Goal: Transaction & Acquisition: Purchase product/service

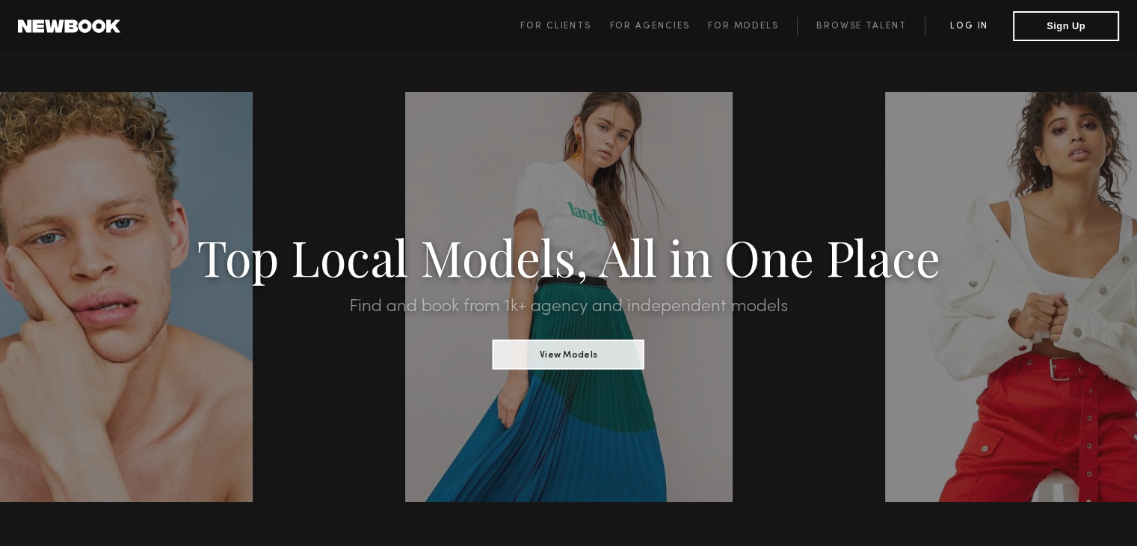
click at [960, 31] on link "Log in" at bounding box center [969, 26] width 88 height 18
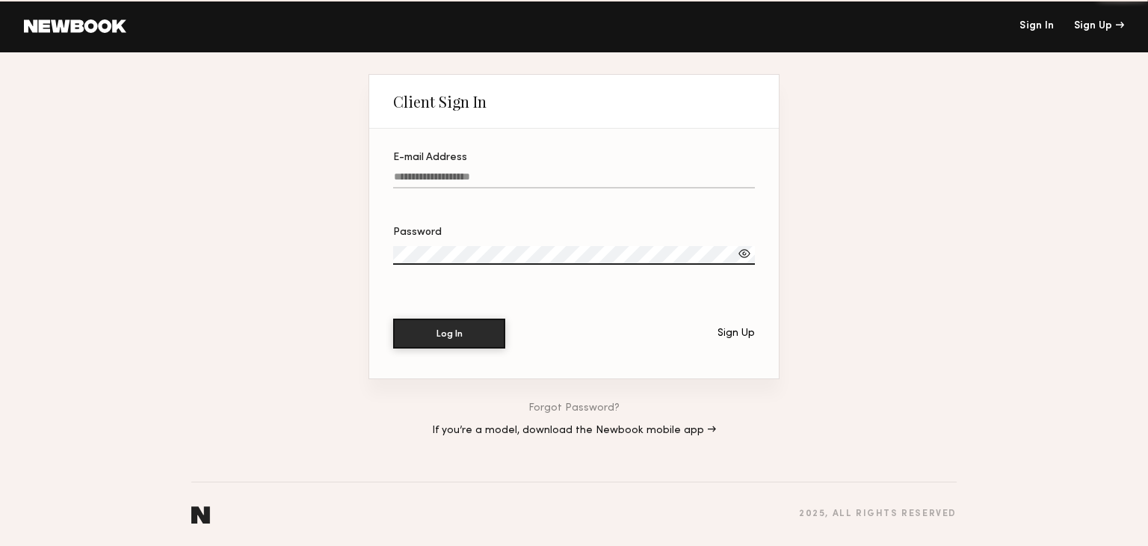
type input "**********"
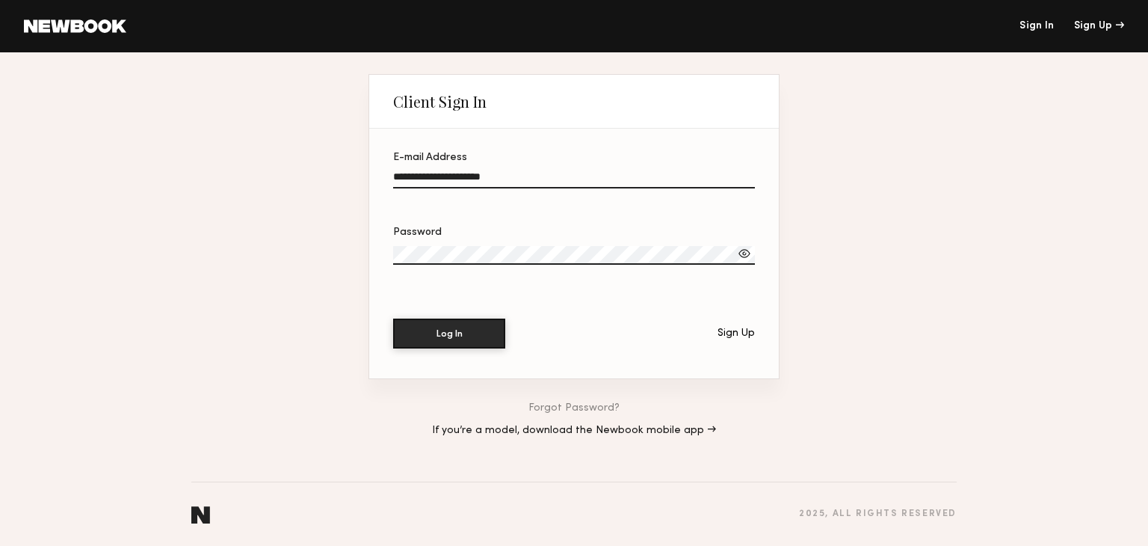
click at [743, 257] on div at bounding box center [744, 253] width 15 height 15
click at [468, 318] on button "Log In" at bounding box center [449, 333] width 112 height 30
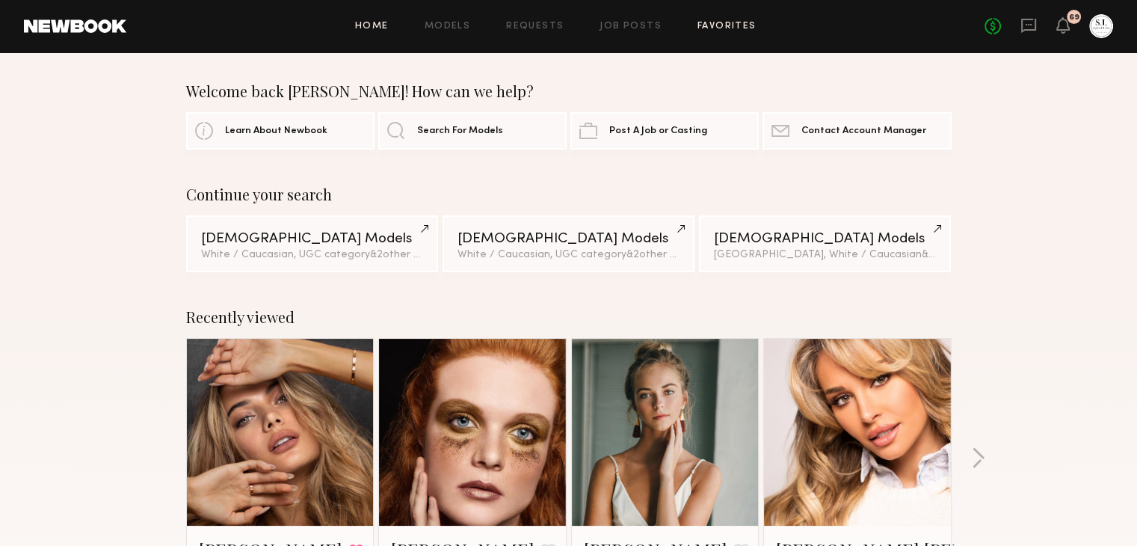
click at [719, 27] on link "Favorites" at bounding box center [726, 27] width 59 height 10
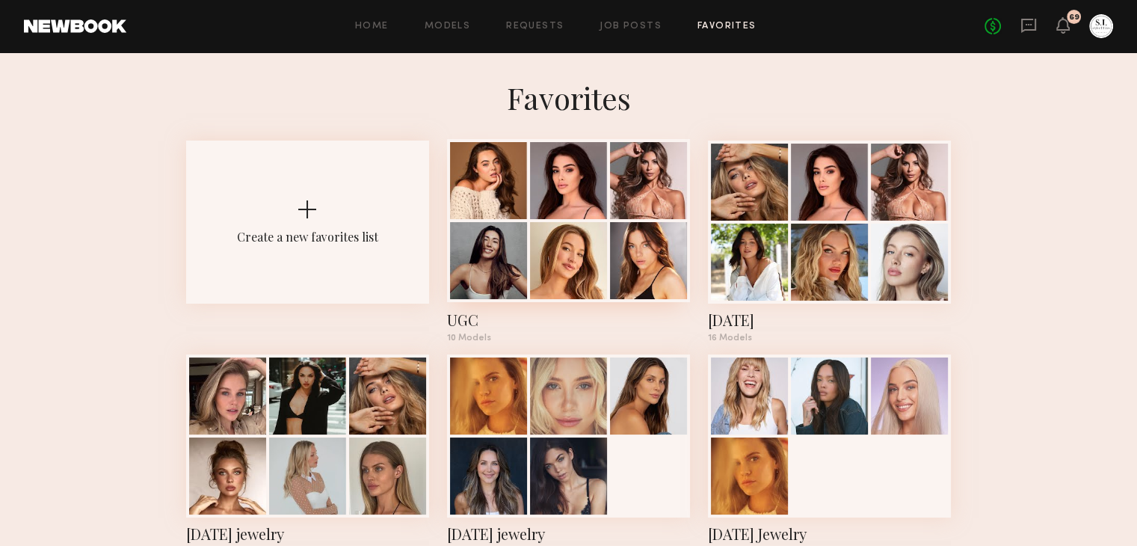
click at [555, 210] on div at bounding box center [568, 180] width 77 height 77
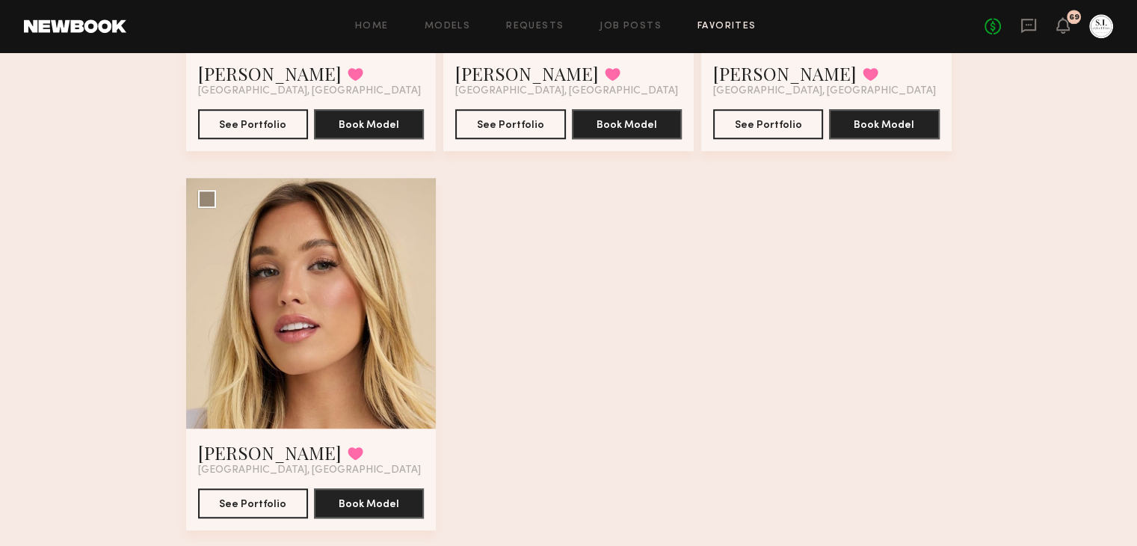
scroll to position [1169, 0]
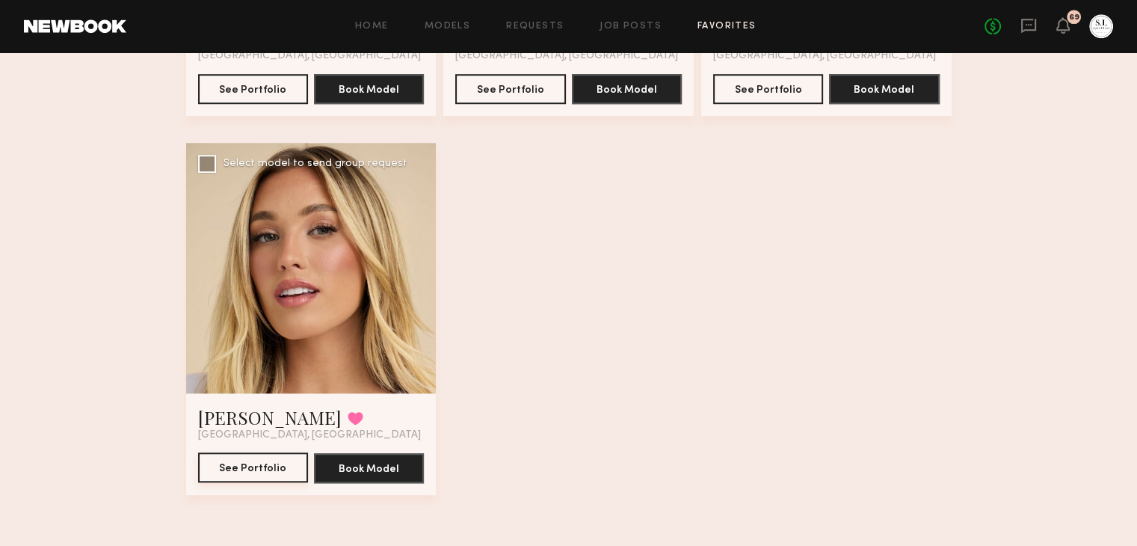
click at [257, 467] on button "See Portfolio" at bounding box center [253, 467] width 110 height 30
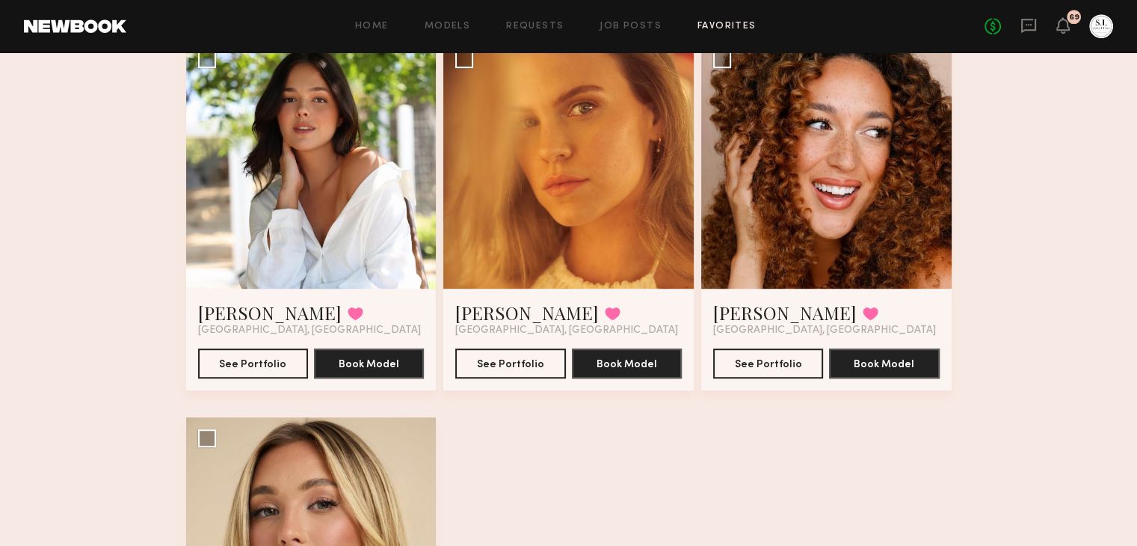
scroll to position [797, 0]
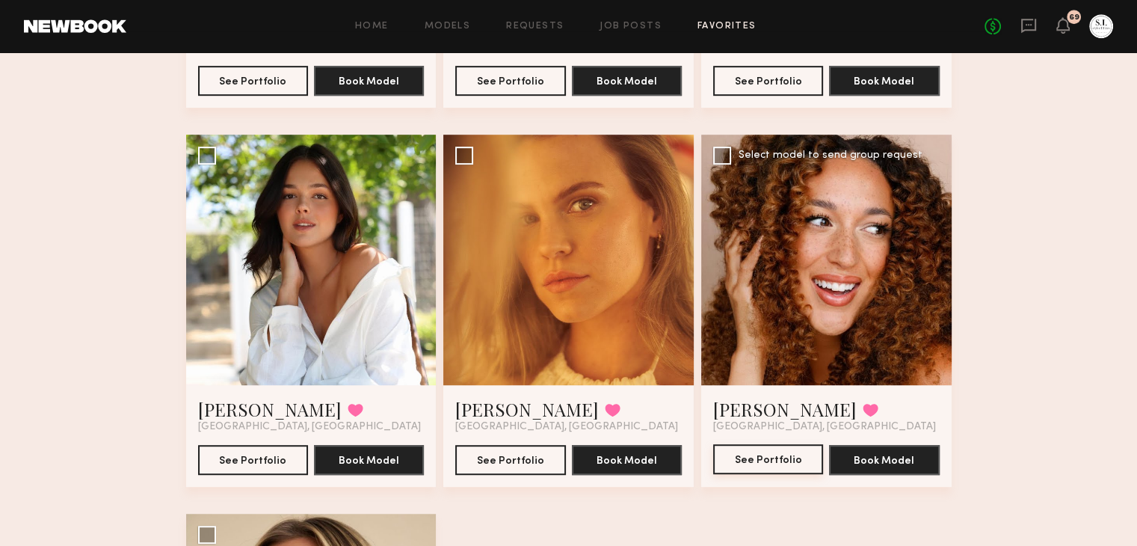
click at [792, 455] on button "See Portfolio" at bounding box center [768, 459] width 110 height 30
click at [278, 452] on button "See Portfolio" at bounding box center [253, 459] width 110 height 30
click at [604, 303] on div at bounding box center [568, 260] width 250 height 250
click at [511, 452] on button "See Portfolio" at bounding box center [510, 459] width 110 height 30
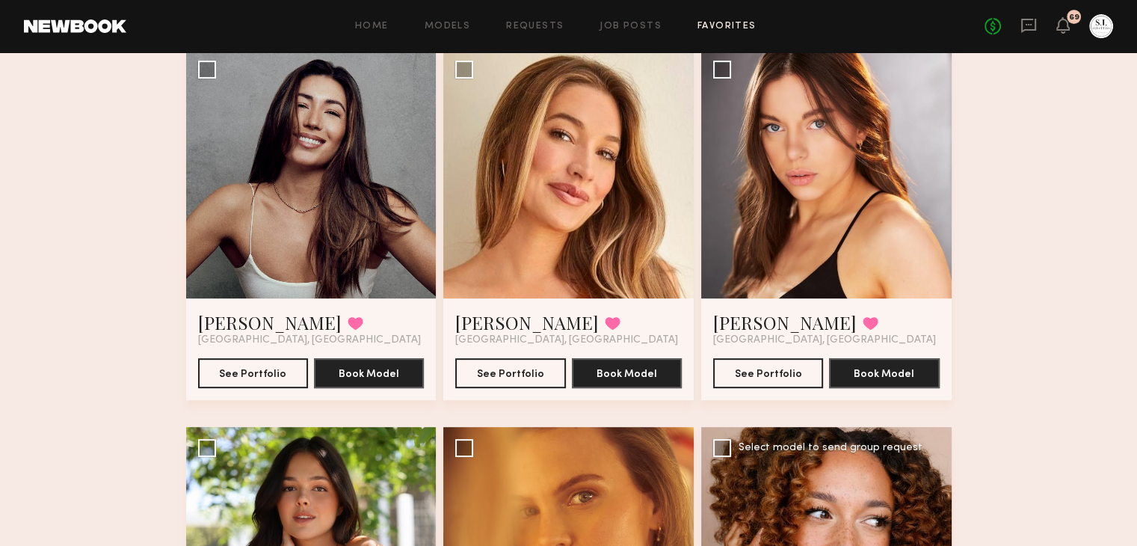
scroll to position [504, 0]
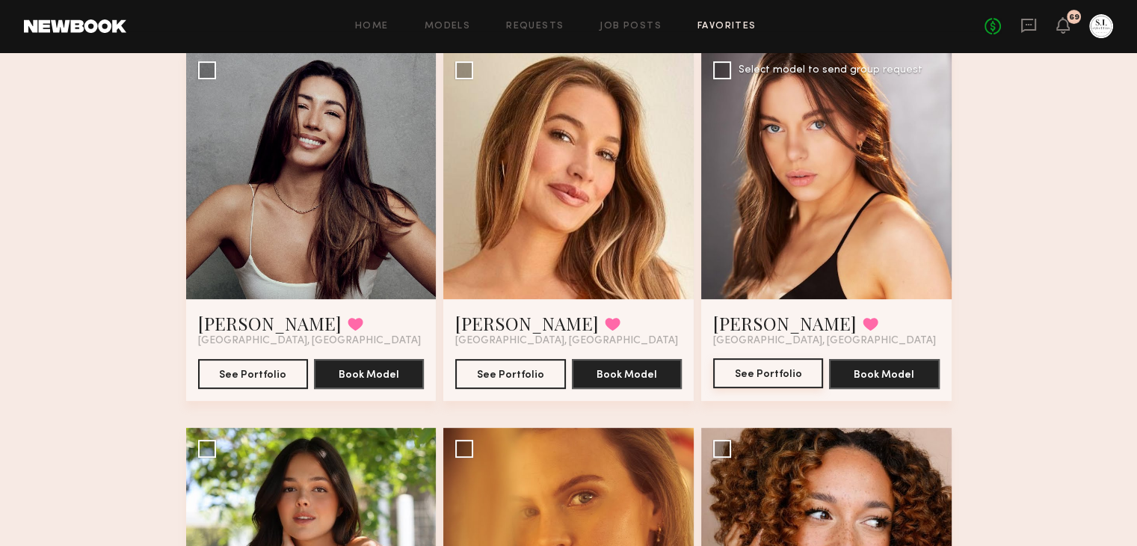
click at [762, 371] on button "See Portfolio" at bounding box center [768, 373] width 110 height 30
click at [519, 375] on button "See Portfolio" at bounding box center [510, 373] width 110 height 30
click at [529, 233] on div at bounding box center [568, 174] width 250 height 250
click at [525, 366] on button "See Portfolio" at bounding box center [510, 373] width 110 height 30
click at [271, 374] on button "See Portfolio" at bounding box center [253, 373] width 110 height 30
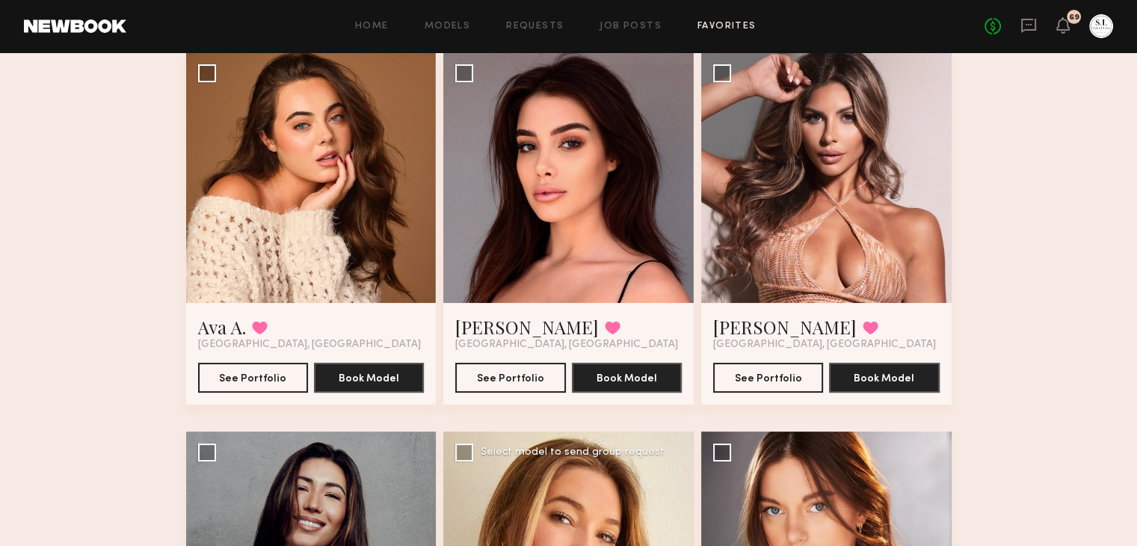
scroll to position [161, 0]
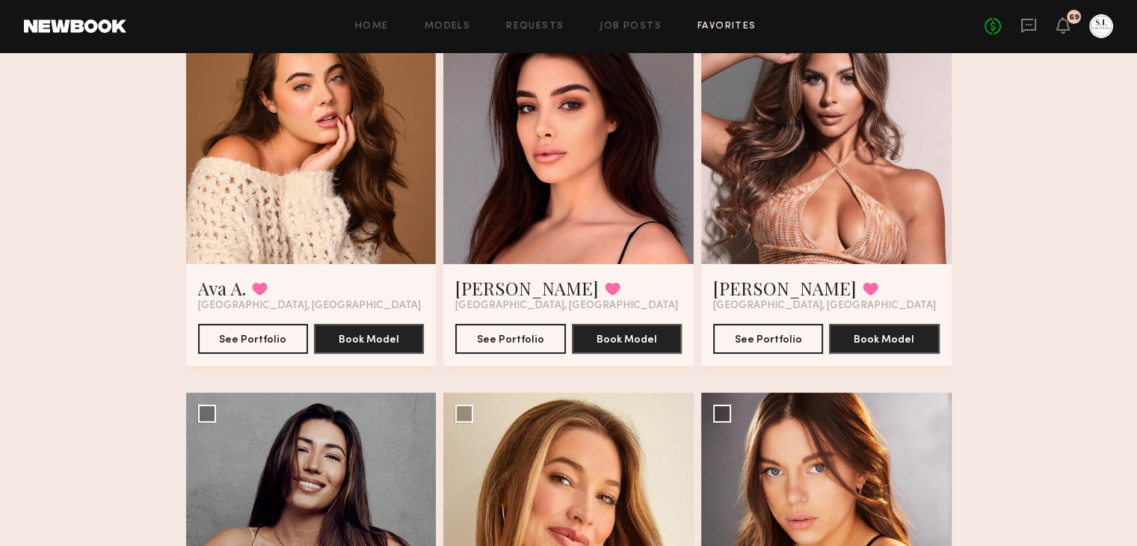
click at [315, 205] on div at bounding box center [311, 138] width 250 height 250
click at [268, 330] on button "See Portfolio" at bounding box center [253, 338] width 110 height 30
click at [531, 333] on button "See Portfolio" at bounding box center [510, 338] width 110 height 30
click at [795, 328] on button "See Portfolio" at bounding box center [768, 338] width 110 height 30
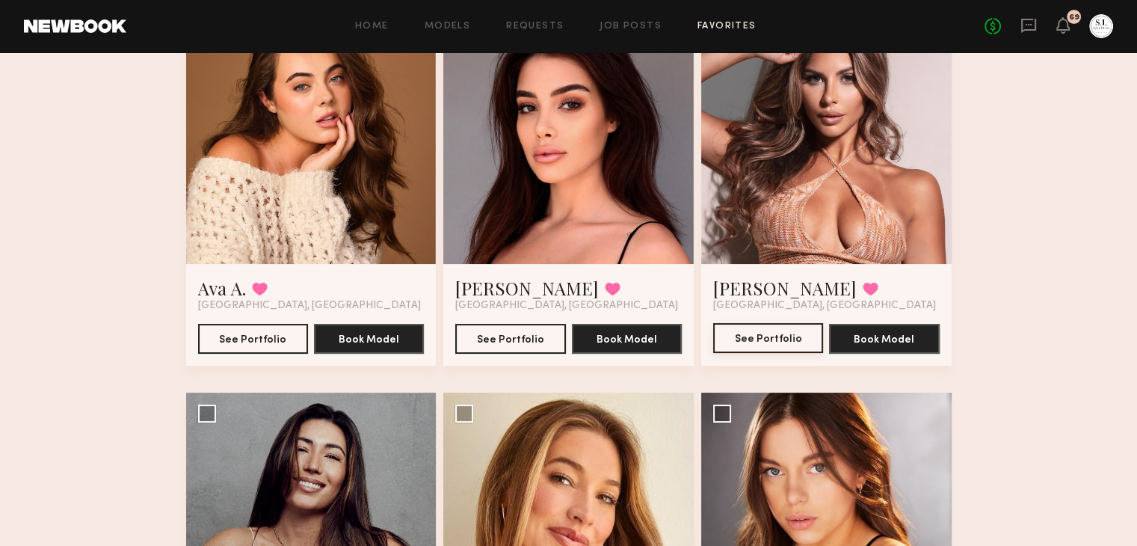
click at [772, 327] on button "See Portfolio" at bounding box center [768, 338] width 110 height 30
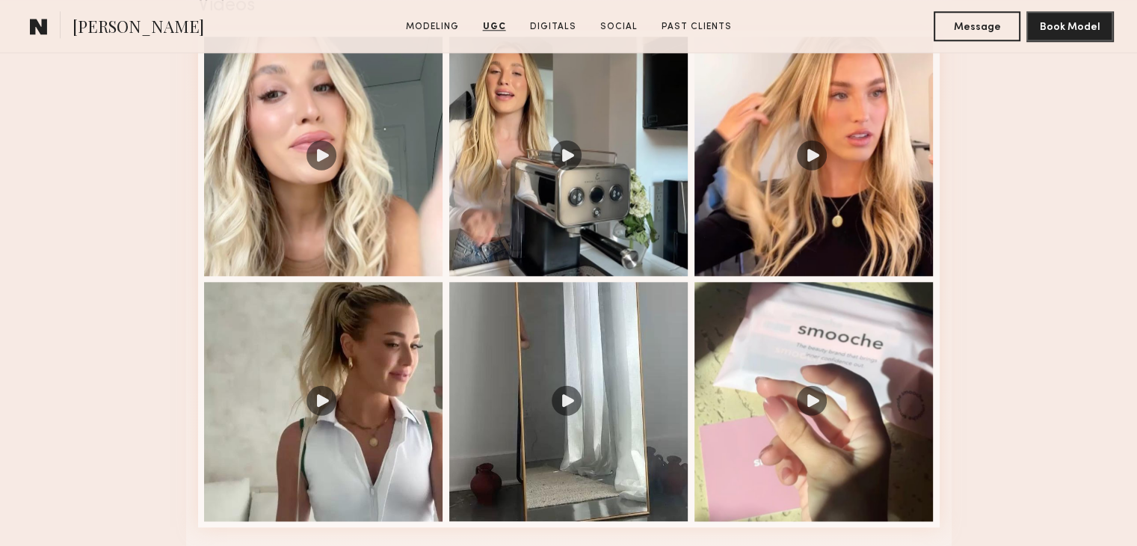
scroll to position [1593, 0]
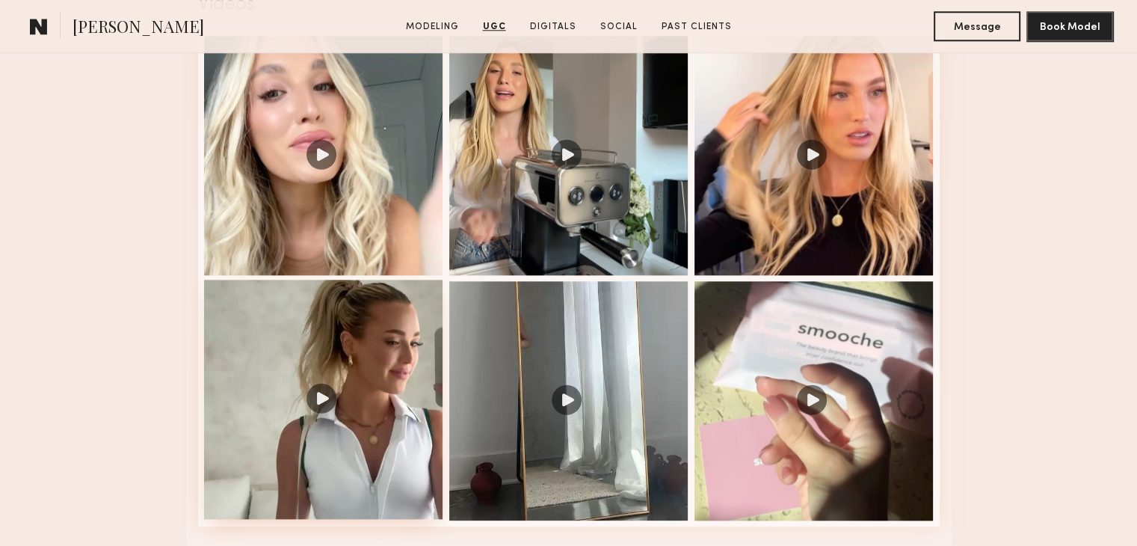
click at [326, 401] on div at bounding box center [323, 399] width 239 height 239
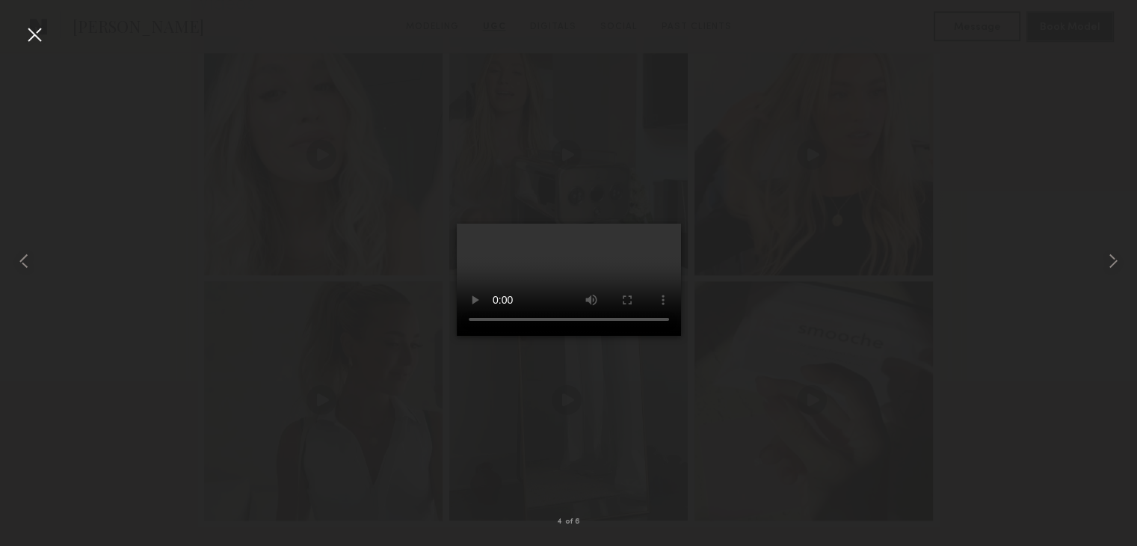
click at [39, 39] on div at bounding box center [34, 34] width 24 height 24
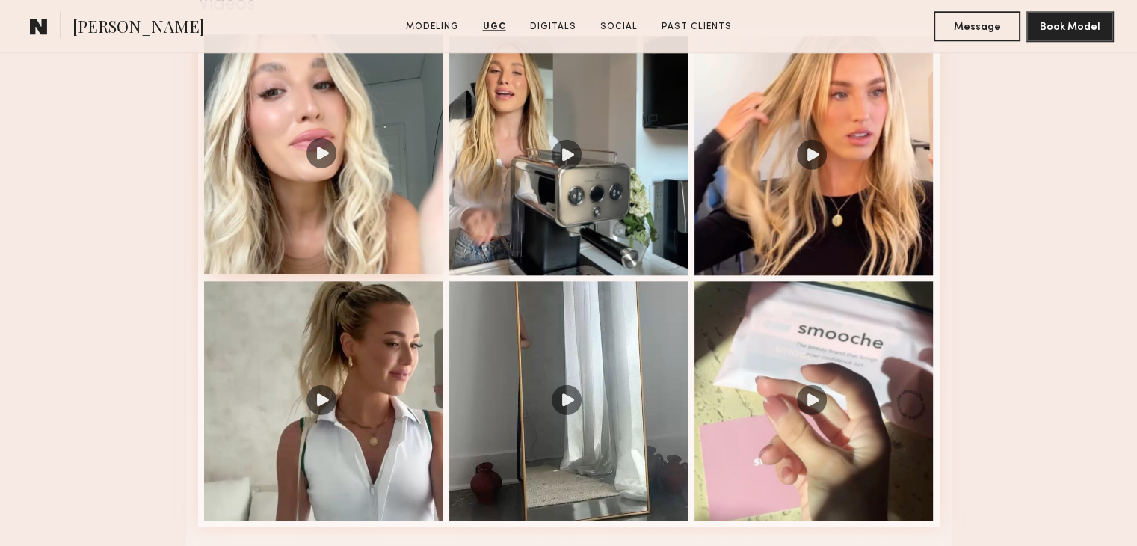
click at [313, 162] on div at bounding box center [323, 153] width 239 height 239
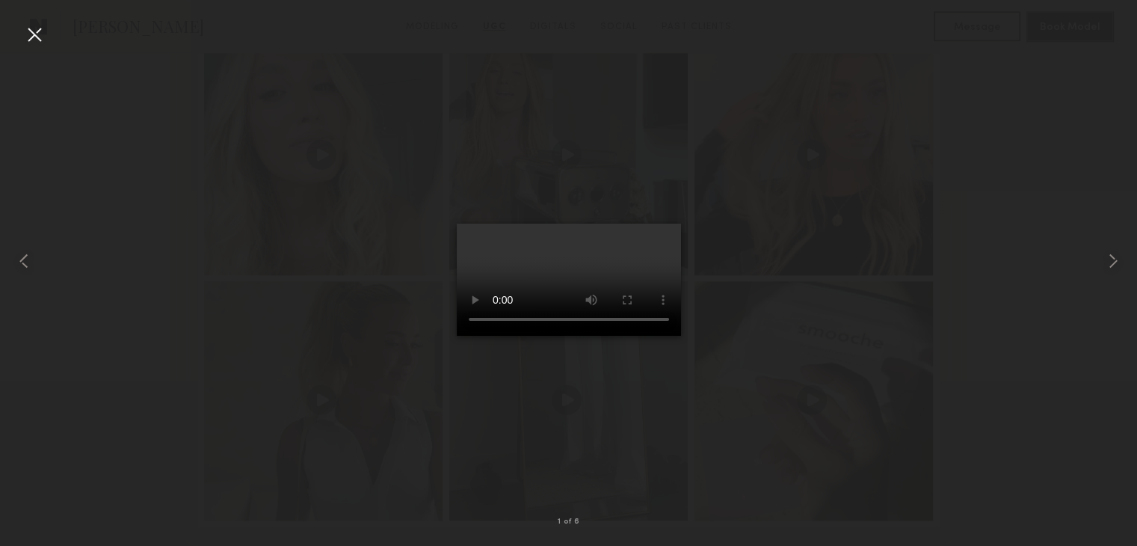
click at [38, 35] on div at bounding box center [34, 34] width 24 height 24
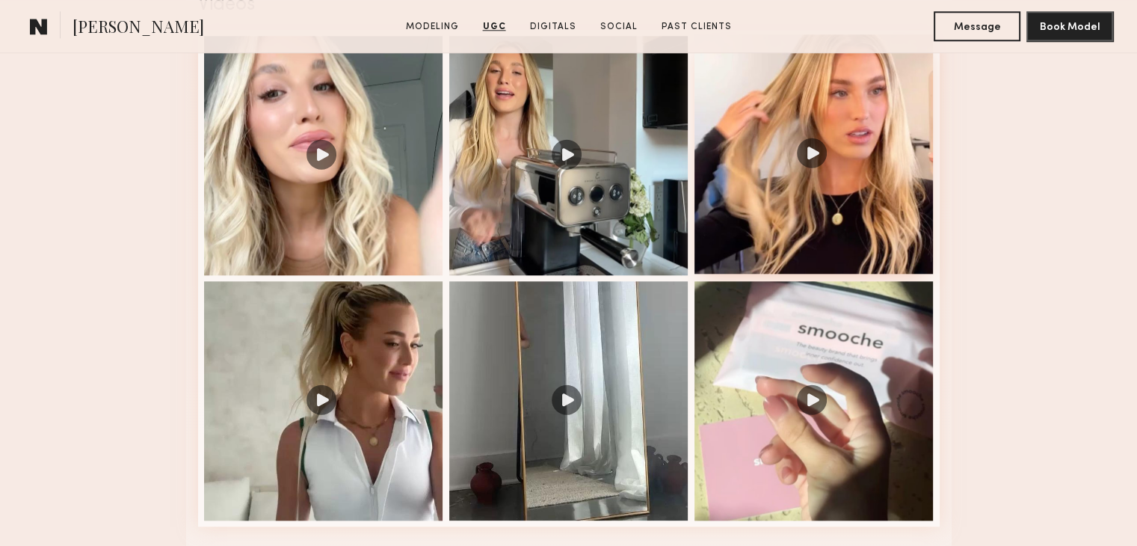
click at [814, 156] on div at bounding box center [813, 153] width 239 height 239
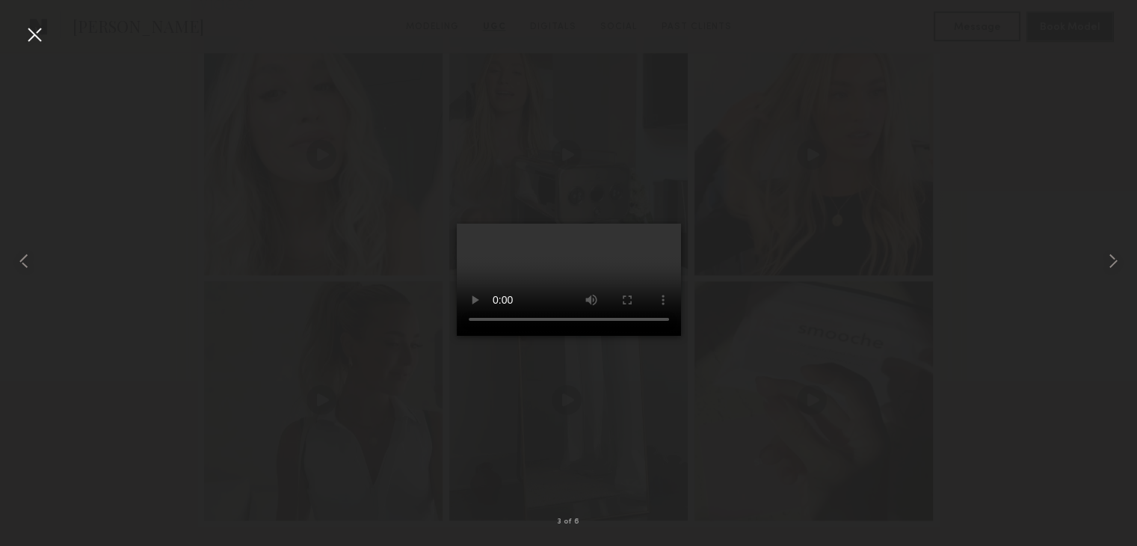
click at [34, 34] on div at bounding box center [34, 34] width 24 height 24
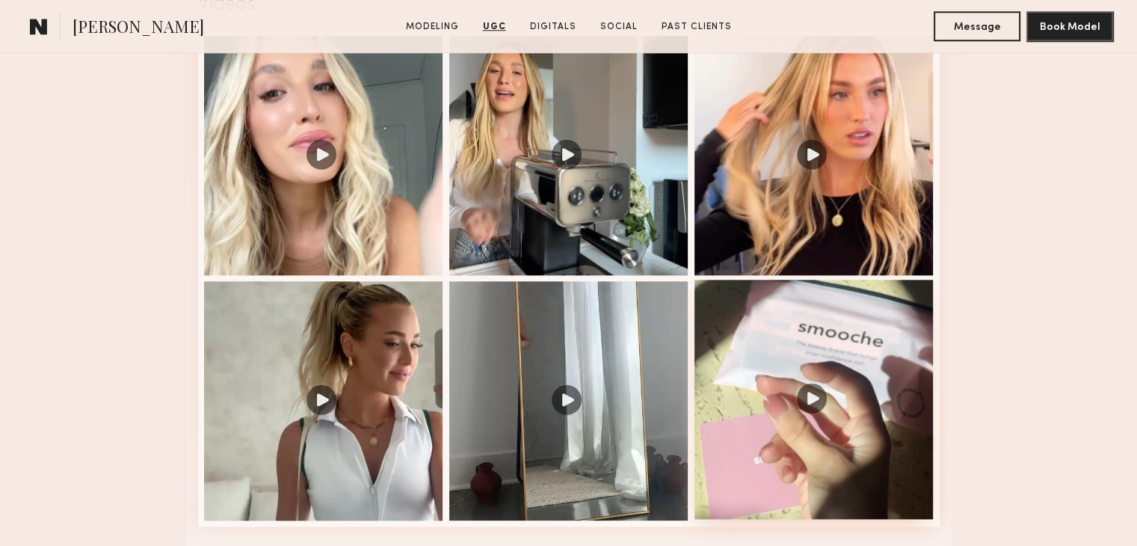
click at [809, 404] on div at bounding box center [813, 399] width 239 height 239
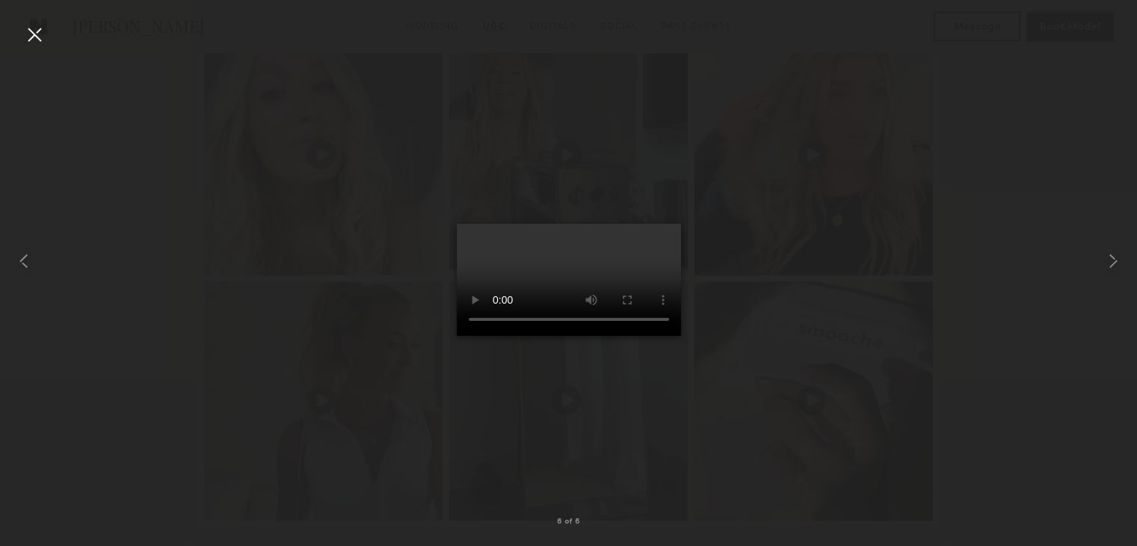
click at [36, 25] on div at bounding box center [34, 34] width 24 height 24
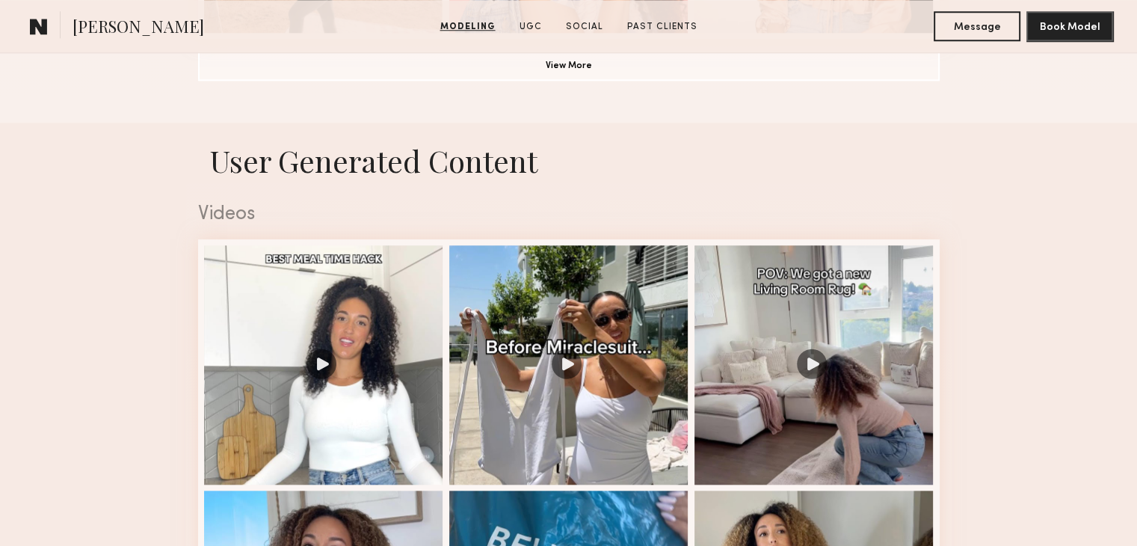
scroll to position [1392, 0]
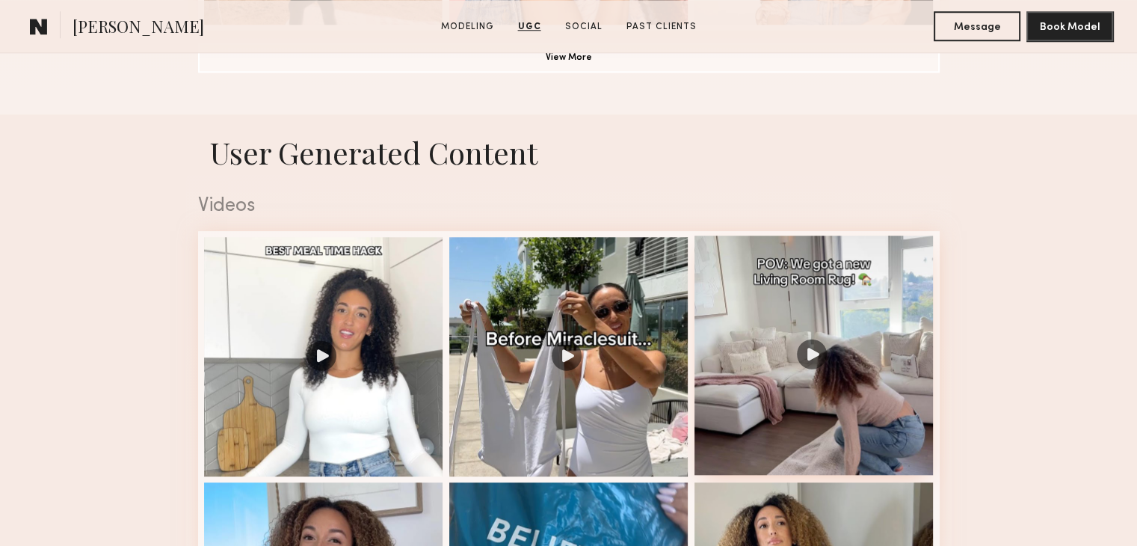
click at [812, 356] on div at bounding box center [813, 354] width 239 height 239
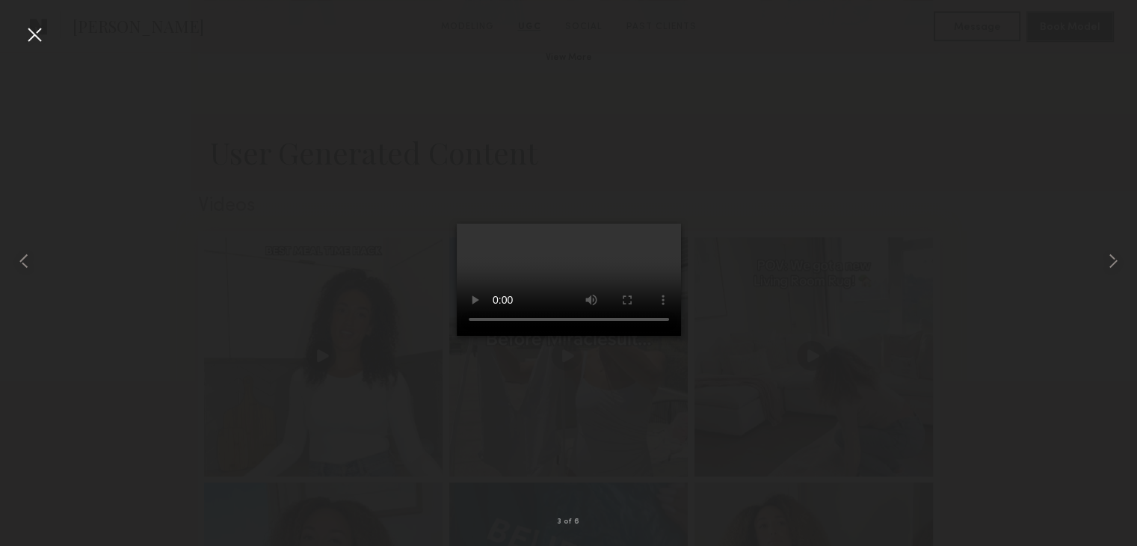
click at [33, 31] on div at bounding box center [34, 34] width 24 height 24
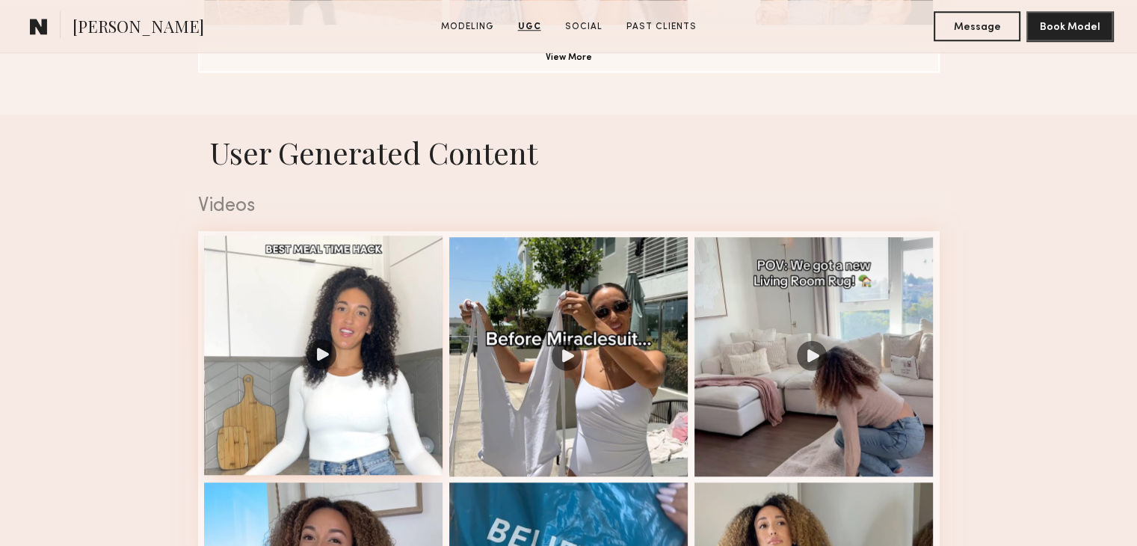
click at [324, 359] on div at bounding box center [323, 354] width 239 height 239
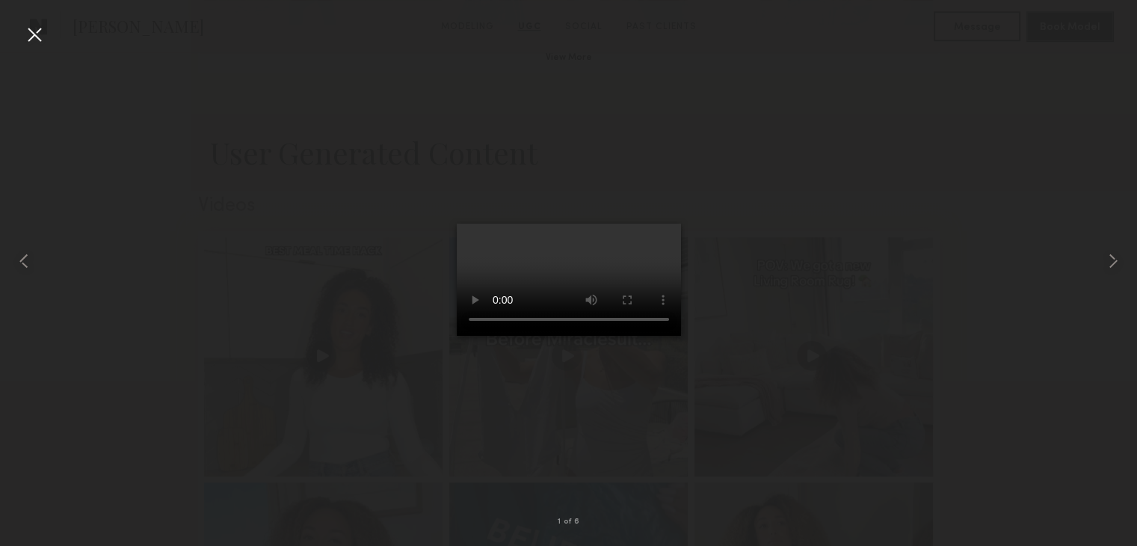
click at [36, 45] on div at bounding box center [34, 34] width 24 height 24
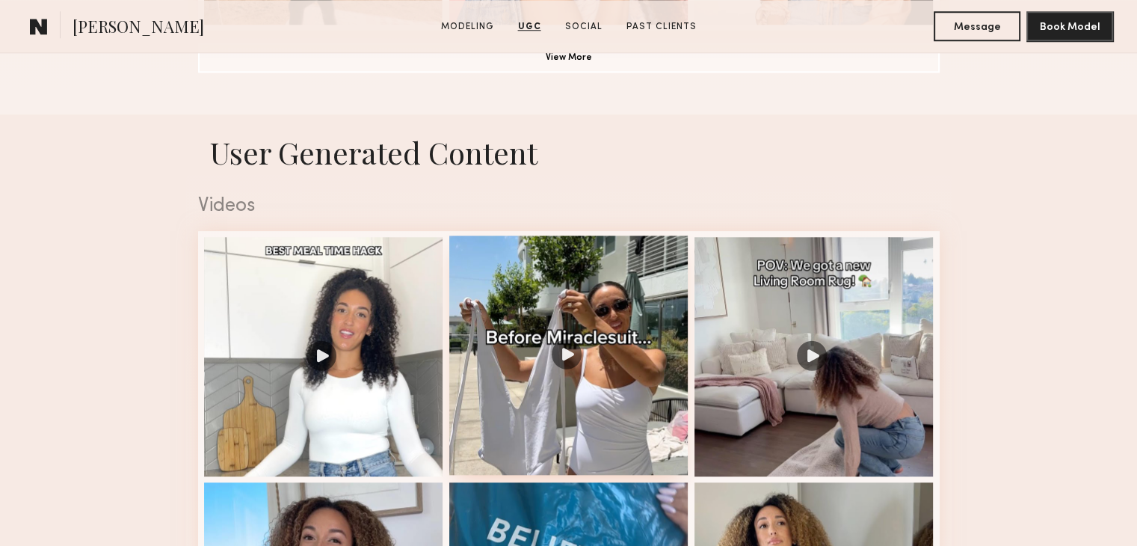
click at [563, 363] on div at bounding box center [568, 354] width 239 height 239
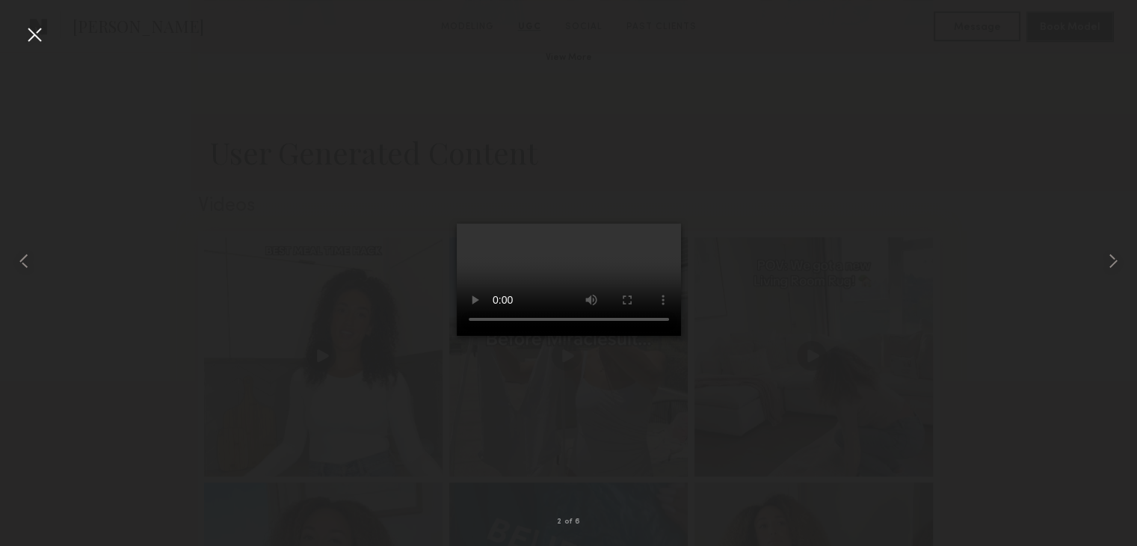
click at [33, 33] on div at bounding box center [34, 34] width 24 height 24
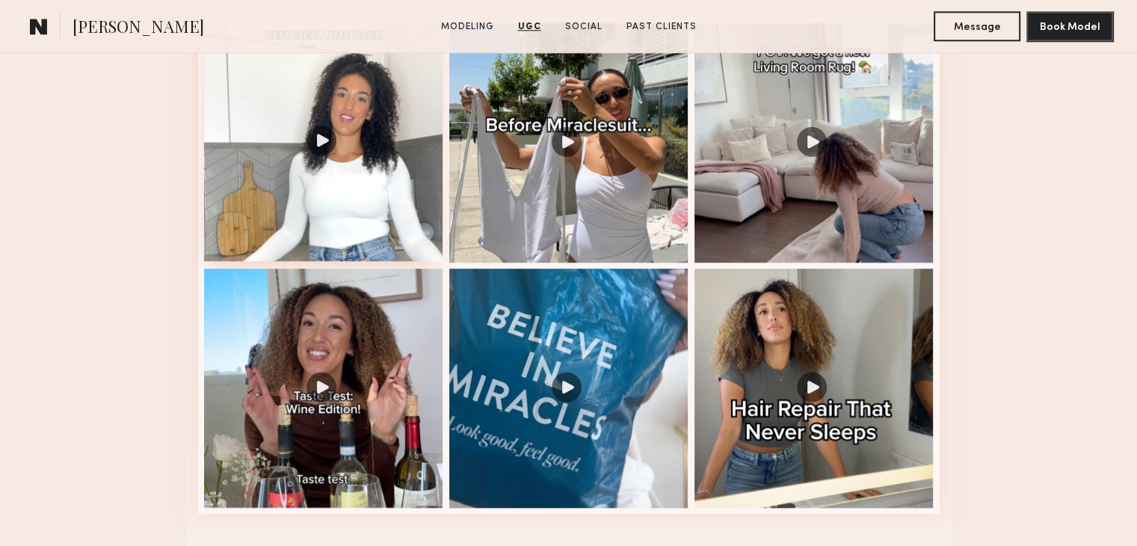
scroll to position [1605, 0]
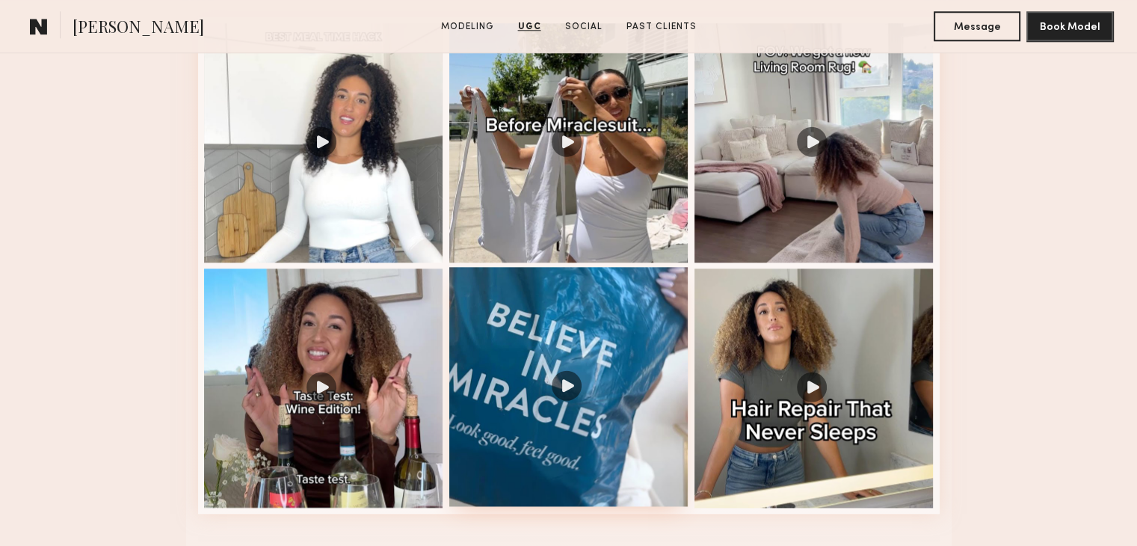
click at [565, 395] on div at bounding box center [568, 386] width 239 height 239
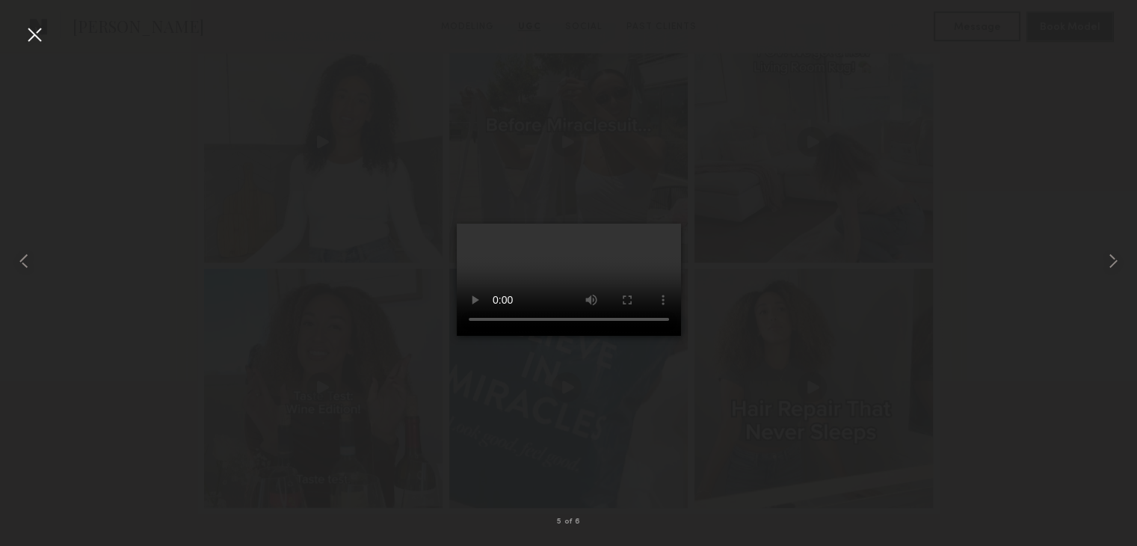
click at [36, 36] on div at bounding box center [34, 34] width 24 height 24
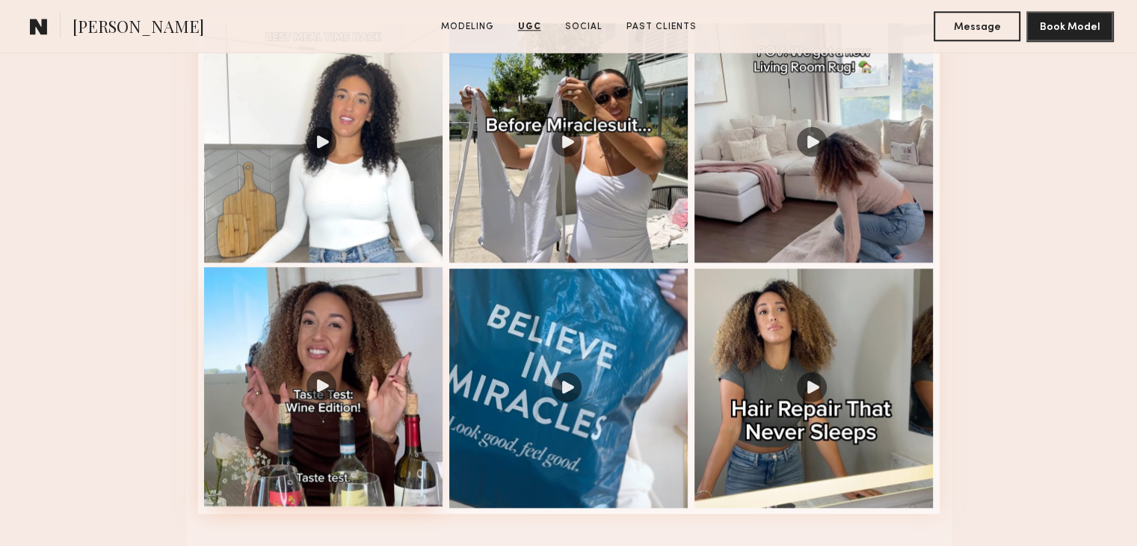
click at [327, 386] on div at bounding box center [323, 386] width 239 height 239
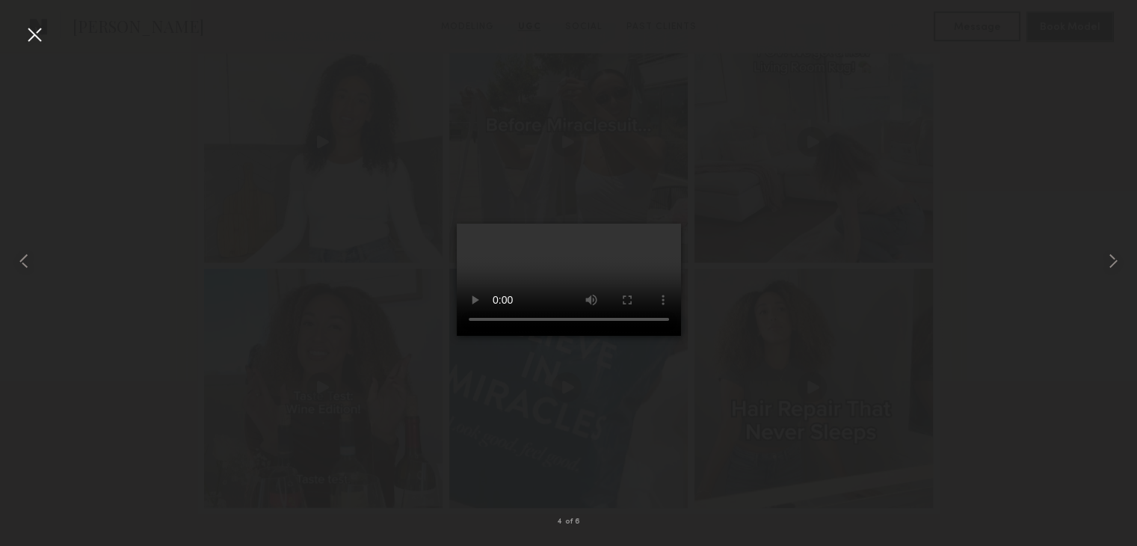
click at [34, 29] on div at bounding box center [34, 34] width 24 height 24
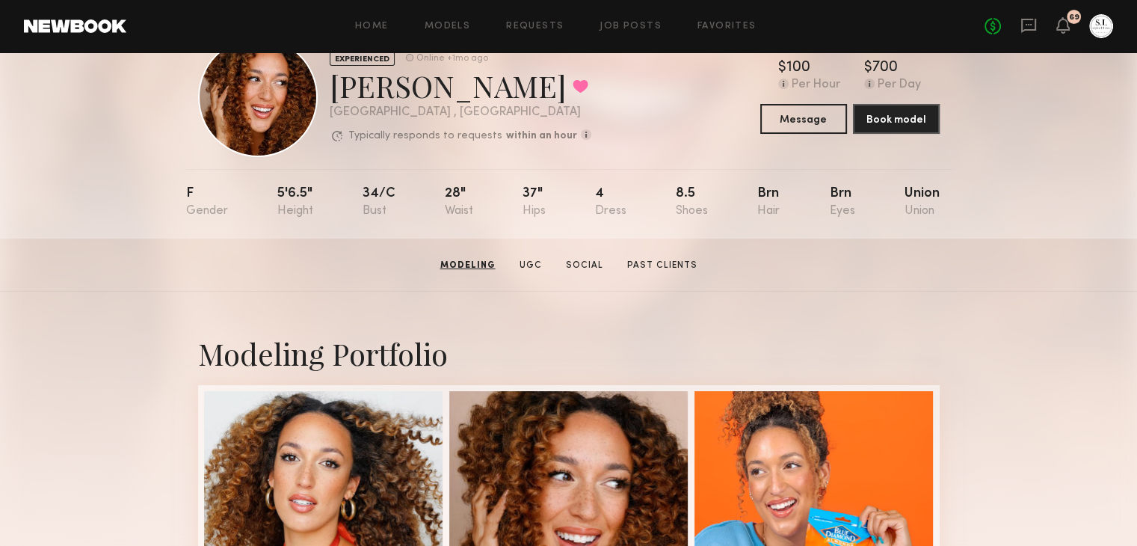
scroll to position [0, 0]
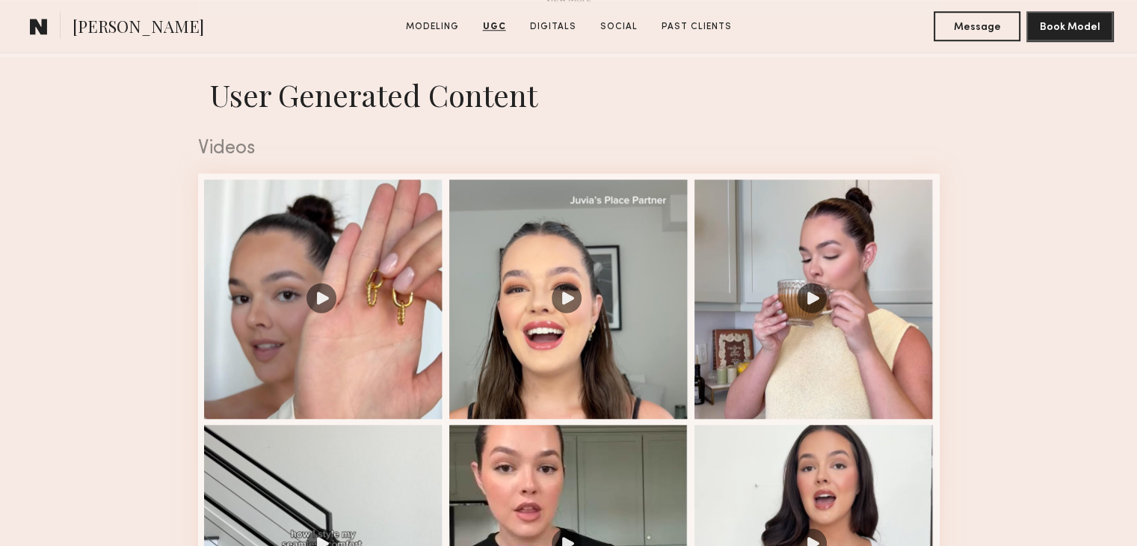
scroll to position [1450, 0]
click at [323, 300] on div at bounding box center [323, 296] width 239 height 239
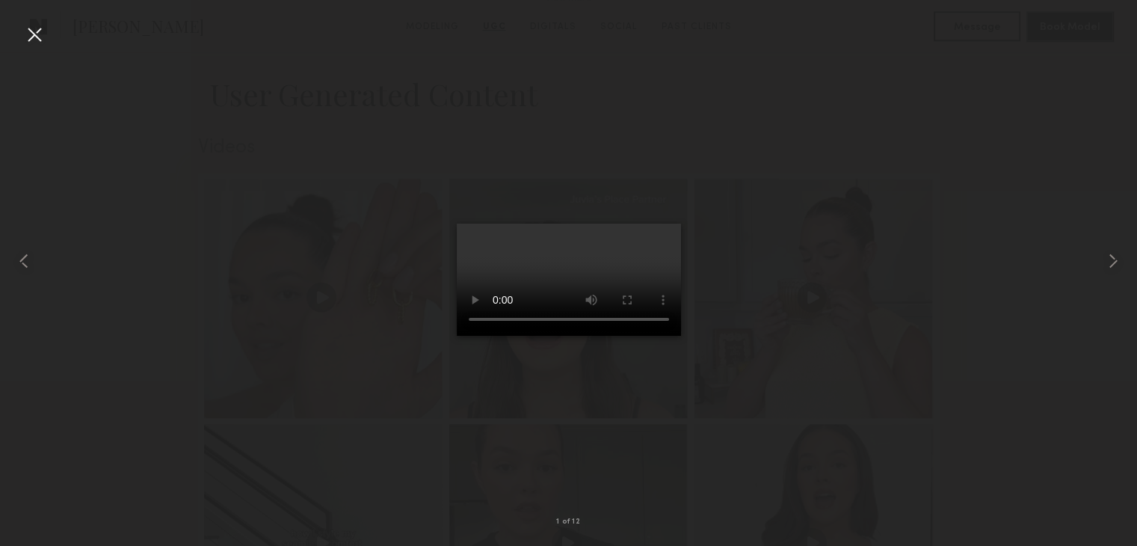
click at [40, 43] on div at bounding box center [34, 34] width 24 height 24
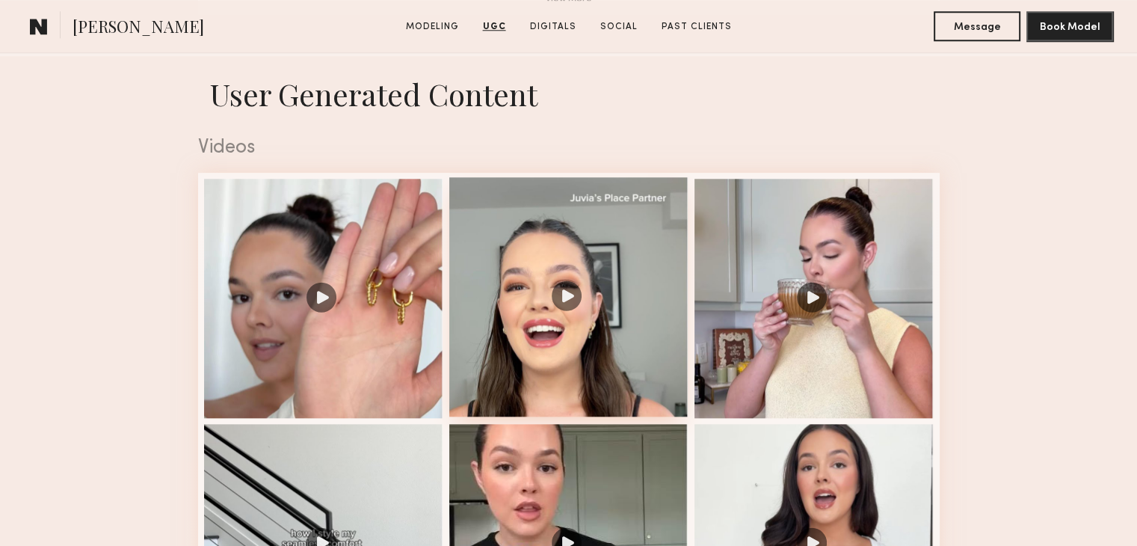
click at [566, 303] on div at bounding box center [568, 296] width 239 height 239
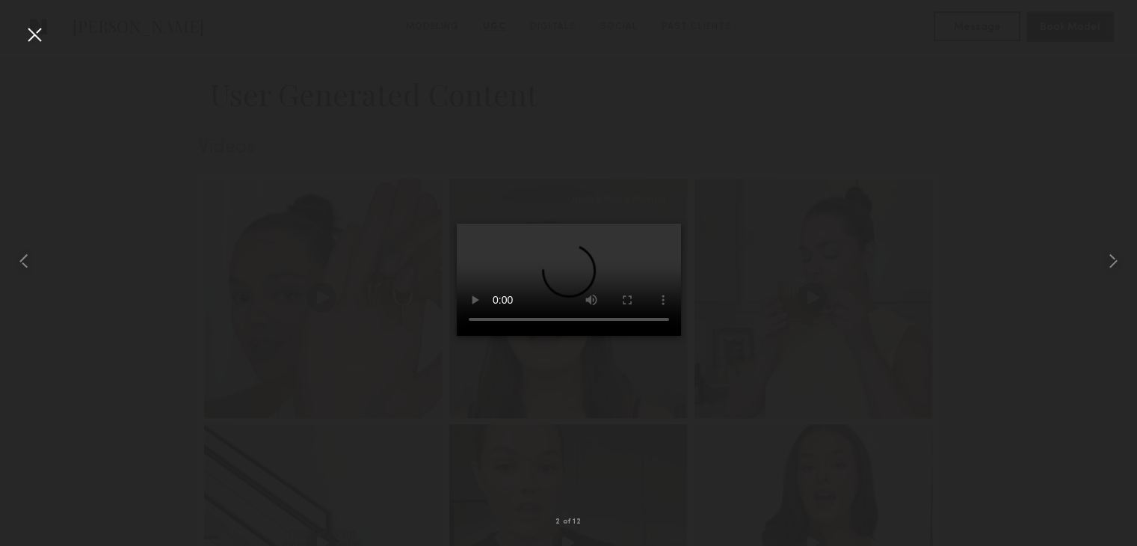
click at [36, 44] on div at bounding box center [34, 34] width 24 height 24
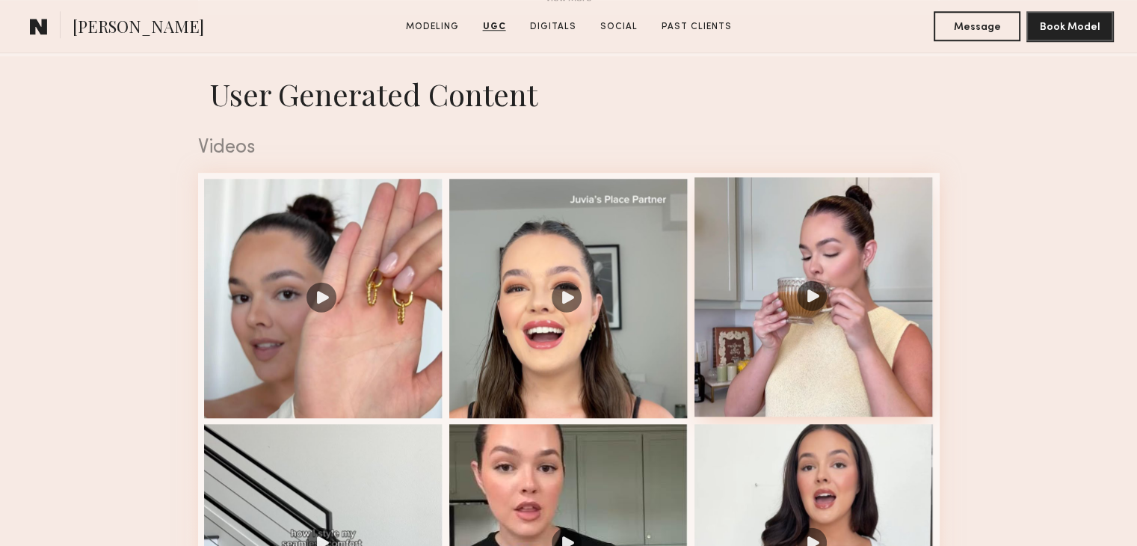
click at [818, 309] on div at bounding box center [813, 296] width 239 height 239
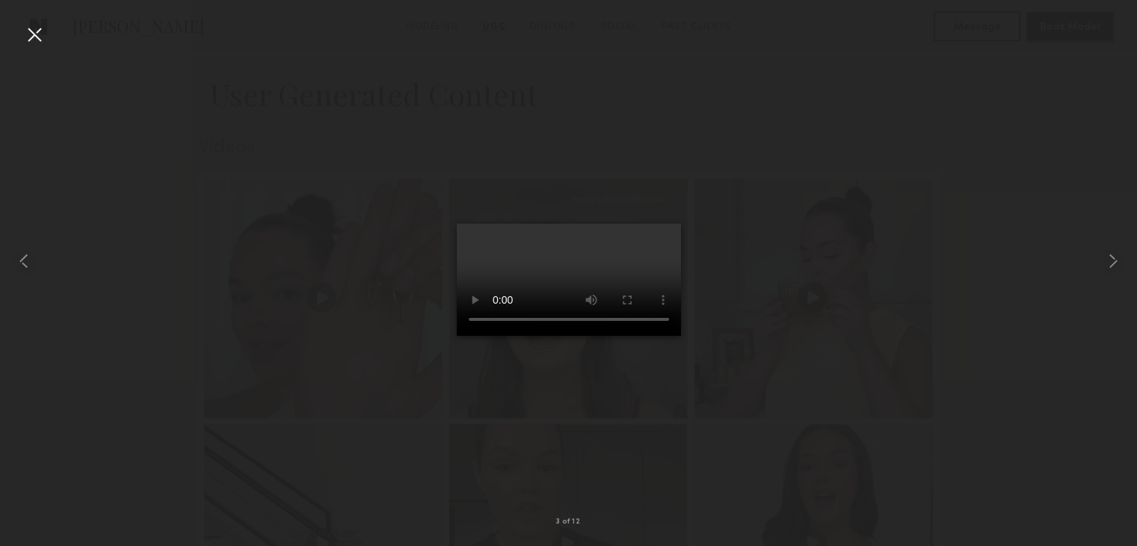
click at [40, 28] on div at bounding box center [34, 34] width 24 height 24
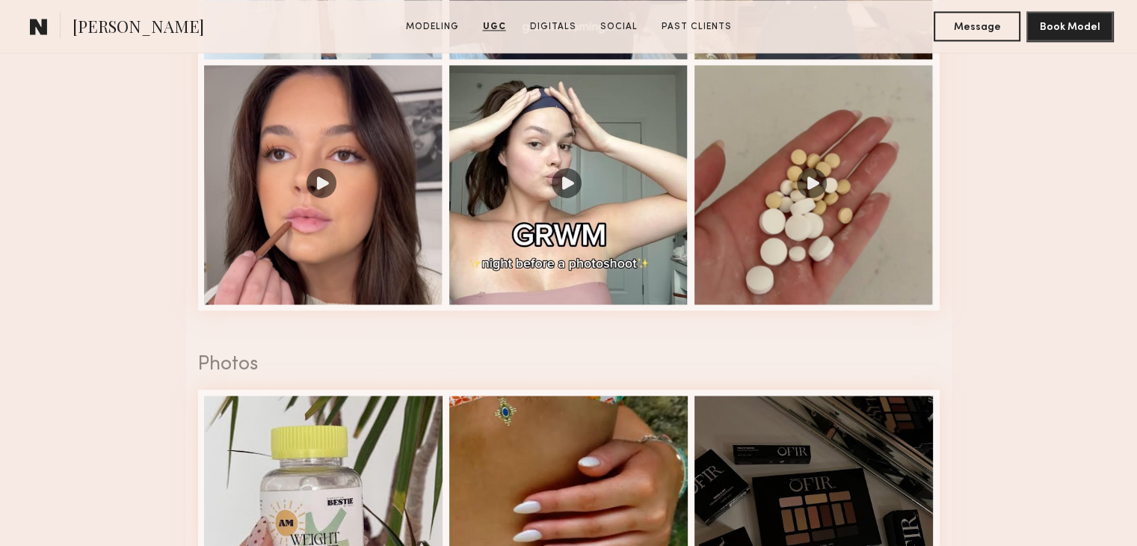
scroll to position [2299, 0]
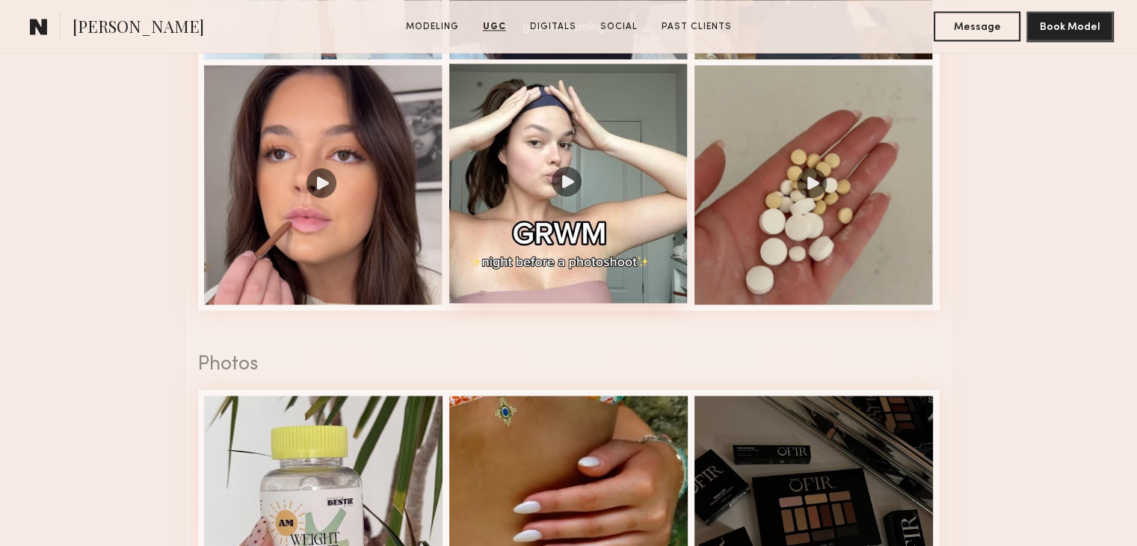
click at [571, 185] on div at bounding box center [568, 183] width 239 height 239
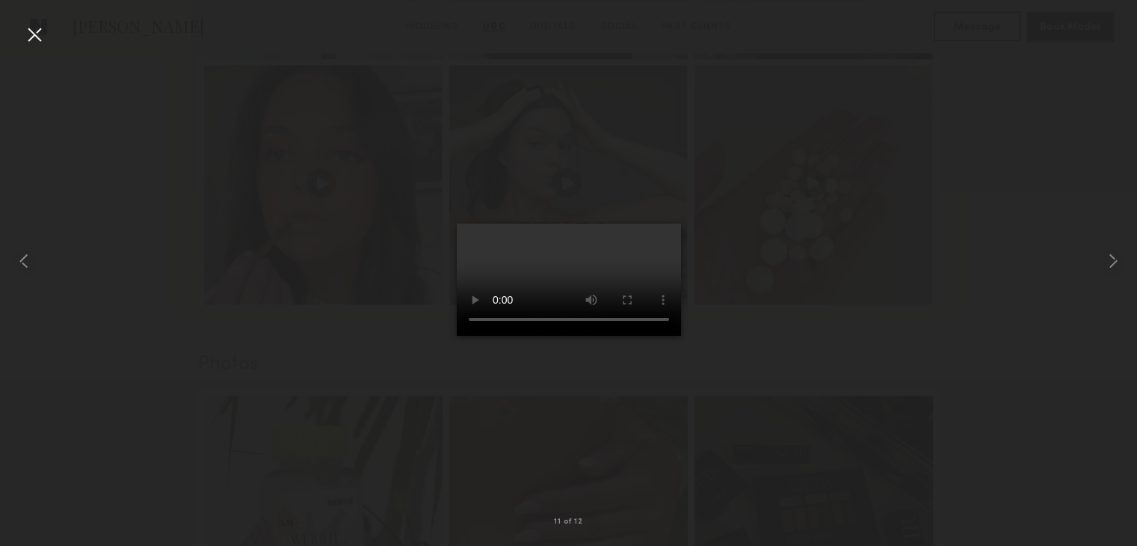
click at [34, 43] on div at bounding box center [34, 34] width 24 height 24
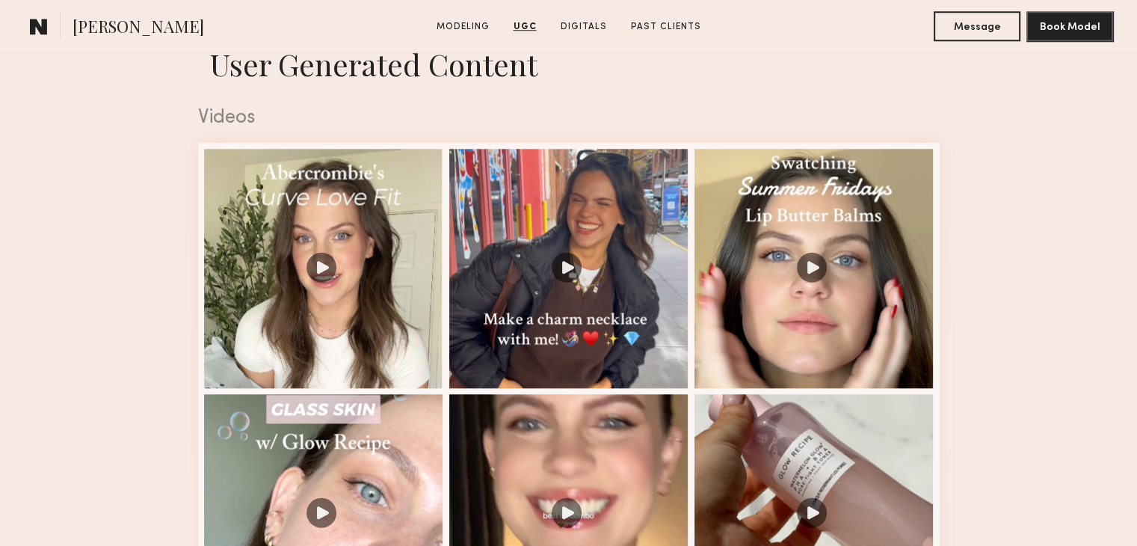
scroll to position [1481, 0]
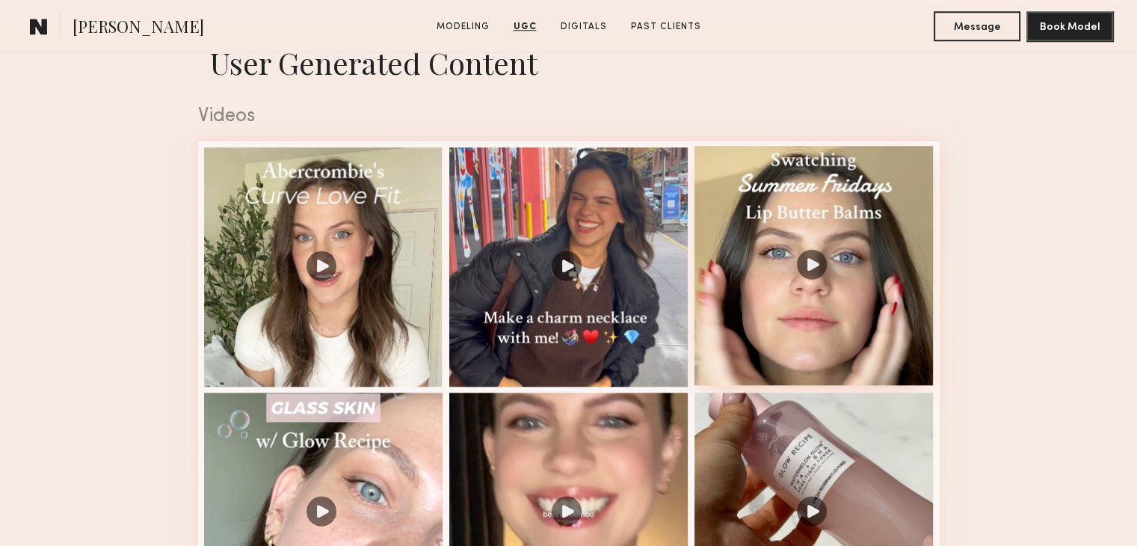
click at [813, 270] on div at bounding box center [813, 265] width 239 height 239
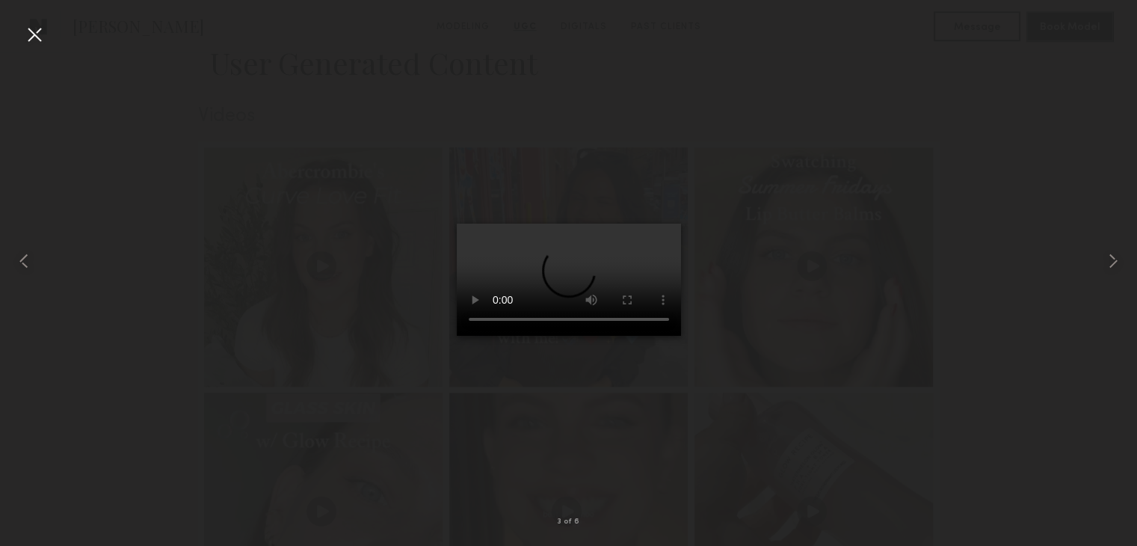
click at [42, 34] on div at bounding box center [34, 34] width 24 height 24
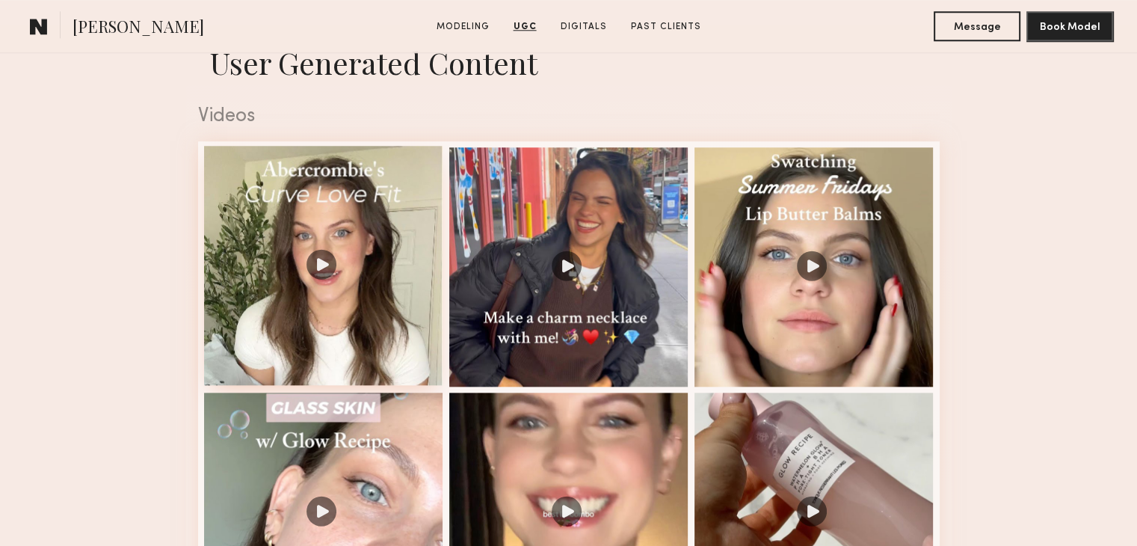
click at [321, 258] on div at bounding box center [323, 265] width 239 height 239
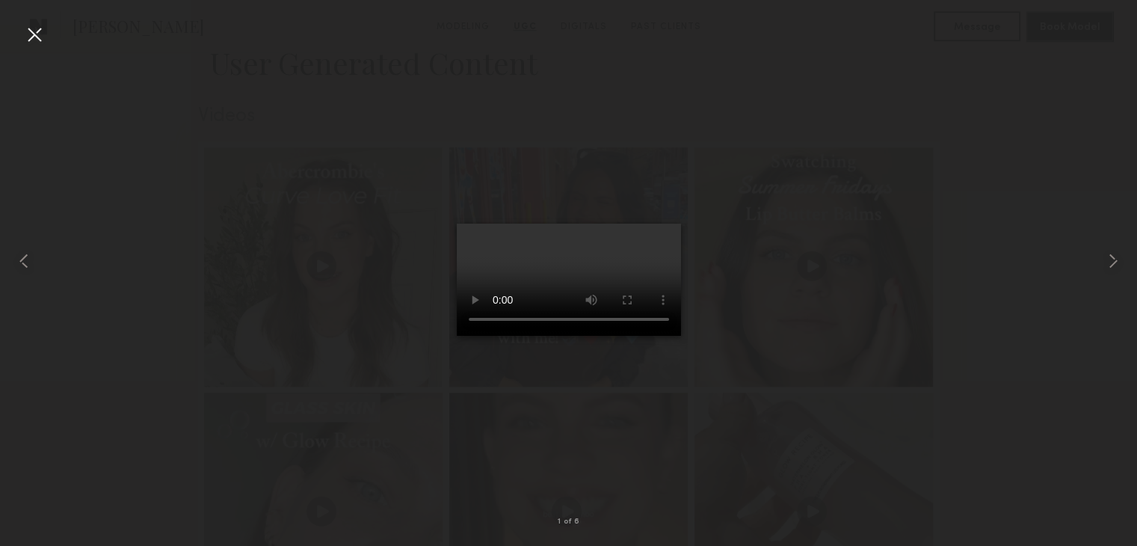
click at [35, 40] on div at bounding box center [34, 34] width 24 height 24
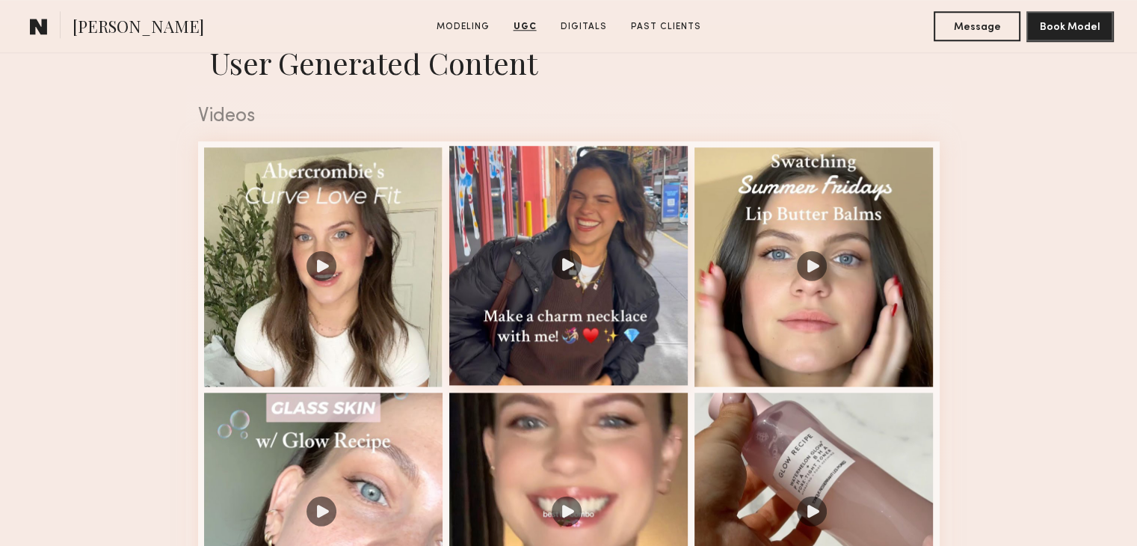
click at [572, 365] on div at bounding box center [568, 265] width 239 height 239
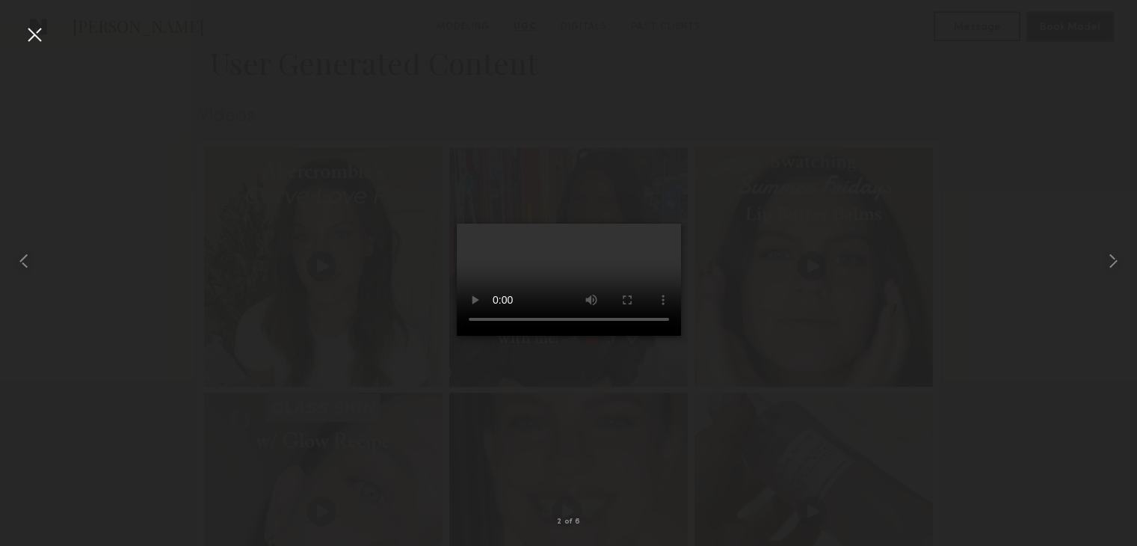
click at [40, 30] on div at bounding box center [34, 34] width 24 height 24
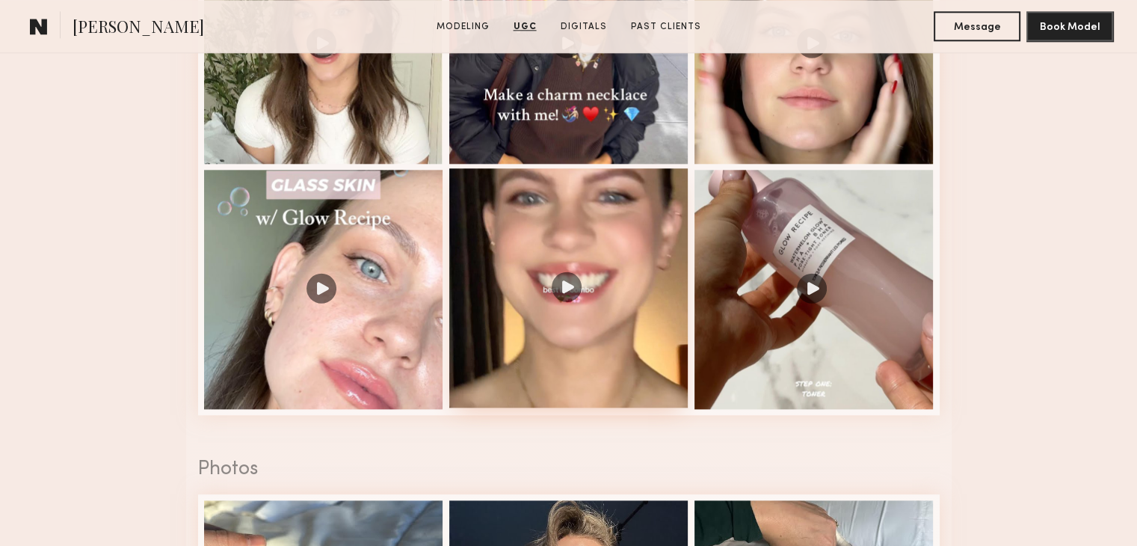
scroll to position [1706, 0]
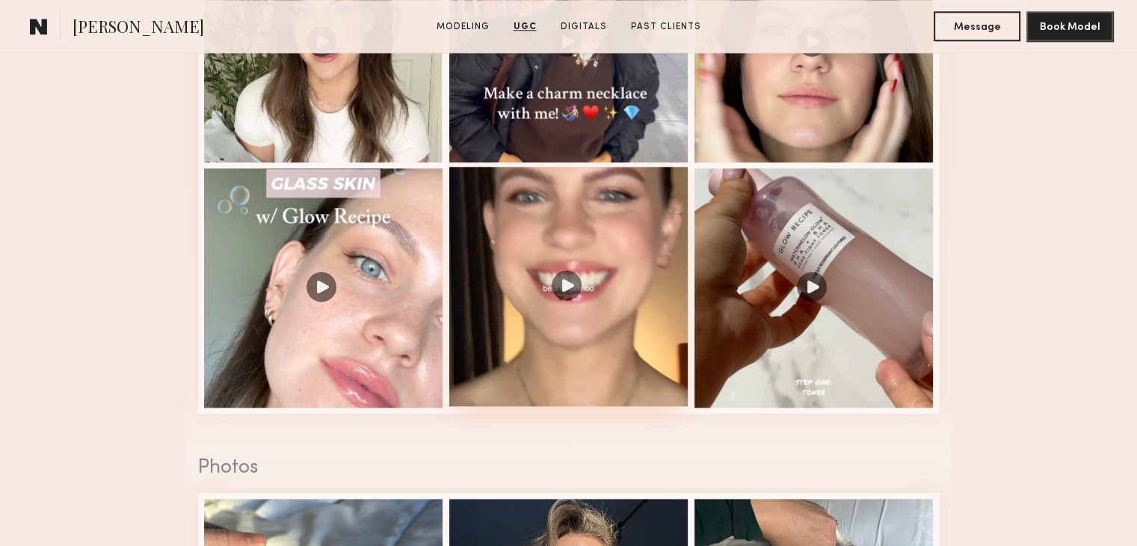
click at [561, 295] on div at bounding box center [568, 286] width 239 height 239
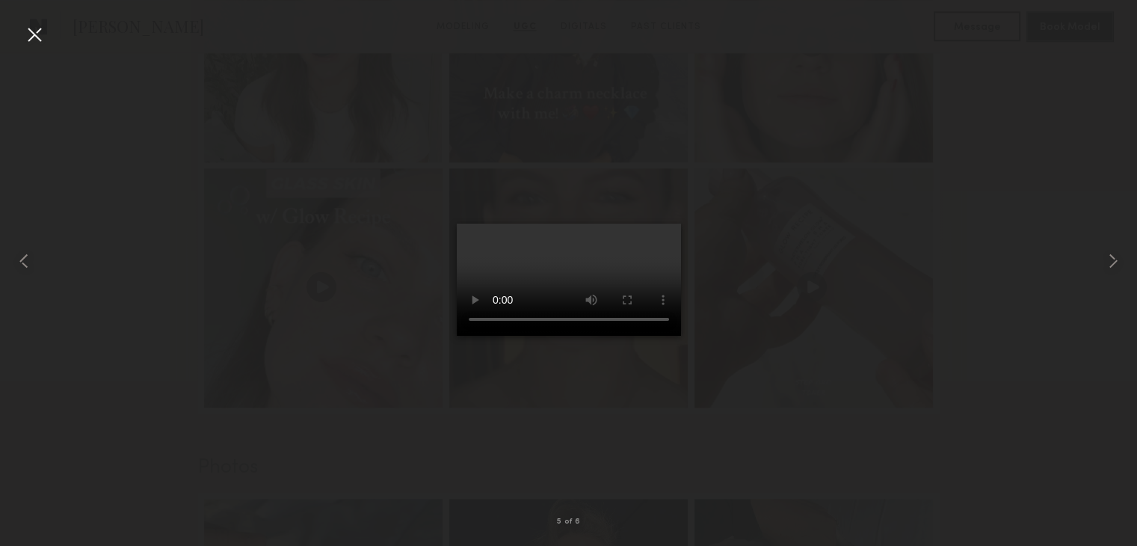
click at [35, 31] on div at bounding box center [34, 34] width 24 height 24
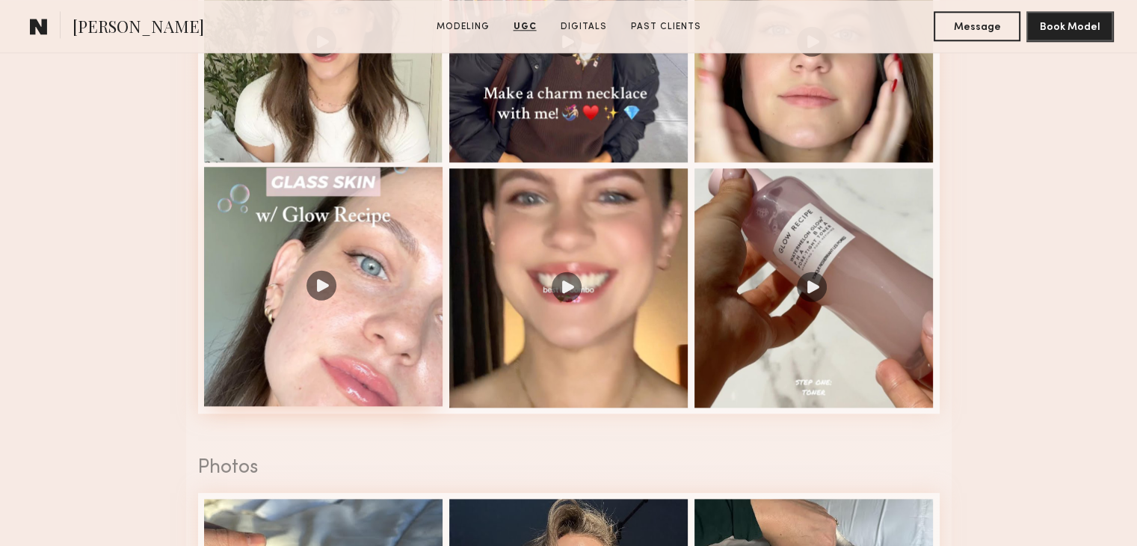
click at [318, 286] on div at bounding box center [323, 286] width 239 height 239
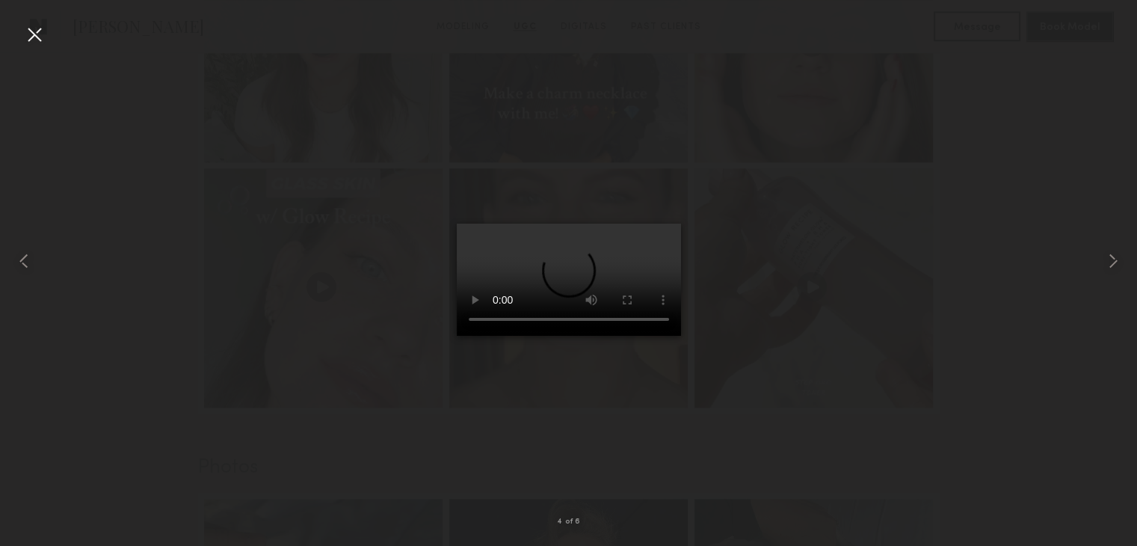
click at [31, 34] on div at bounding box center [34, 34] width 24 height 24
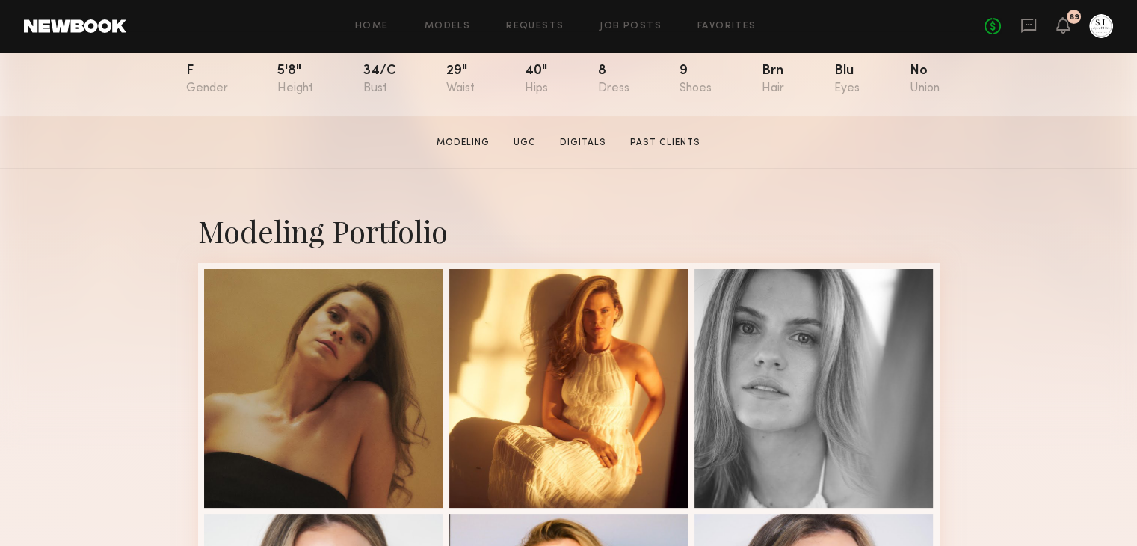
scroll to position [0, 0]
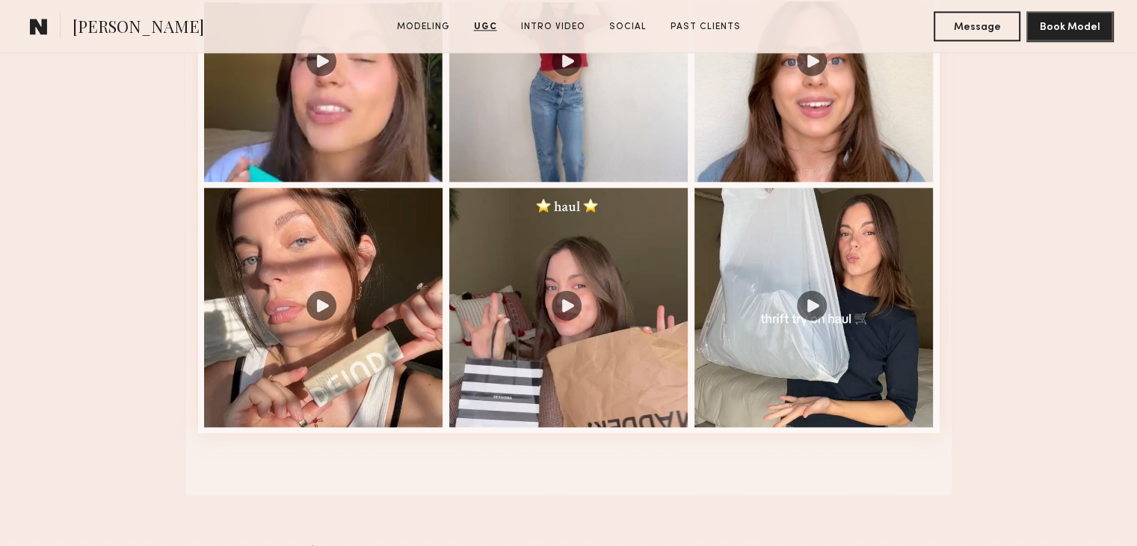
scroll to position [1891, 0]
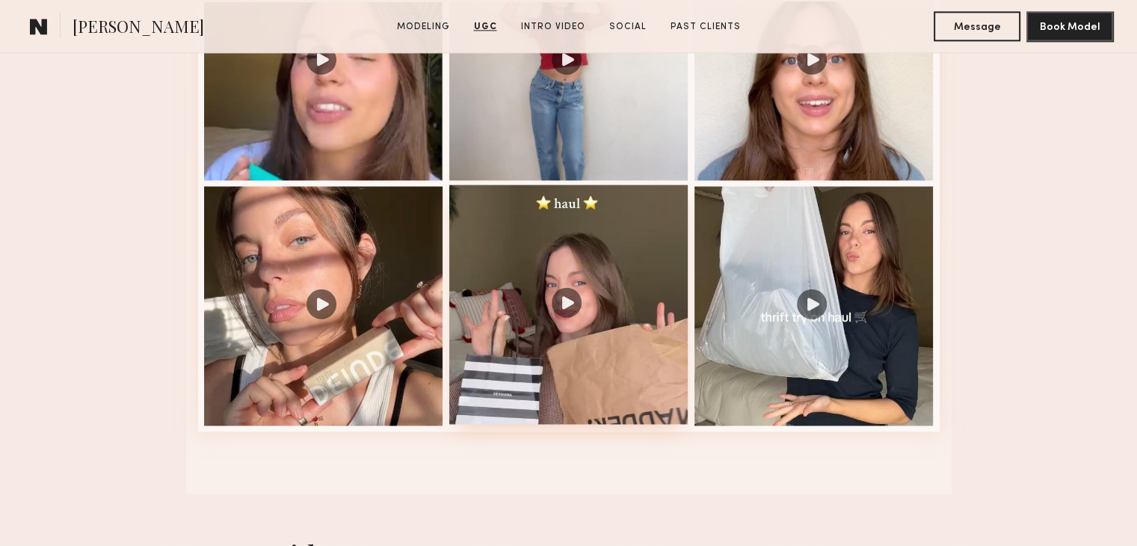
click at [568, 311] on div at bounding box center [568, 304] width 239 height 239
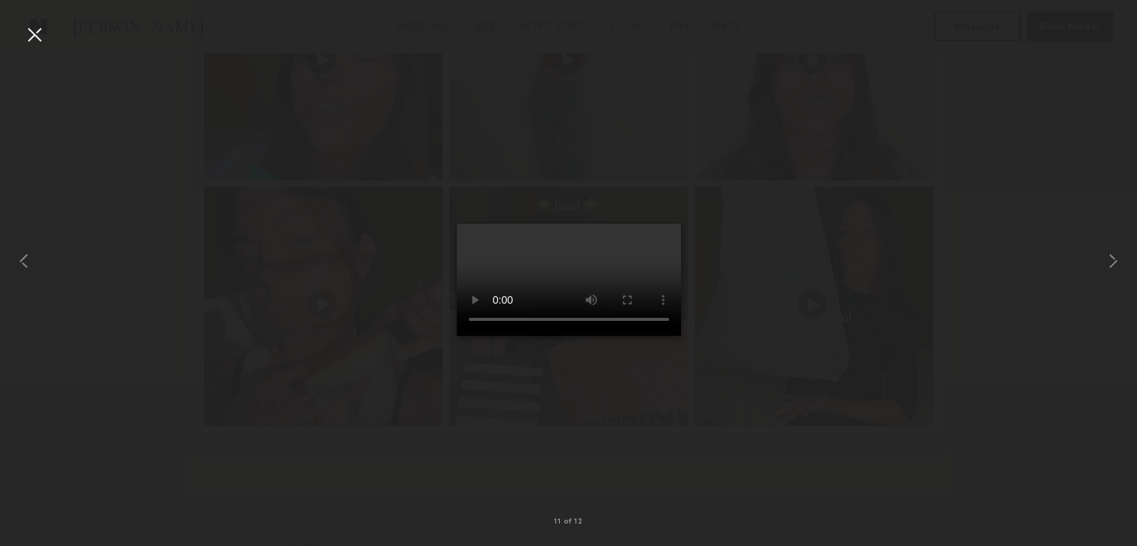
click at [34, 33] on div at bounding box center [34, 34] width 24 height 24
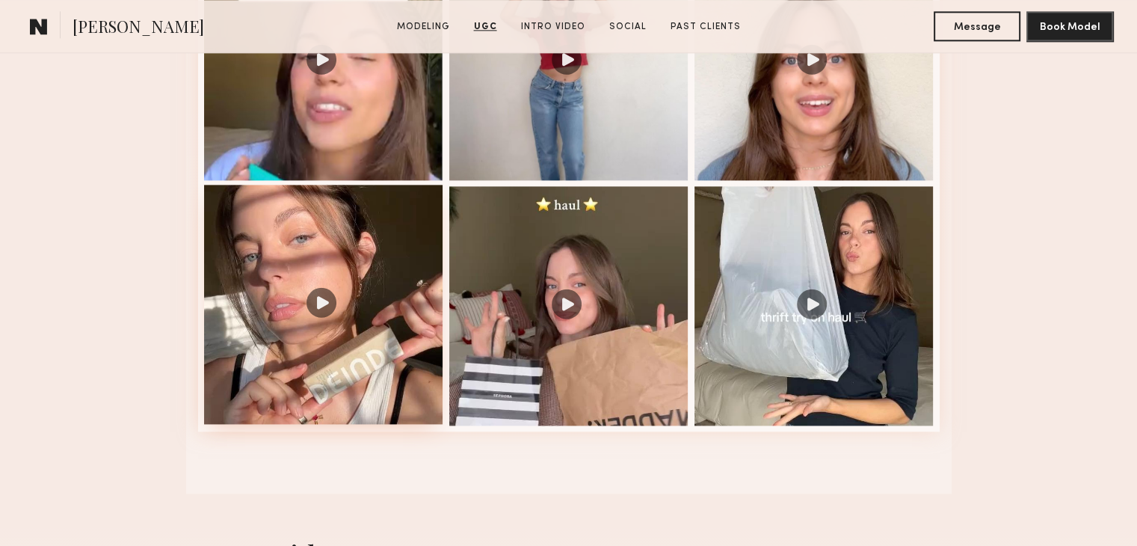
click at [329, 304] on div at bounding box center [323, 304] width 239 height 239
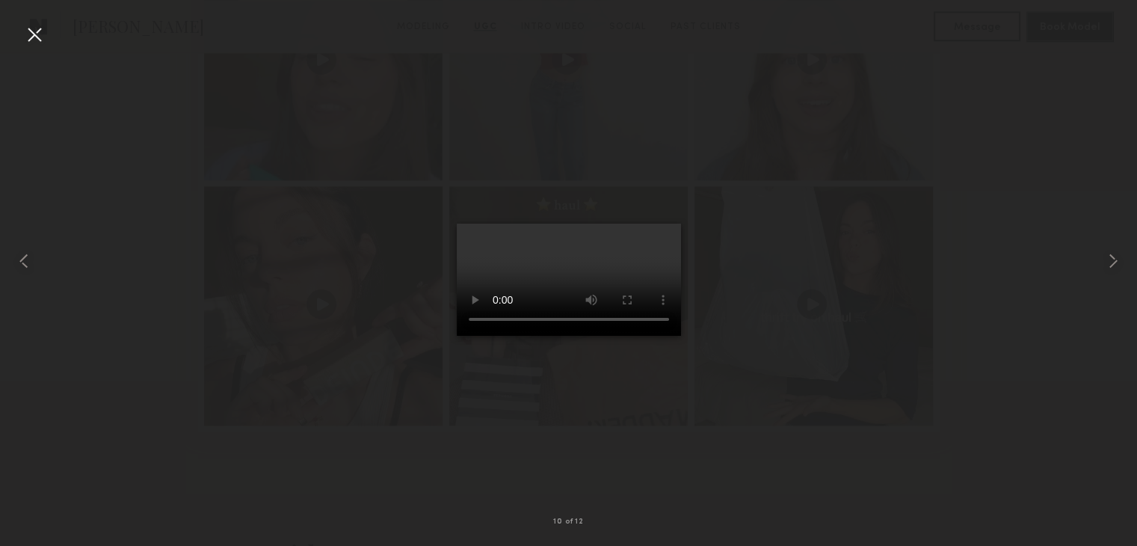
click at [43, 38] on div at bounding box center [34, 34] width 24 height 24
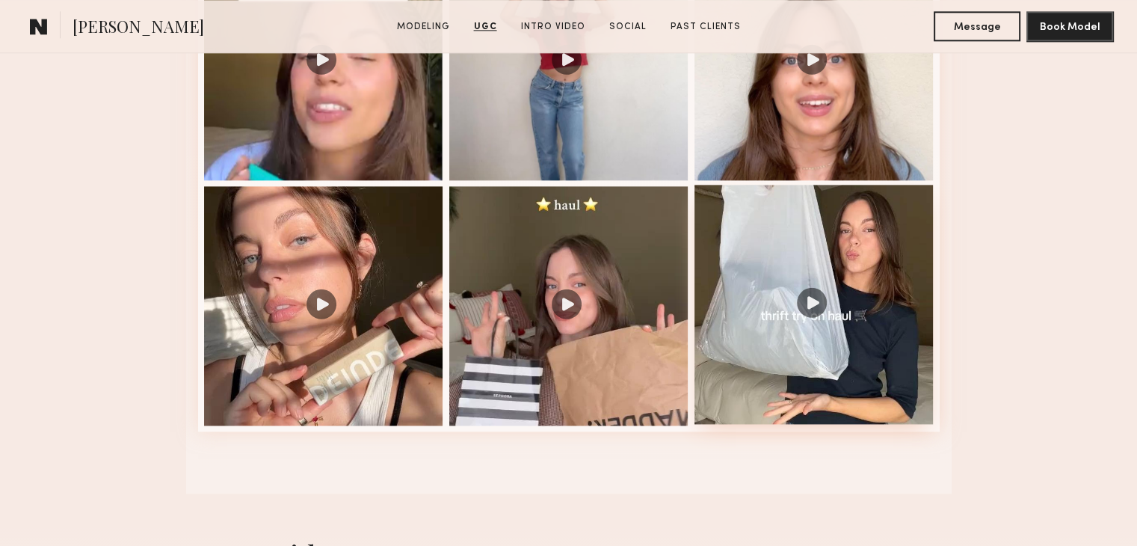
click at [810, 303] on div at bounding box center [813, 304] width 239 height 239
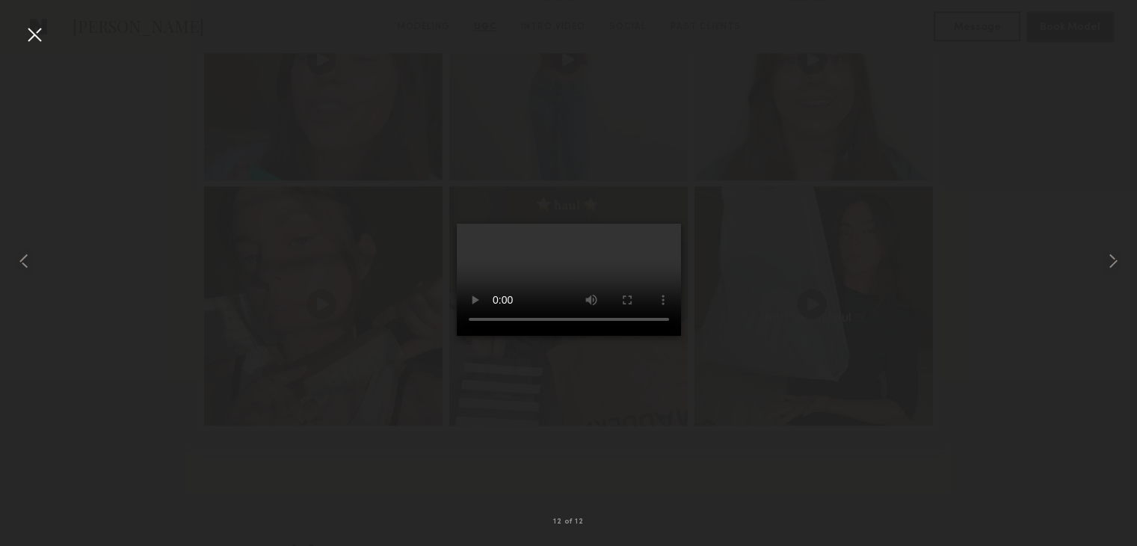
click at [31, 34] on div at bounding box center [34, 34] width 24 height 24
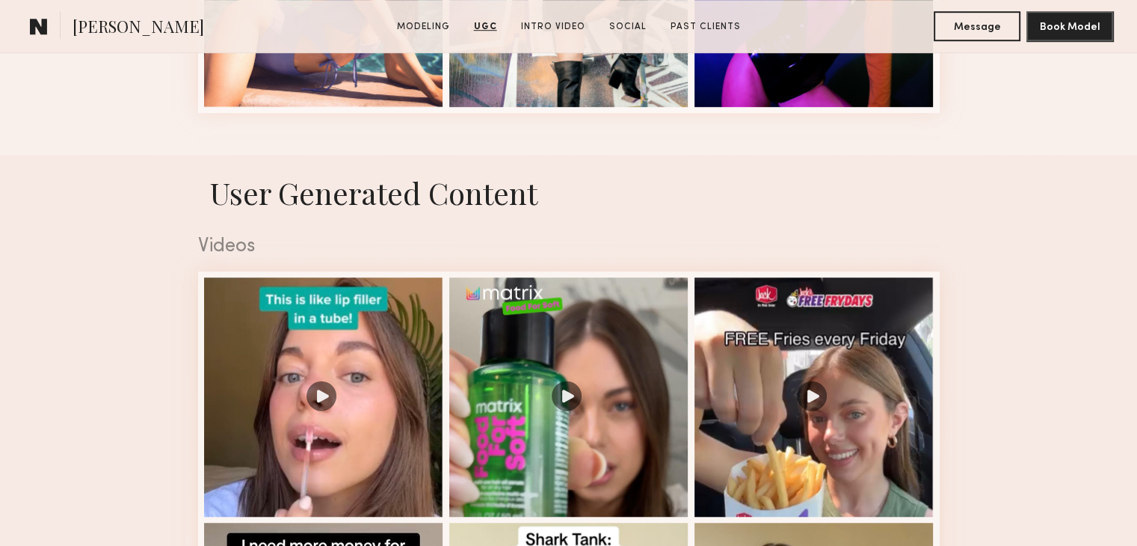
scroll to position [1063, 0]
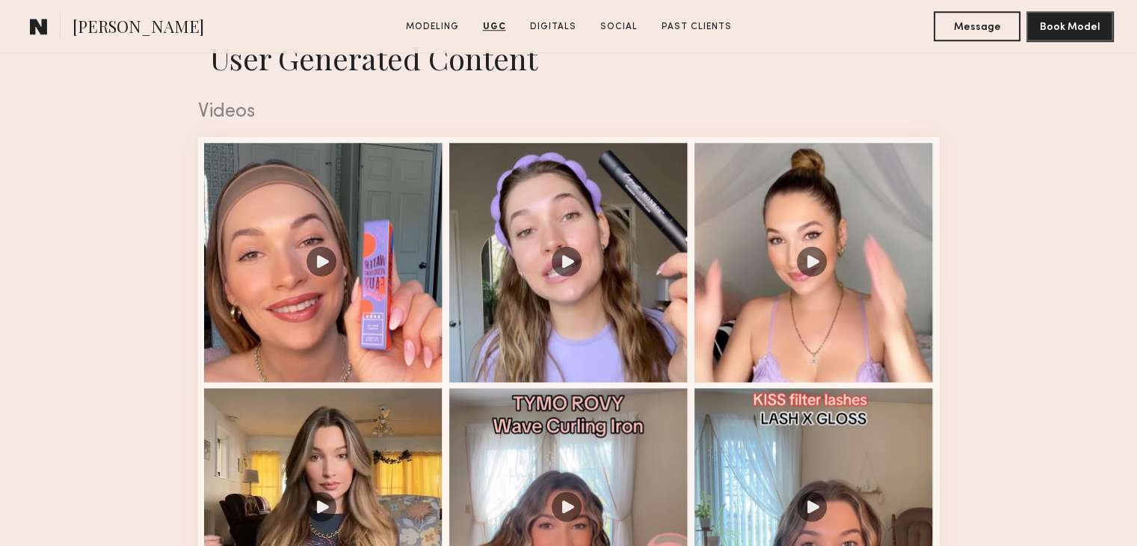
scroll to position [1486, 0]
click at [811, 261] on div at bounding box center [813, 260] width 239 height 239
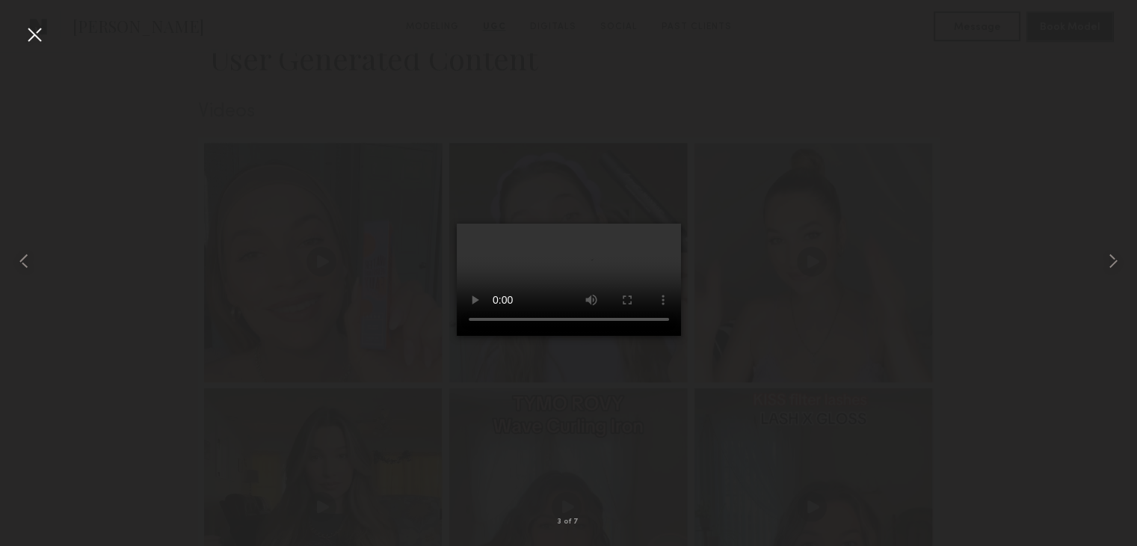
click at [35, 45] on div at bounding box center [34, 34] width 24 height 24
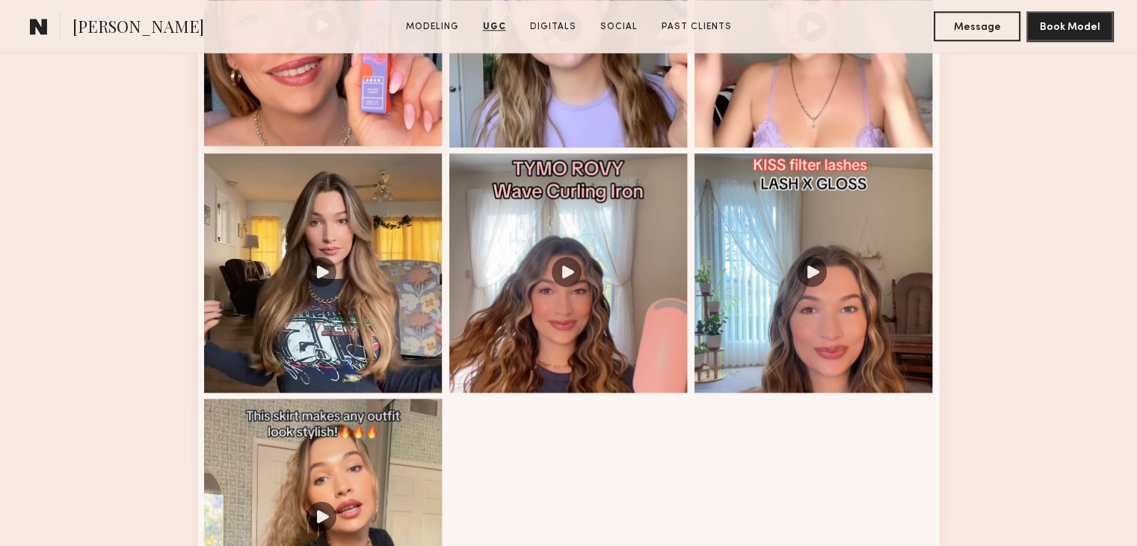
scroll to position [1721, 0]
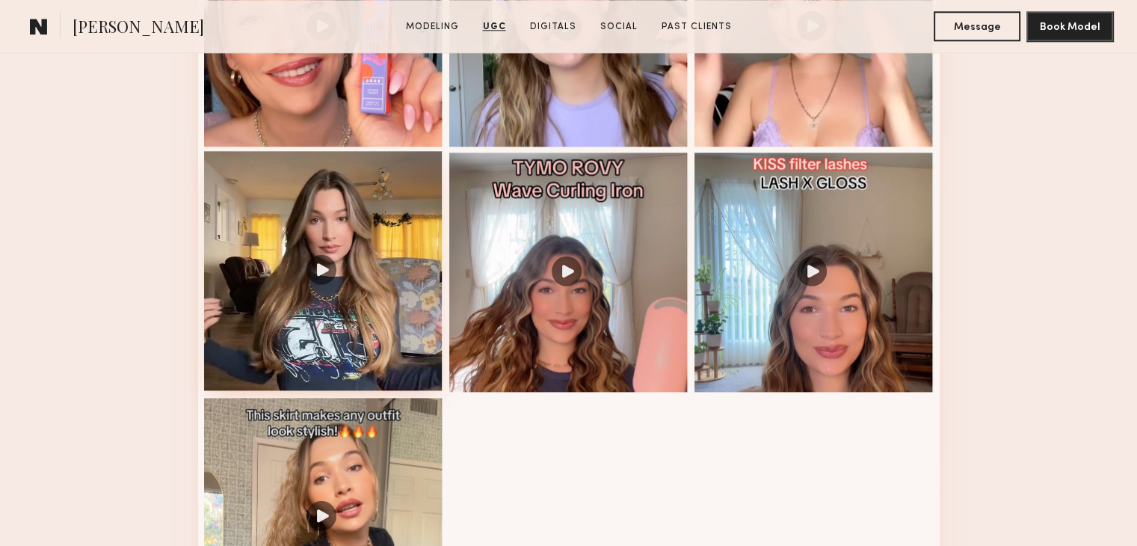
click at [321, 285] on div at bounding box center [323, 270] width 239 height 239
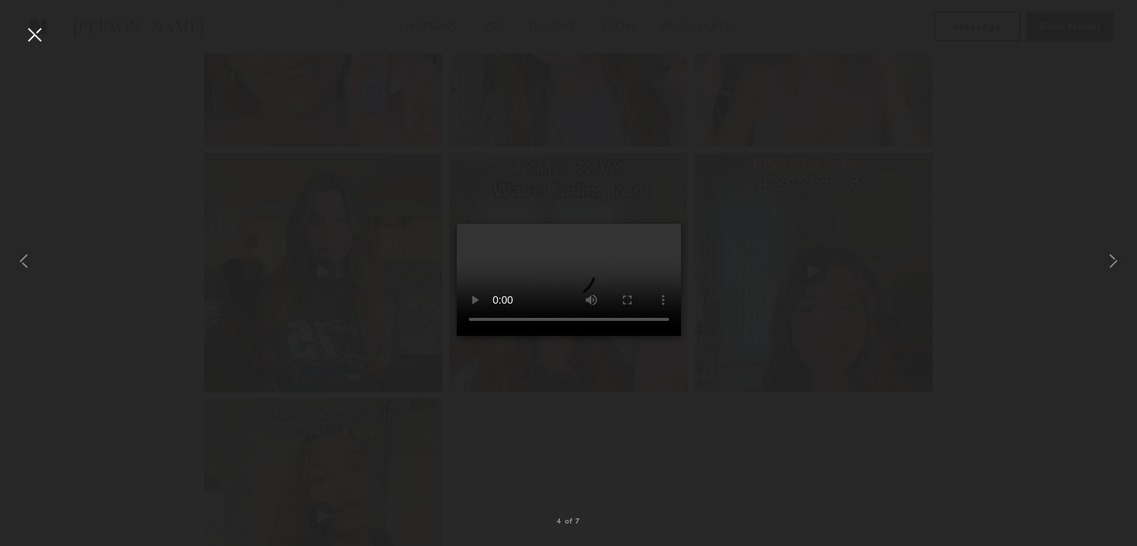
scroll to position [1886, 0]
click at [37, 36] on div at bounding box center [34, 34] width 24 height 24
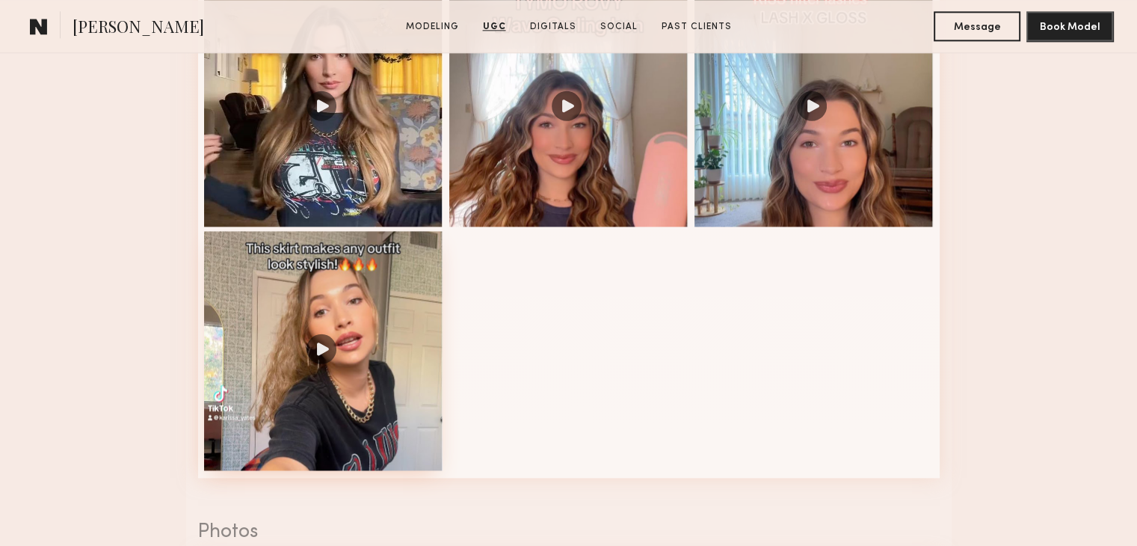
click at [321, 358] on div at bounding box center [323, 350] width 239 height 239
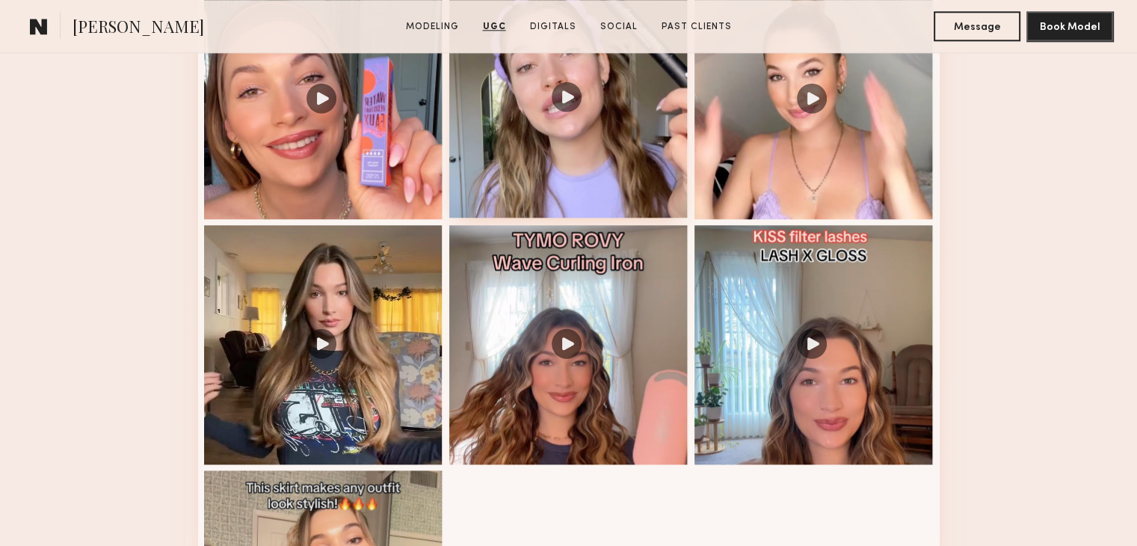
scroll to position [1650, 0]
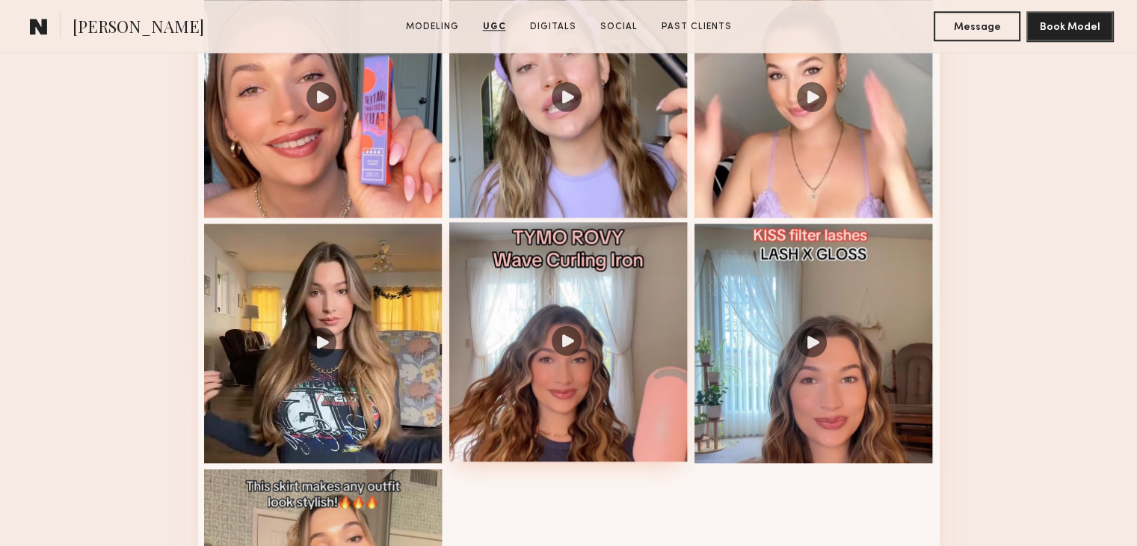
click at [563, 348] on div at bounding box center [568, 341] width 239 height 239
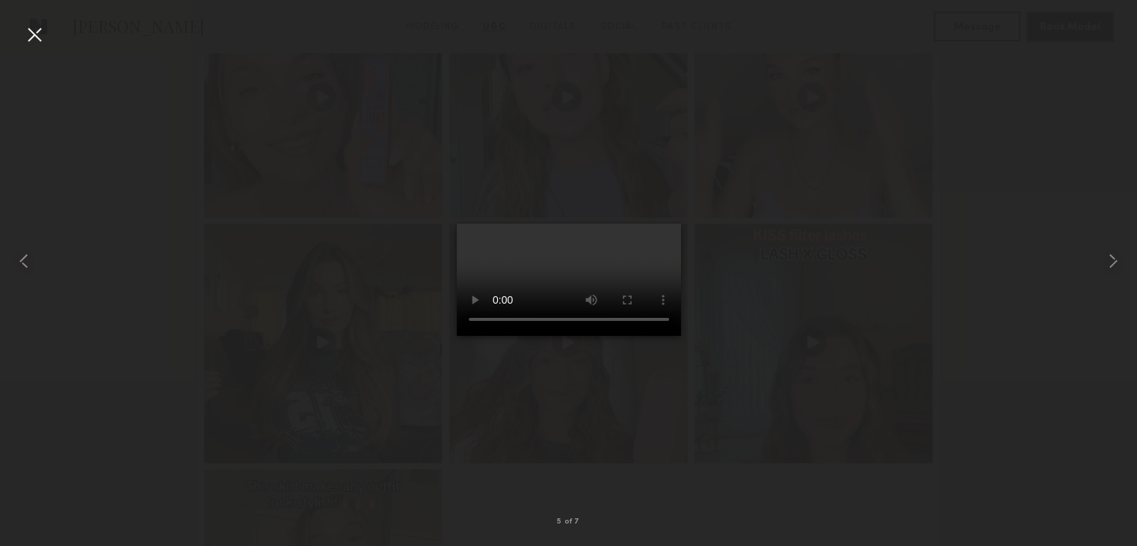
click at [38, 36] on div at bounding box center [34, 34] width 24 height 24
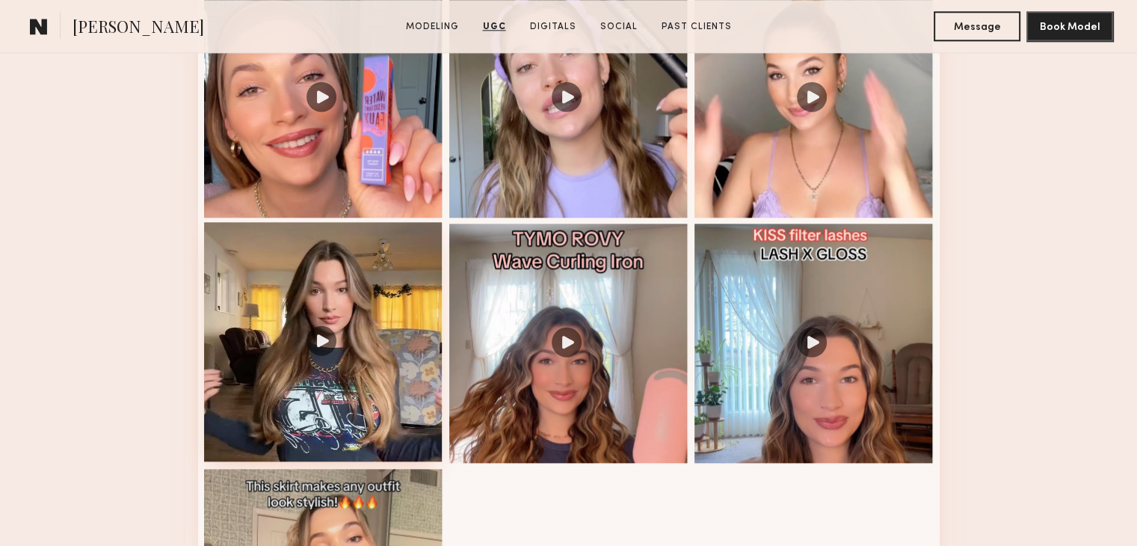
click at [325, 328] on div at bounding box center [323, 341] width 239 height 239
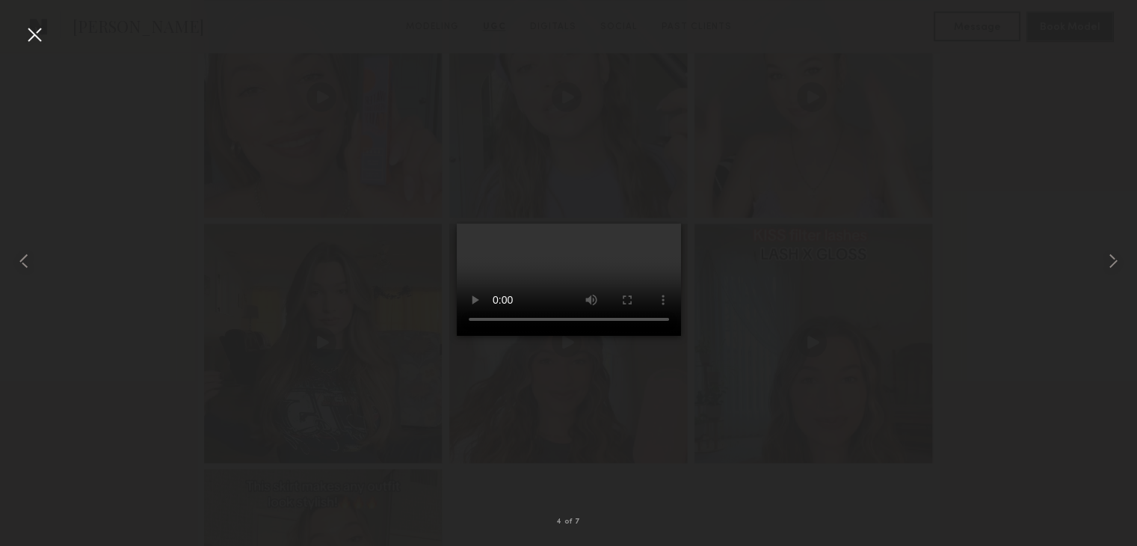
click at [39, 34] on div at bounding box center [34, 34] width 24 height 24
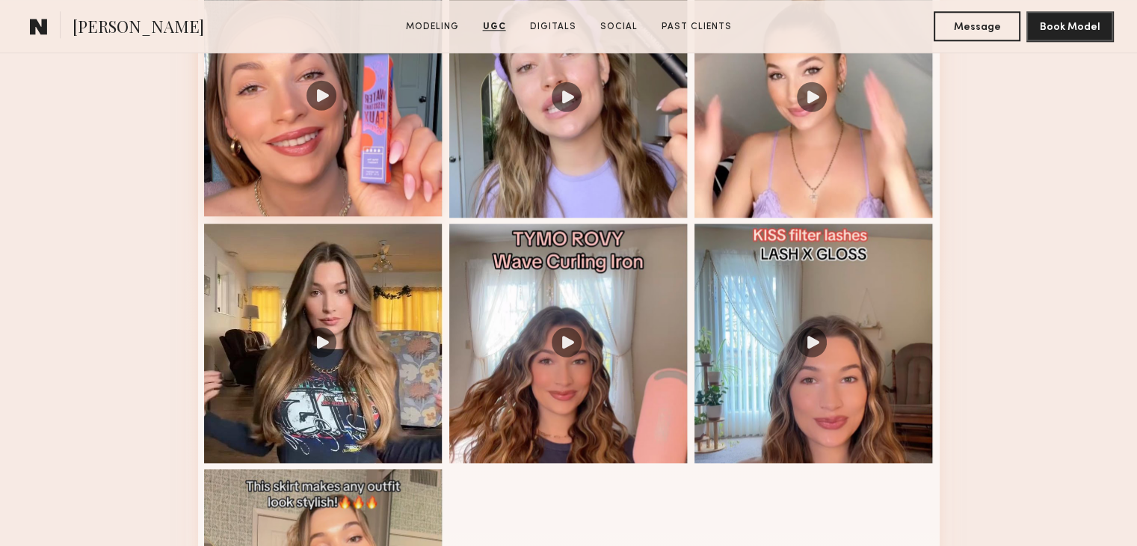
click at [319, 105] on div at bounding box center [323, 96] width 239 height 239
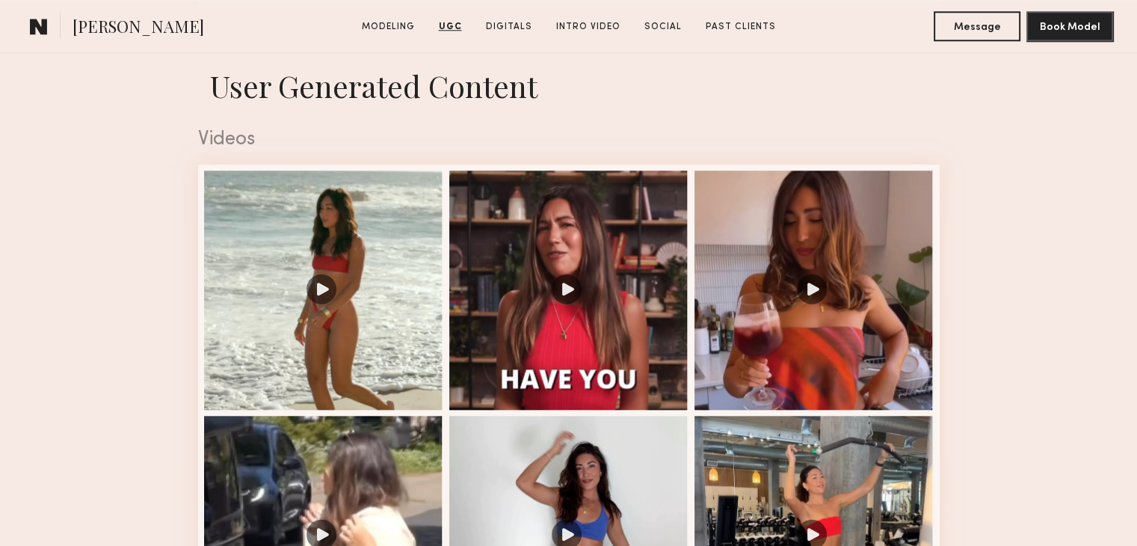
scroll to position [1459, 0]
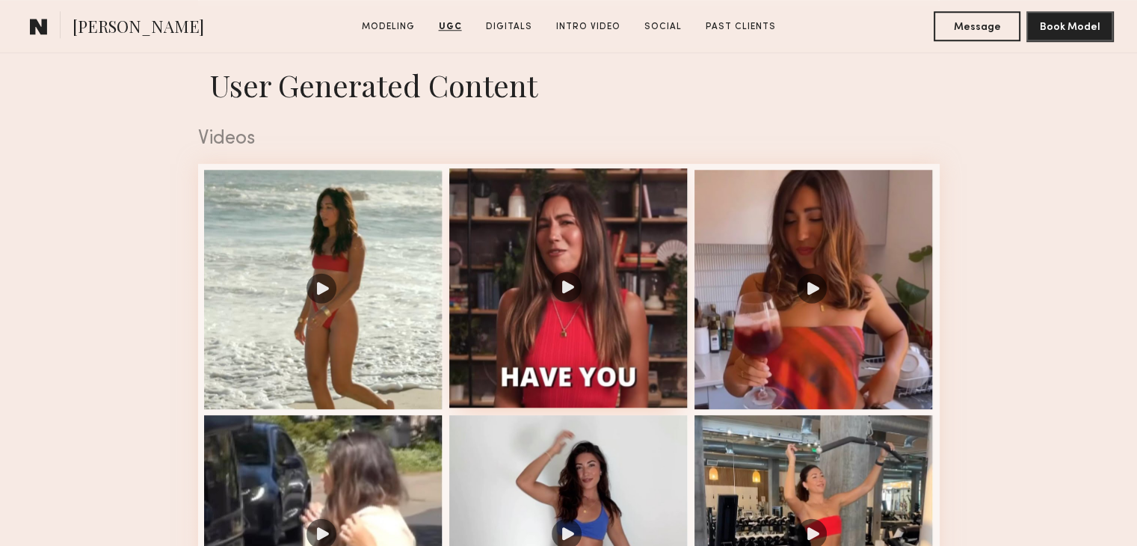
click at [567, 297] on div at bounding box center [568, 287] width 239 height 239
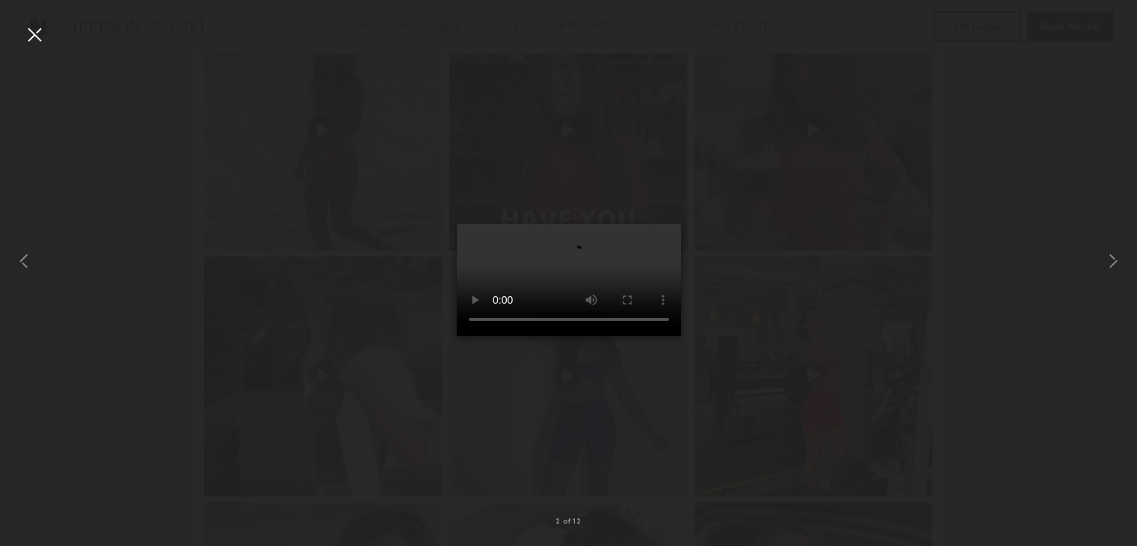
scroll to position [1620, 0]
click at [31, 37] on div at bounding box center [34, 34] width 24 height 24
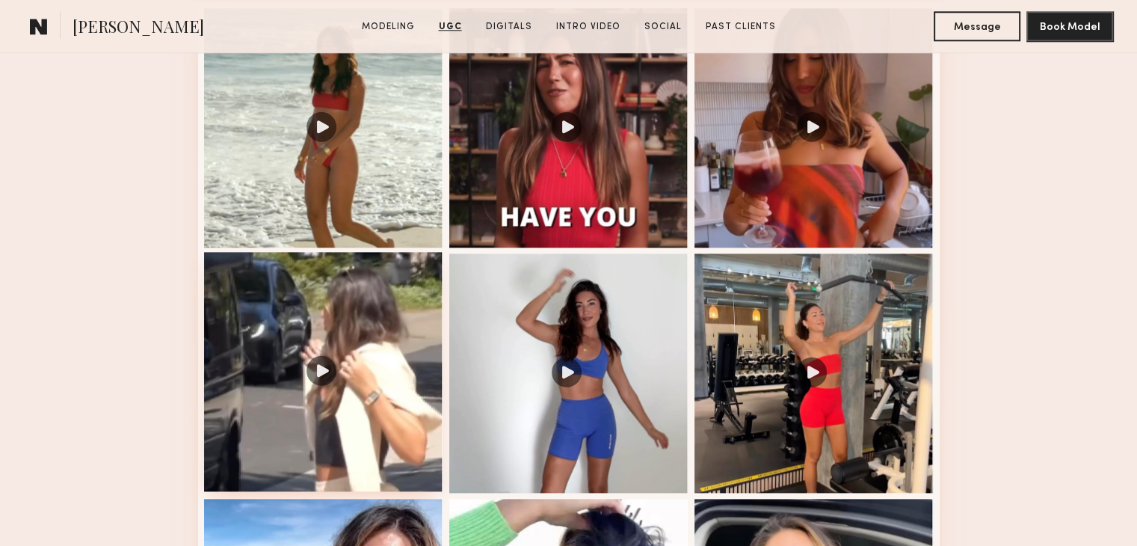
click at [325, 376] on div at bounding box center [323, 371] width 239 height 239
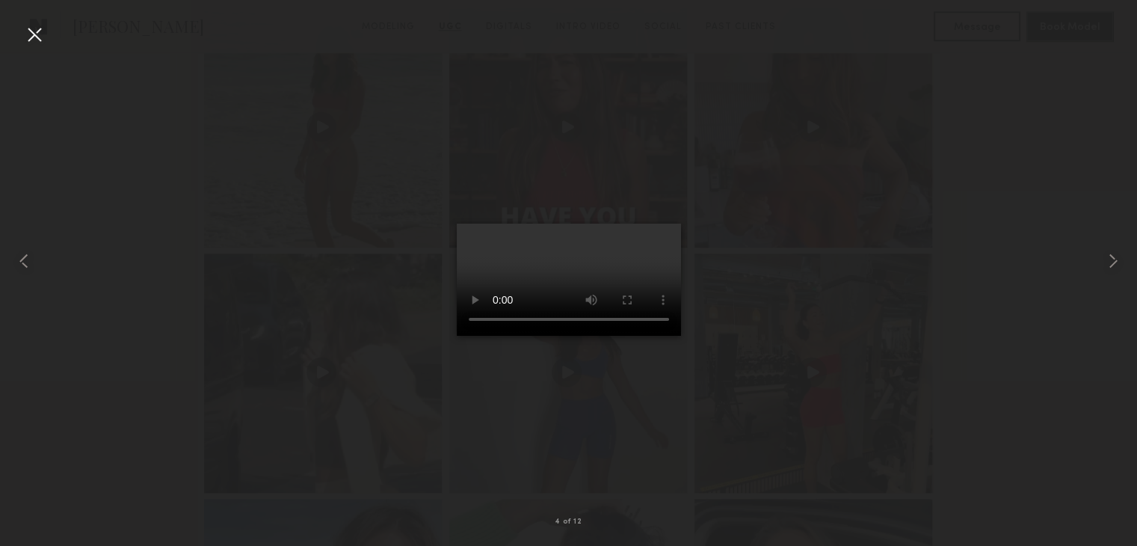
click at [35, 37] on div at bounding box center [34, 34] width 24 height 24
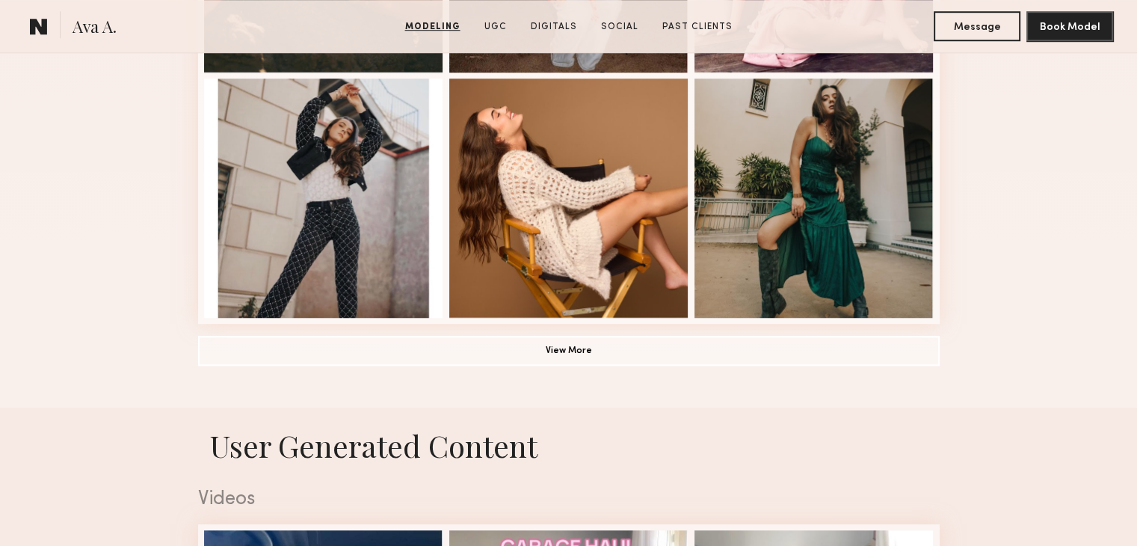
scroll to position [1291, 0]
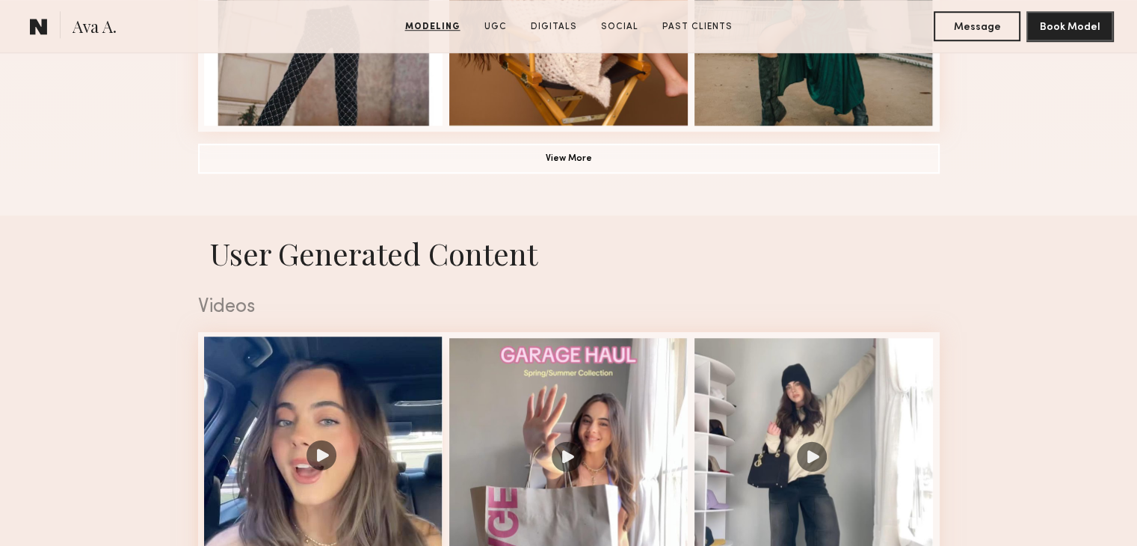
click at [324, 460] on div at bounding box center [323, 455] width 239 height 239
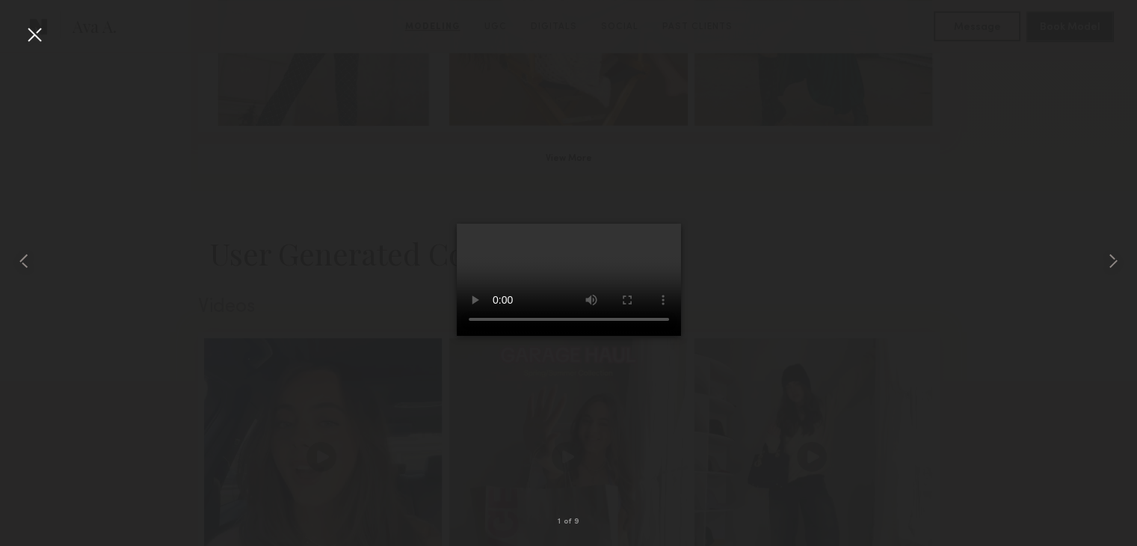
click at [33, 41] on div at bounding box center [34, 34] width 24 height 24
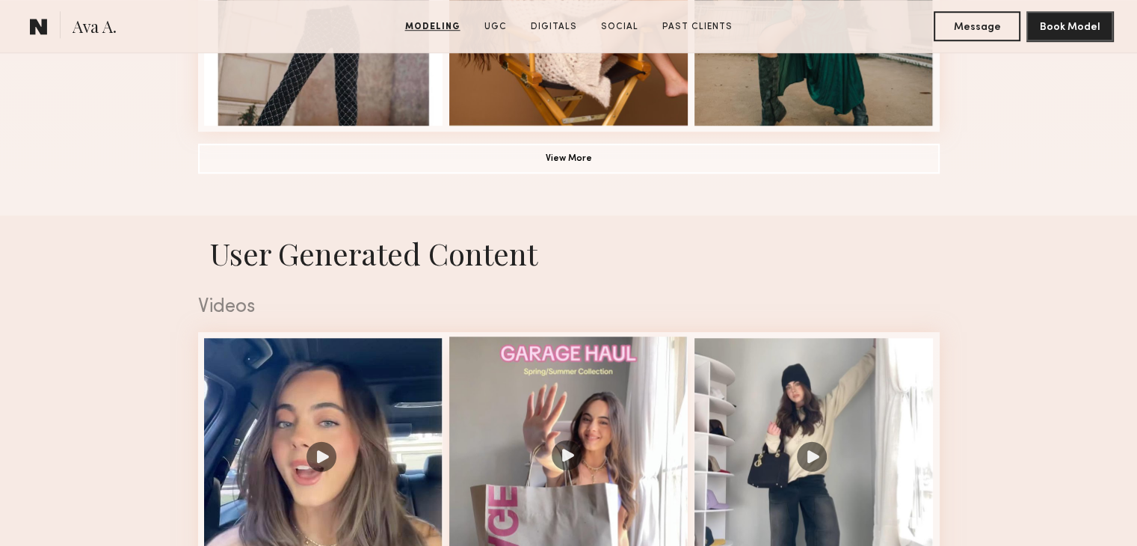
click at [569, 460] on div at bounding box center [568, 455] width 239 height 239
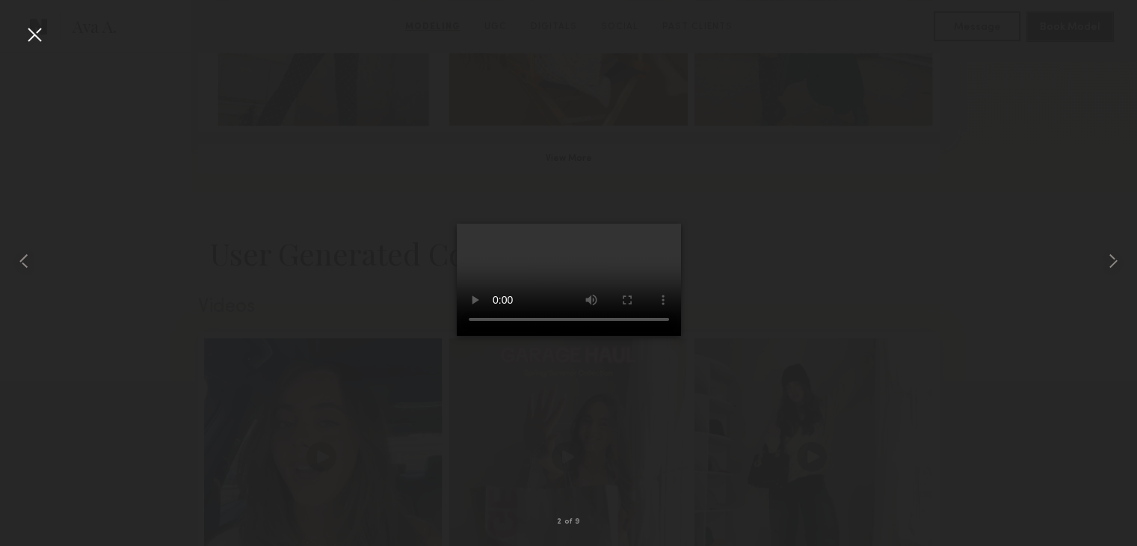
click at [39, 37] on div at bounding box center [34, 34] width 24 height 24
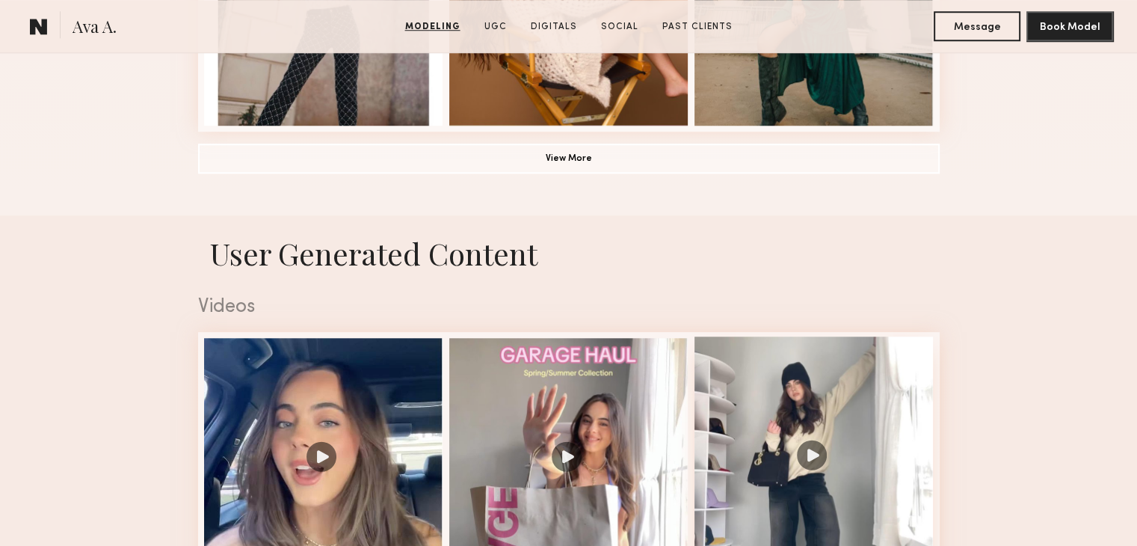
click at [813, 461] on div at bounding box center [813, 455] width 239 height 239
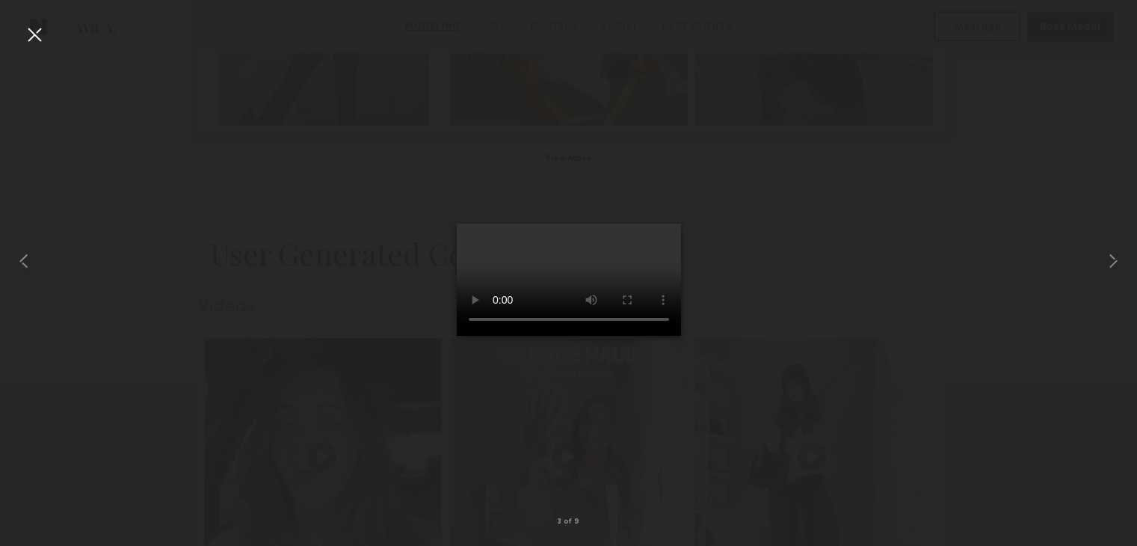
click at [33, 34] on div at bounding box center [34, 34] width 24 height 24
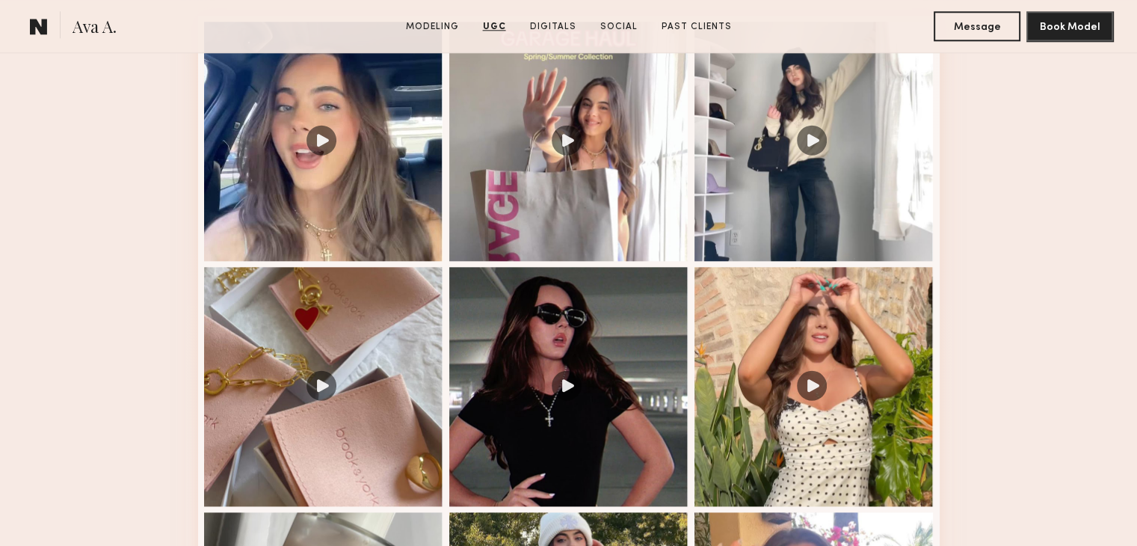
scroll to position [1608, 0]
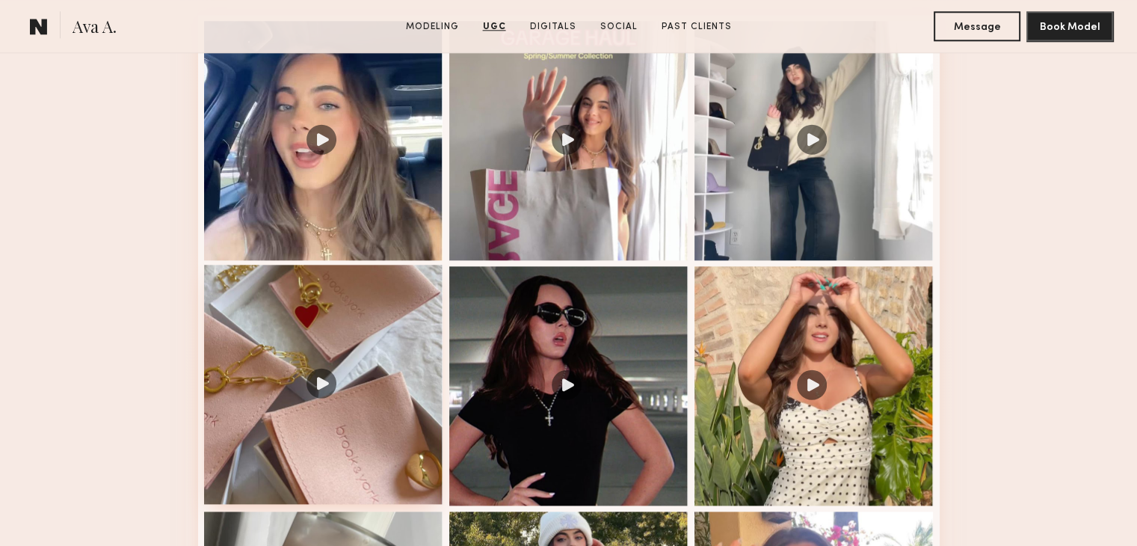
click at [324, 383] on div at bounding box center [323, 384] width 239 height 239
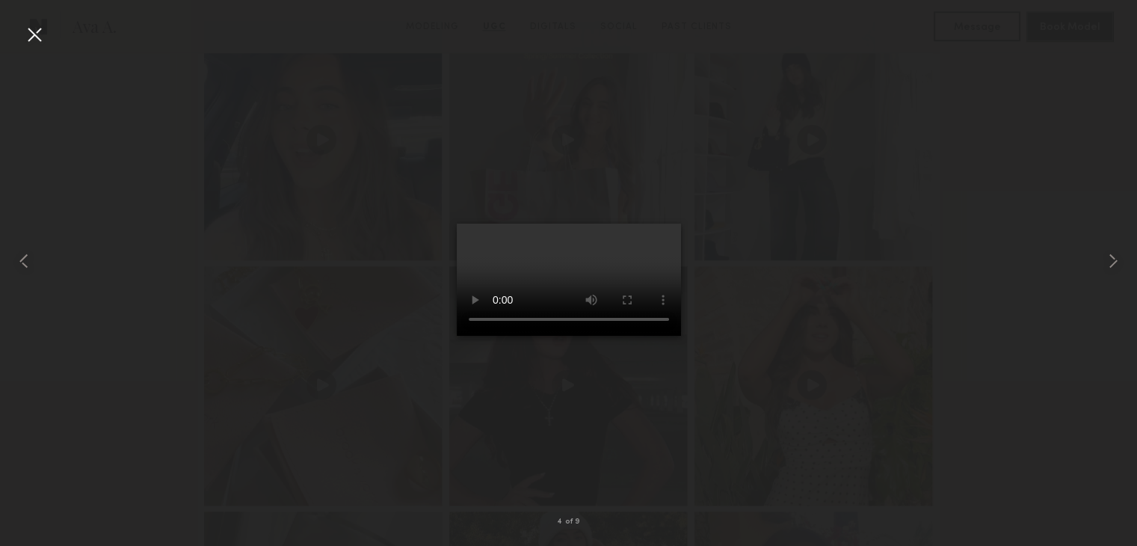
click at [40, 40] on div at bounding box center [34, 34] width 24 height 24
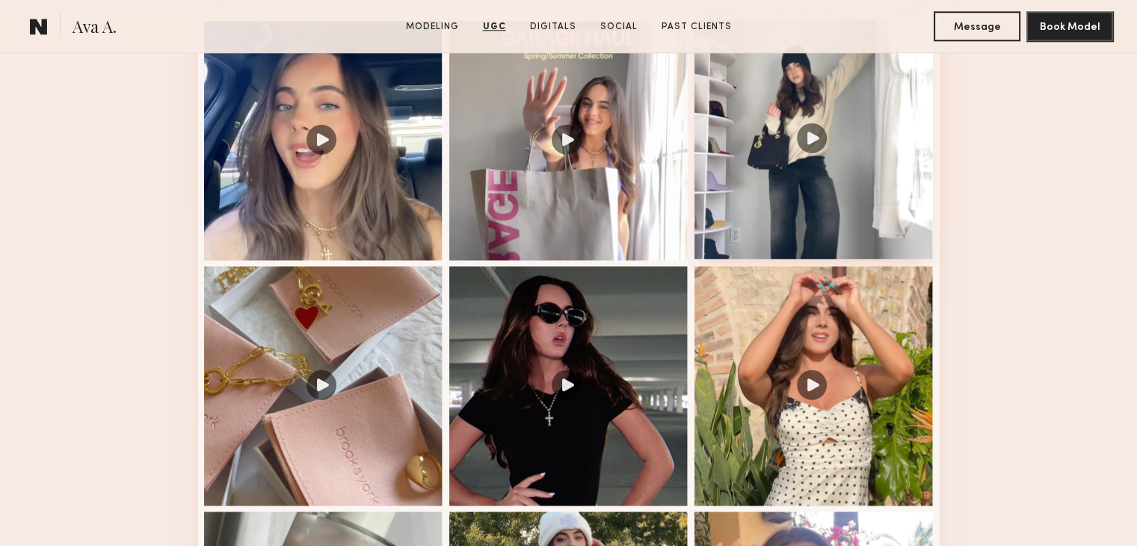
click at [824, 147] on div at bounding box center [813, 138] width 239 height 239
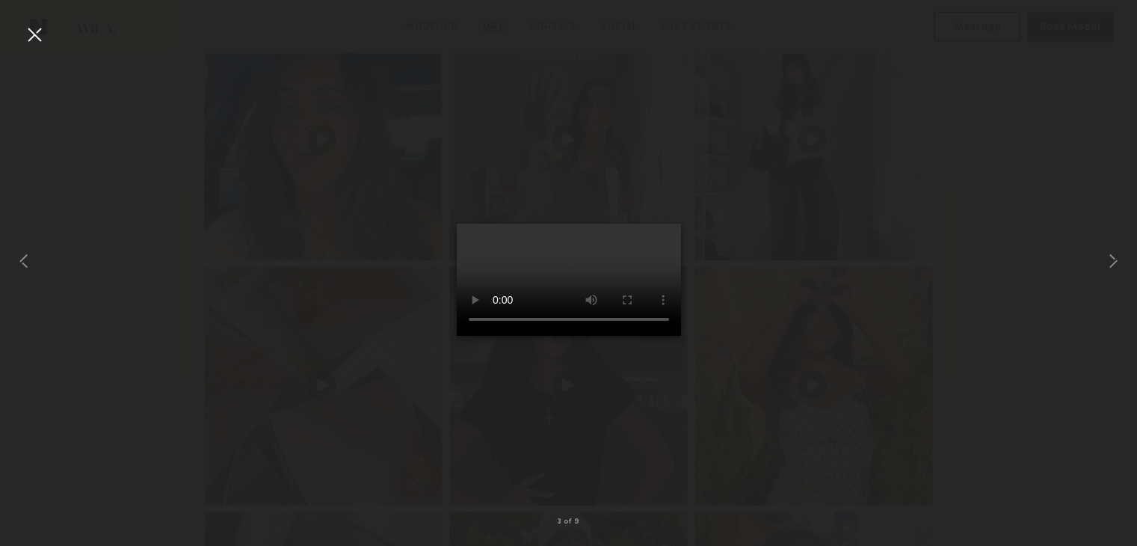
click at [39, 33] on div at bounding box center [34, 34] width 24 height 24
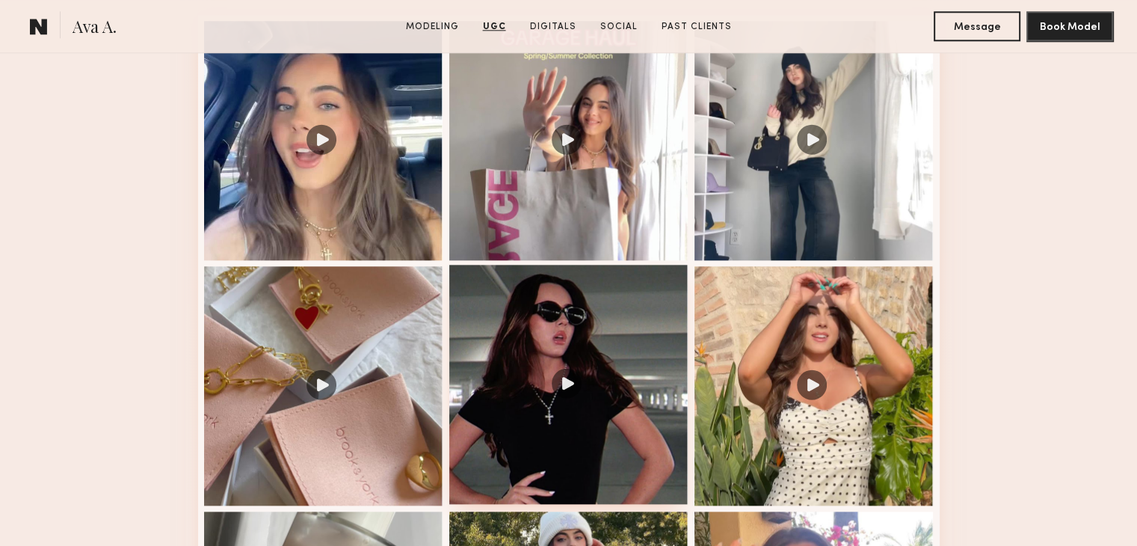
click at [572, 395] on div at bounding box center [568, 384] width 239 height 239
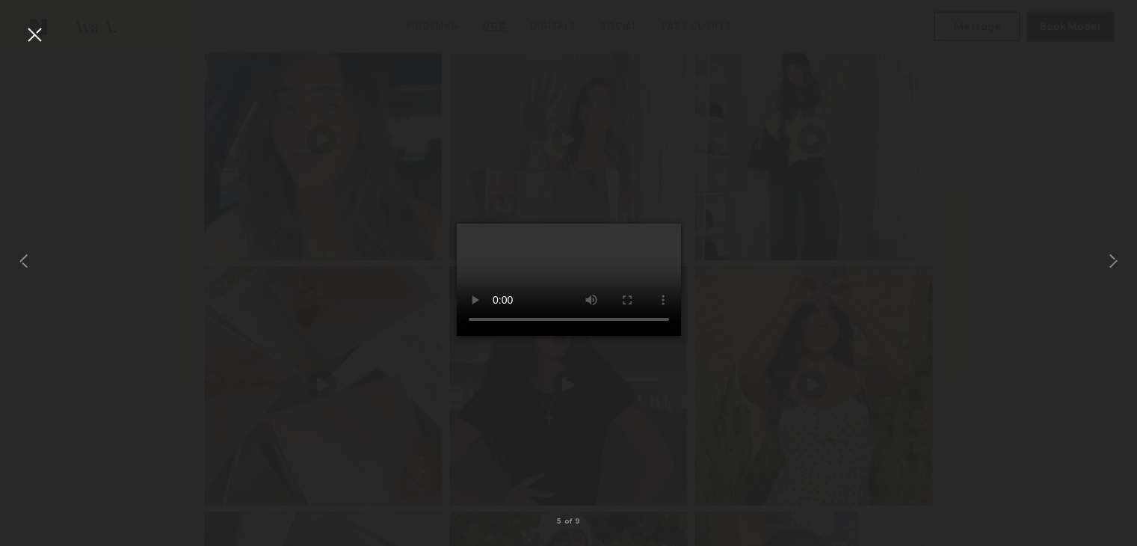
click at [32, 40] on div at bounding box center [34, 34] width 24 height 24
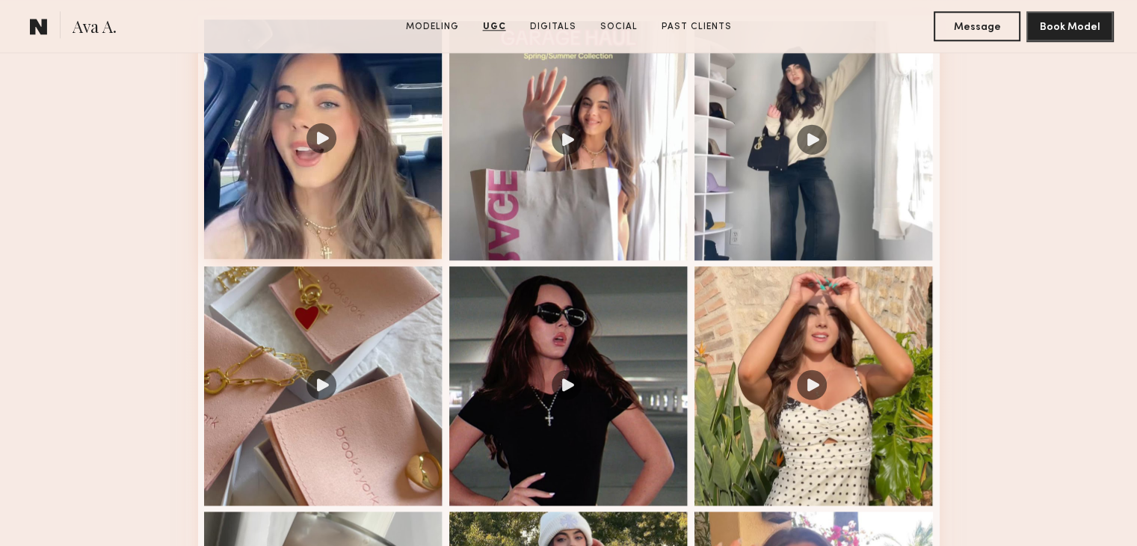
click at [322, 141] on div at bounding box center [323, 138] width 239 height 239
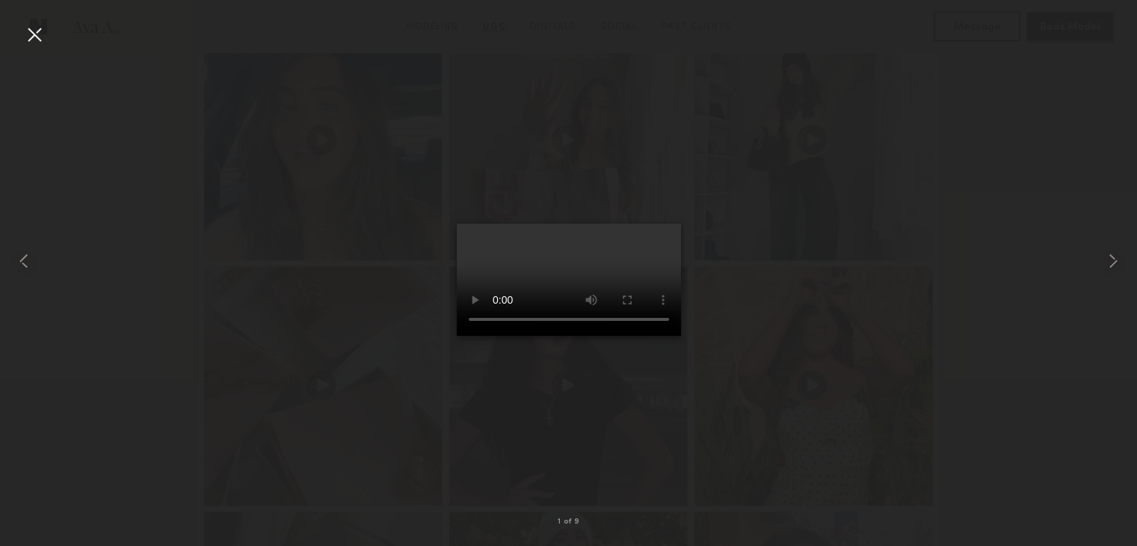
click at [31, 40] on div at bounding box center [34, 34] width 24 height 24
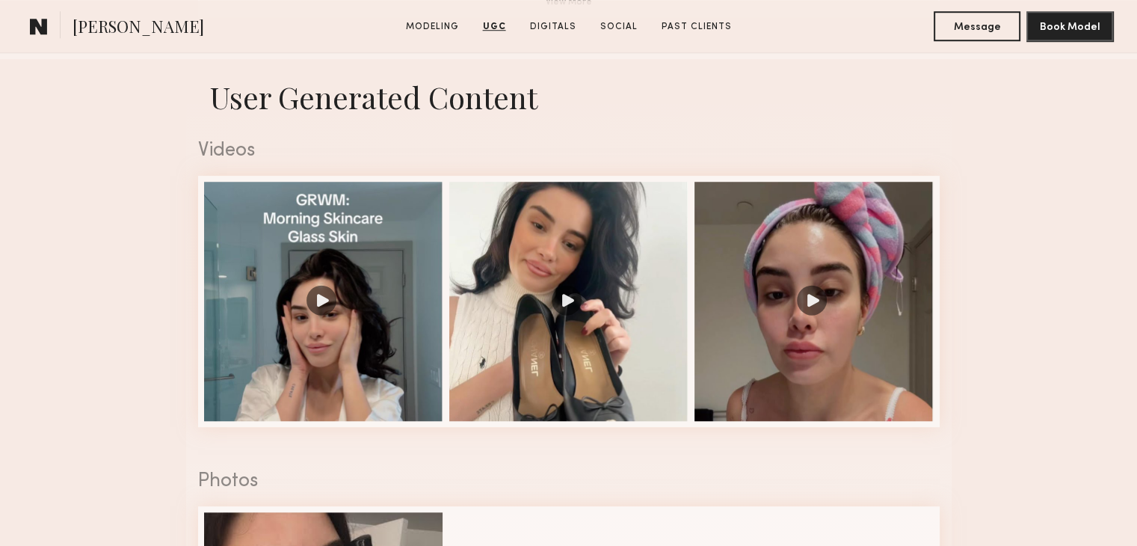
scroll to position [1202, 0]
click at [320, 309] on div at bounding box center [323, 299] width 239 height 239
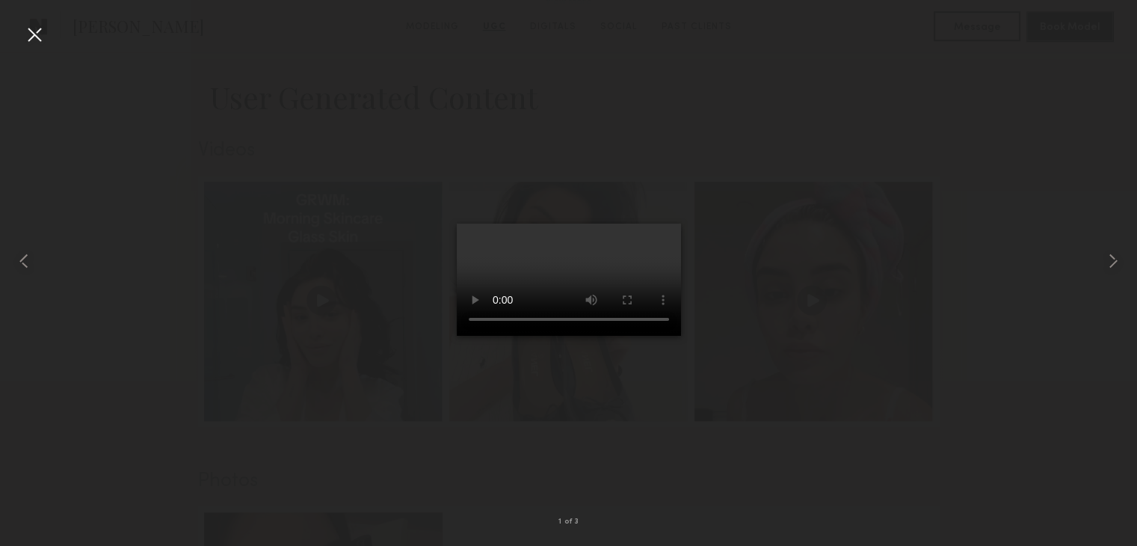
click at [37, 39] on div at bounding box center [34, 34] width 24 height 24
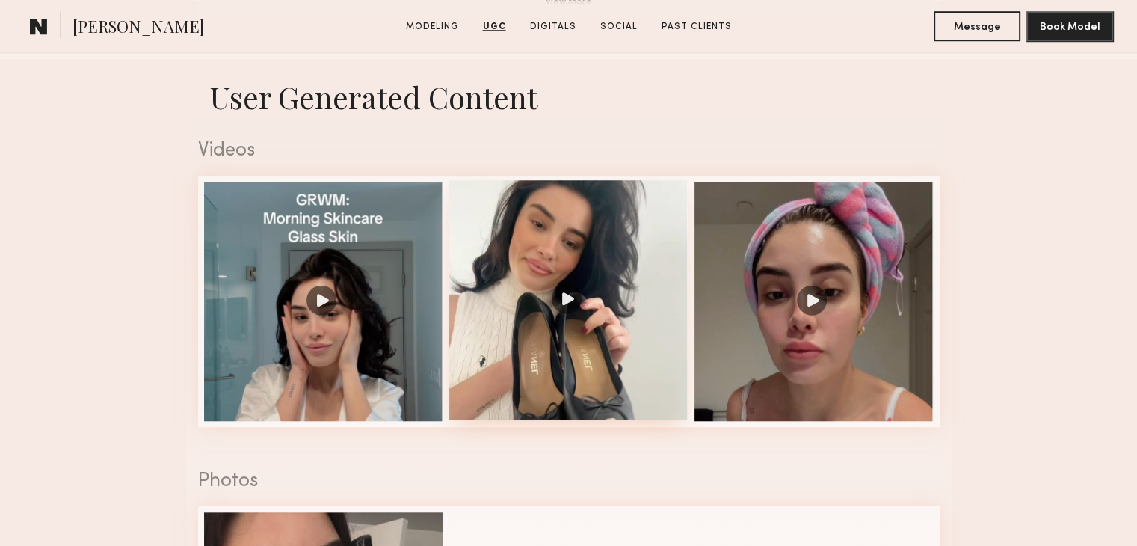
click at [566, 309] on div at bounding box center [568, 299] width 239 height 239
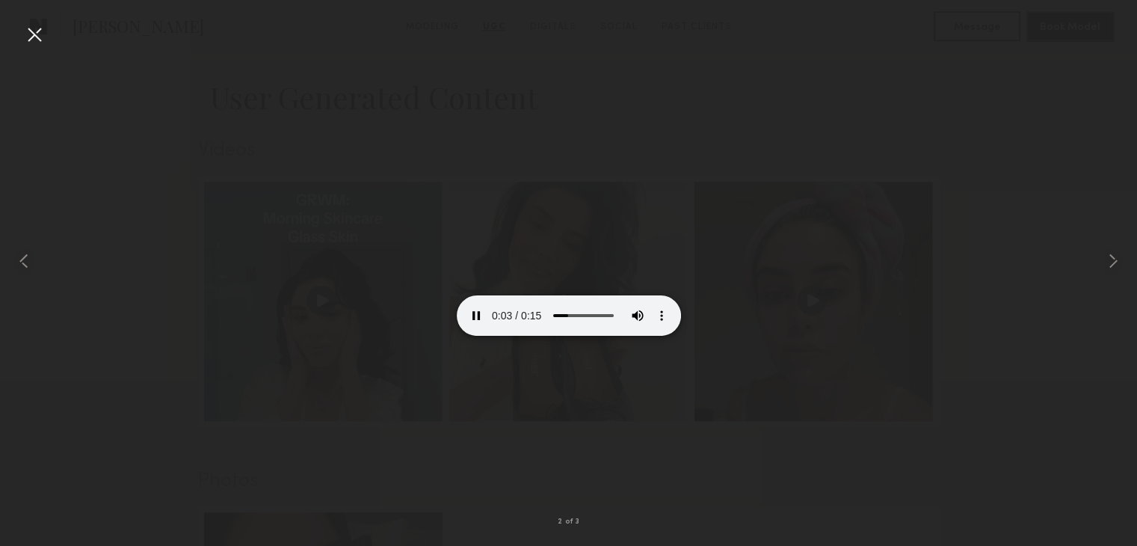
click at [38, 45] on div at bounding box center [34, 34] width 24 height 24
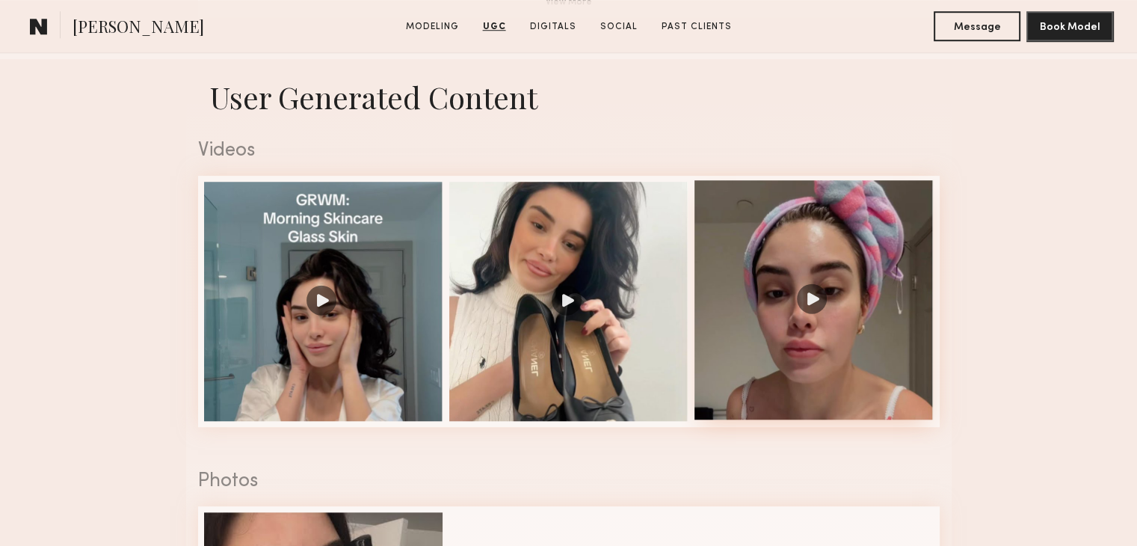
click at [819, 309] on div at bounding box center [813, 299] width 239 height 239
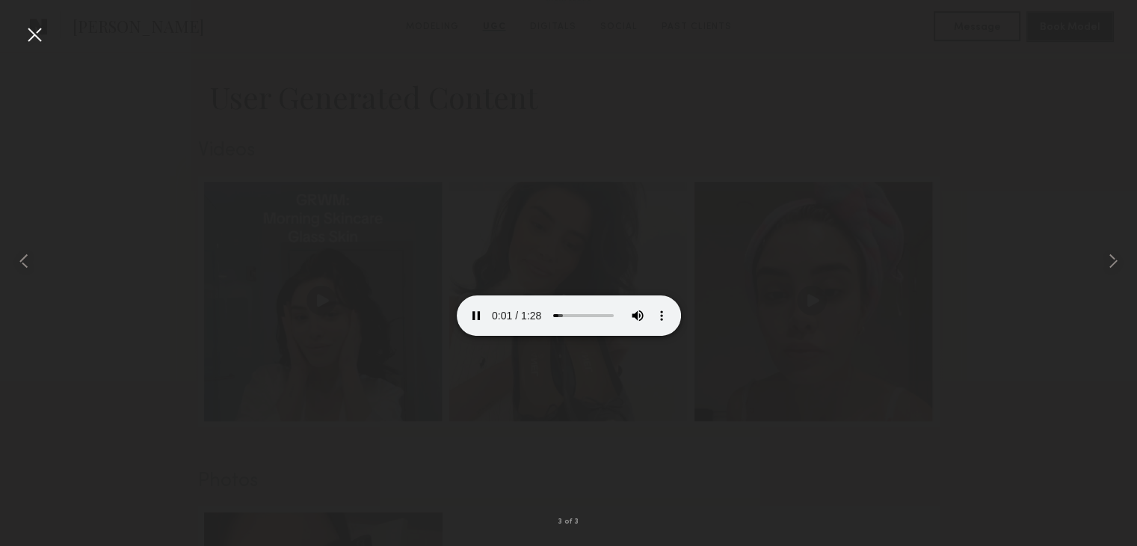
click at [34, 37] on div at bounding box center [34, 34] width 24 height 24
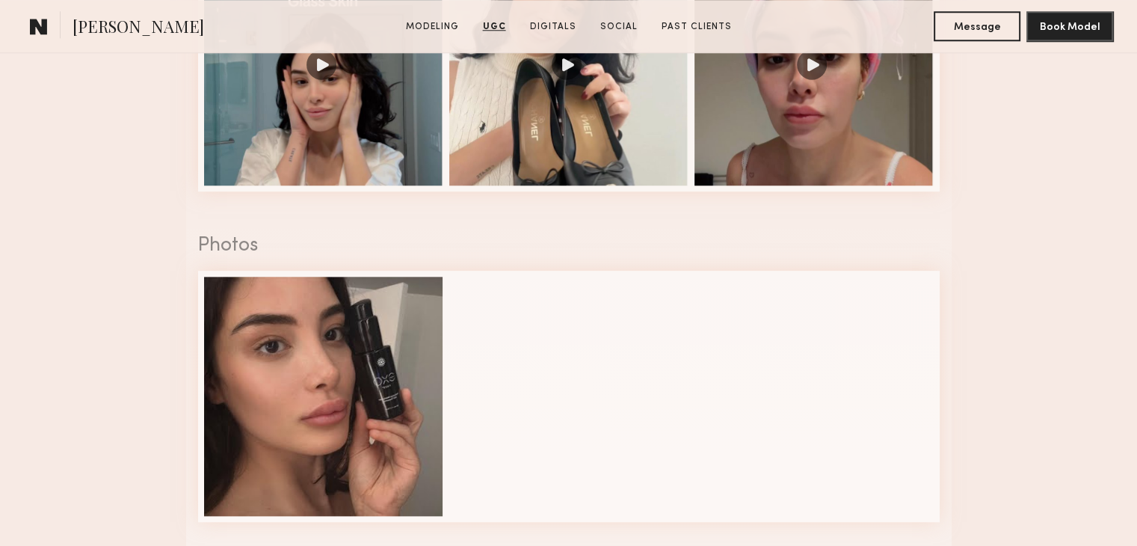
scroll to position [1453, 0]
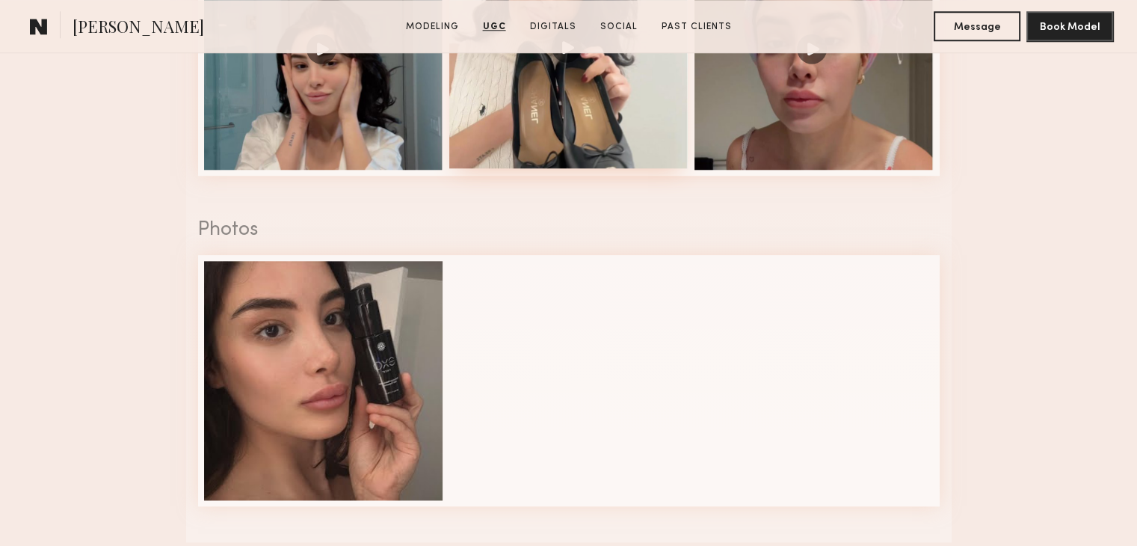
click at [572, 61] on div at bounding box center [568, 48] width 239 height 239
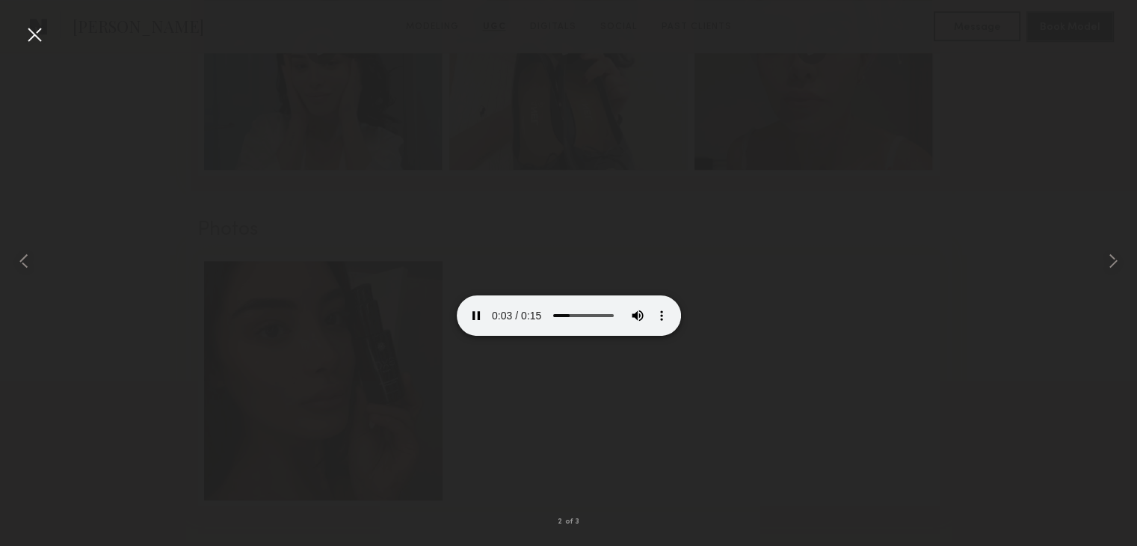
click at [39, 32] on div at bounding box center [34, 34] width 24 height 24
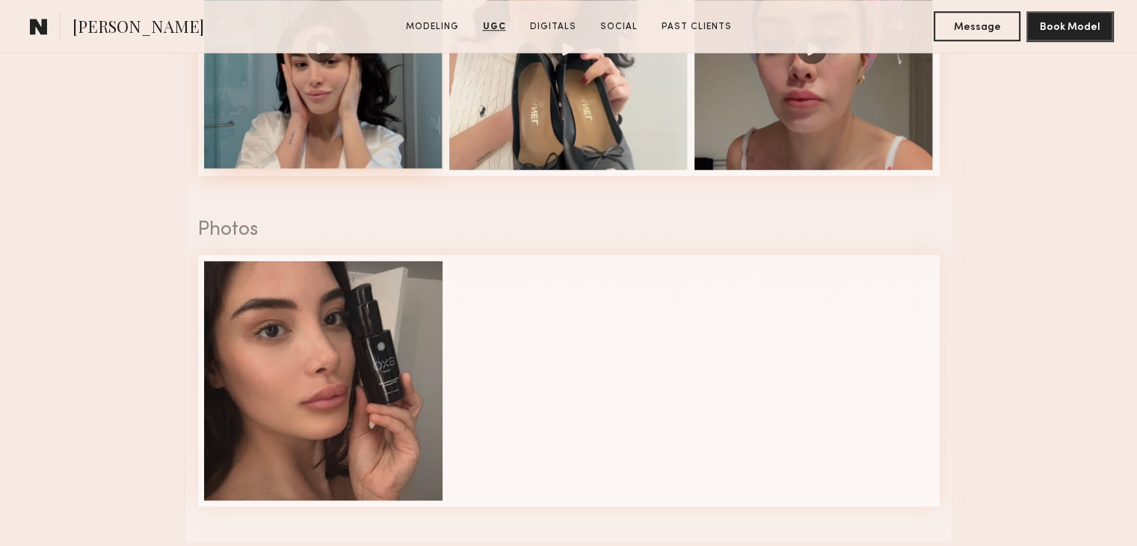
click at [319, 58] on div at bounding box center [323, 48] width 239 height 239
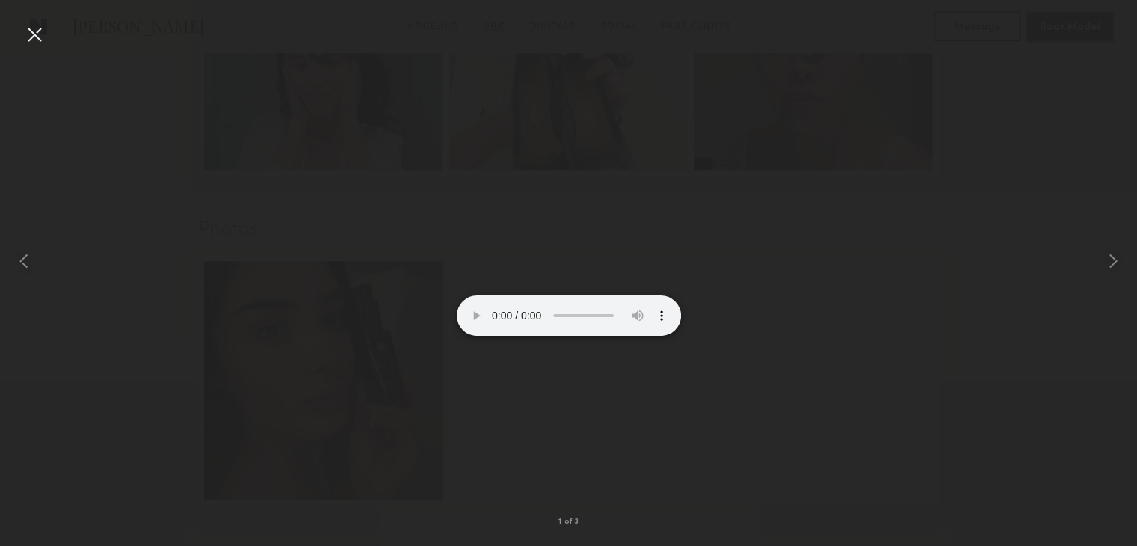
click at [27, 29] on div at bounding box center [34, 34] width 24 height 24
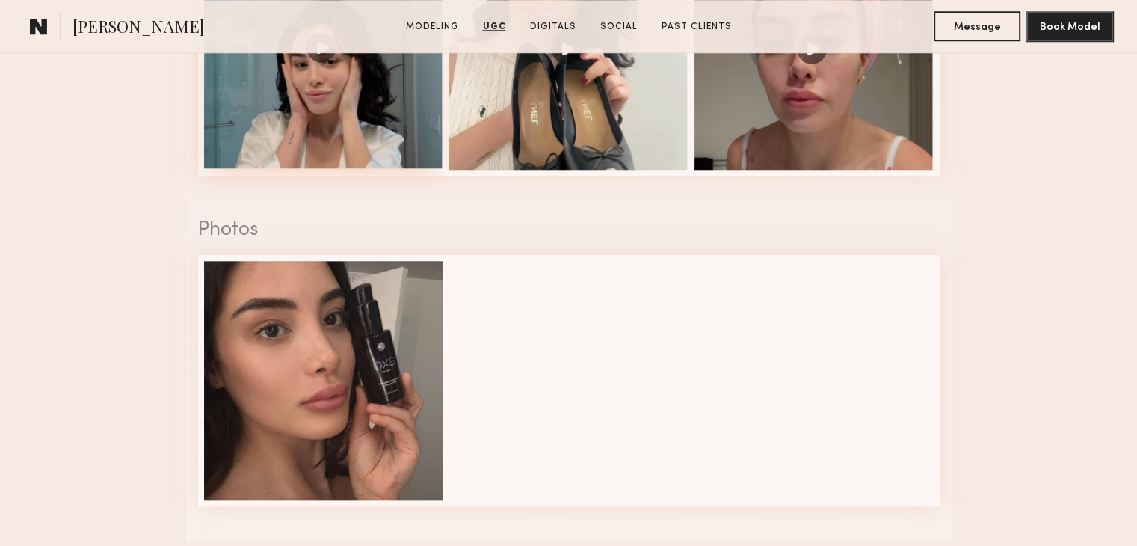
click at [320, 56] on div at bounding box center [323, 48] width 239 height 239
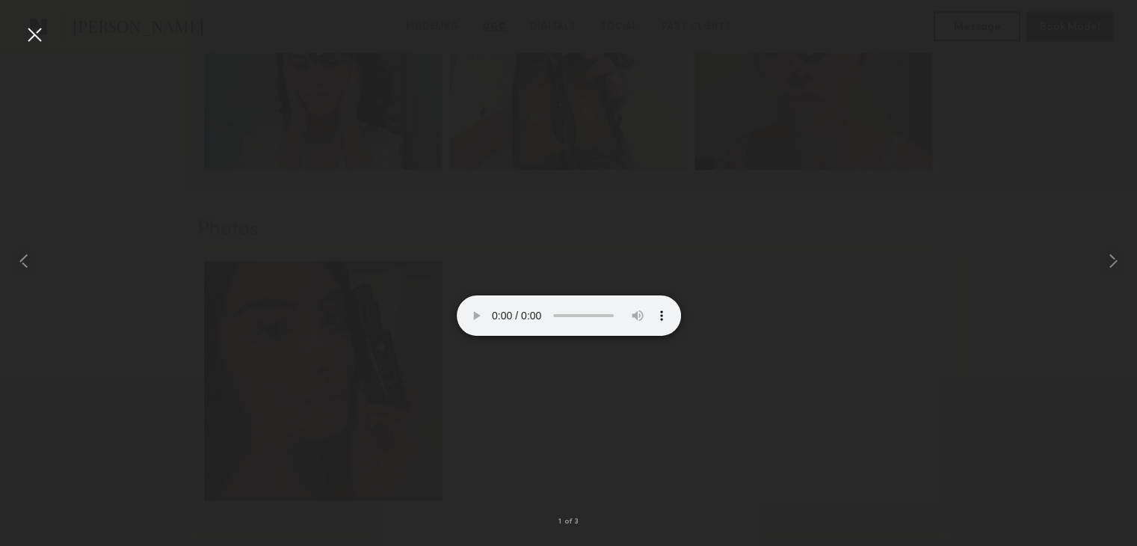
click at [31, 43] on div at bounding box center [34, 34] width 24 height 24
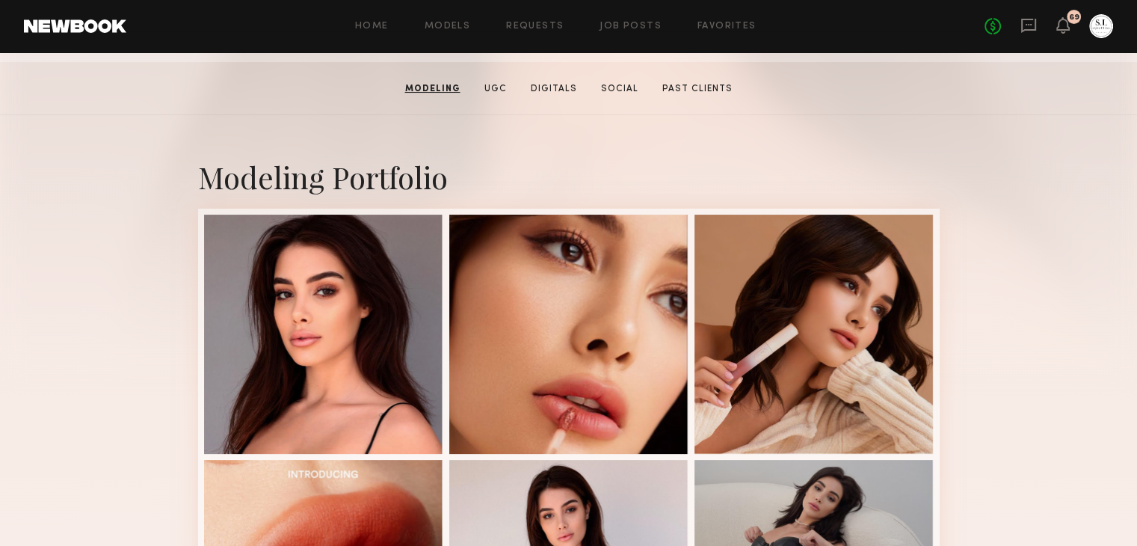
scroll to position [0, 0]
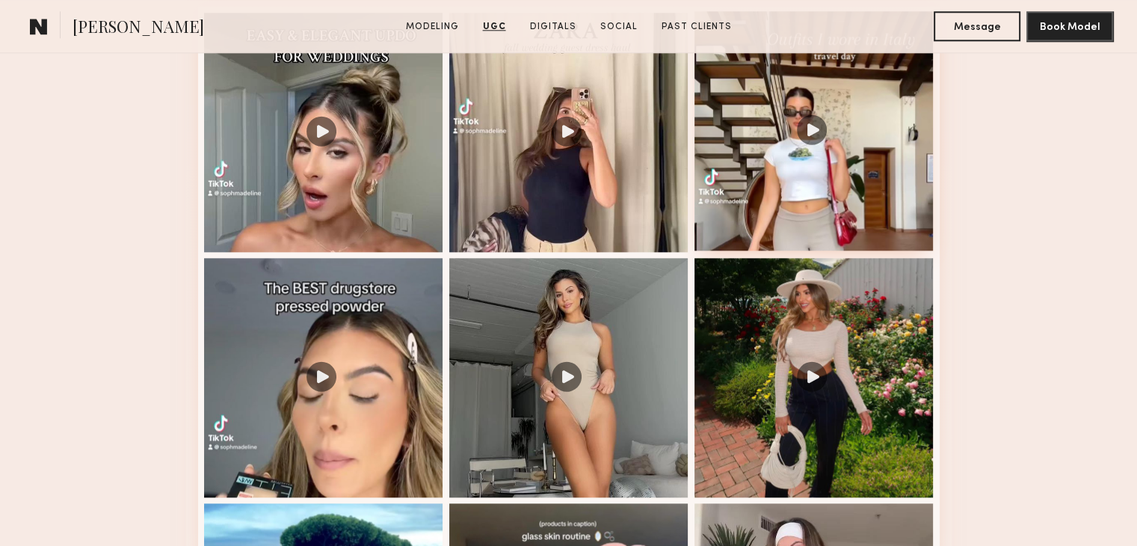
scroll to position [1617, 0]
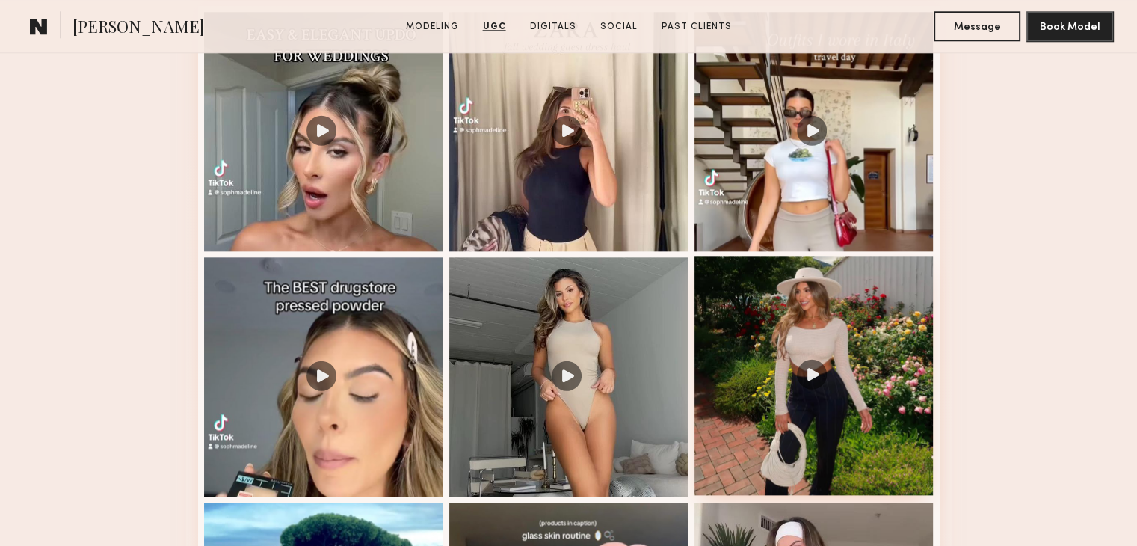
click at [816, 380] on div at bounding box center [813, 375] width 239 height 239
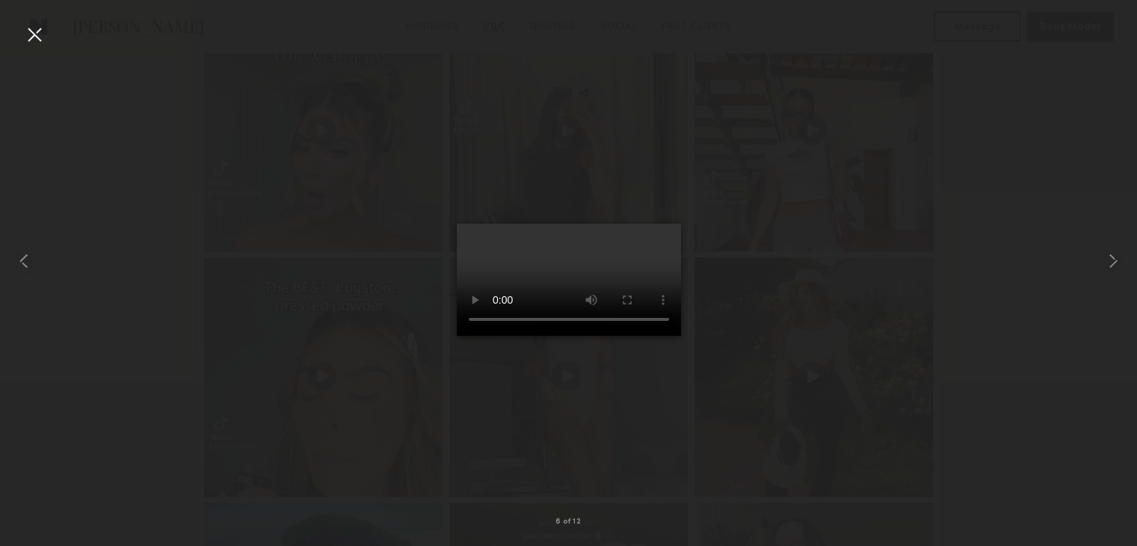
click at [49, 37] on div at bounding box center [568, 261] width 1137 height 474
click at [34, 42] on div at bounding box center [34, 34] width 24 height 24
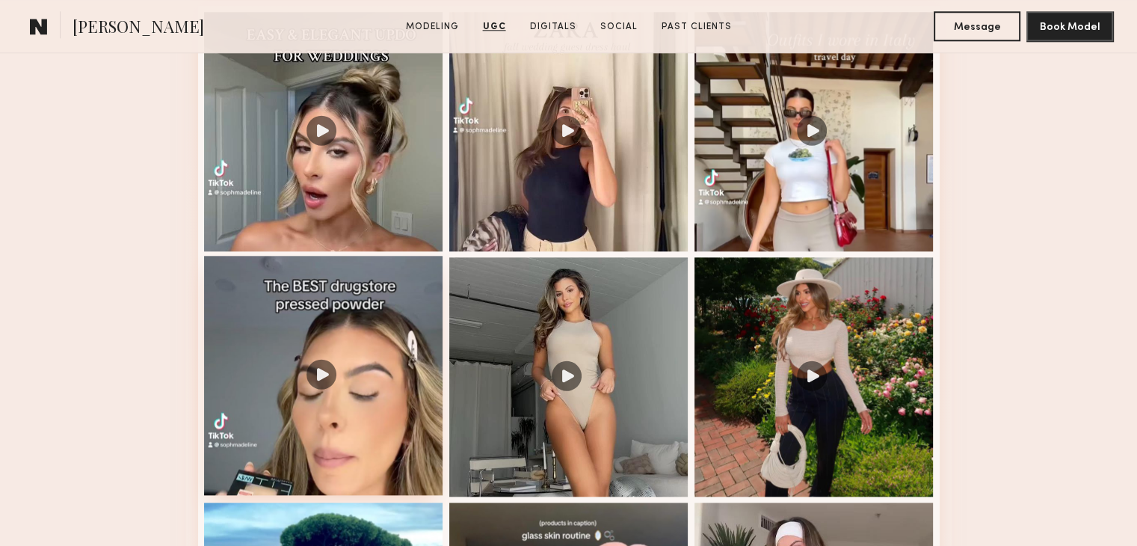
click at [328, 385] on div at bounding box center [323, 375] width 239 height 239
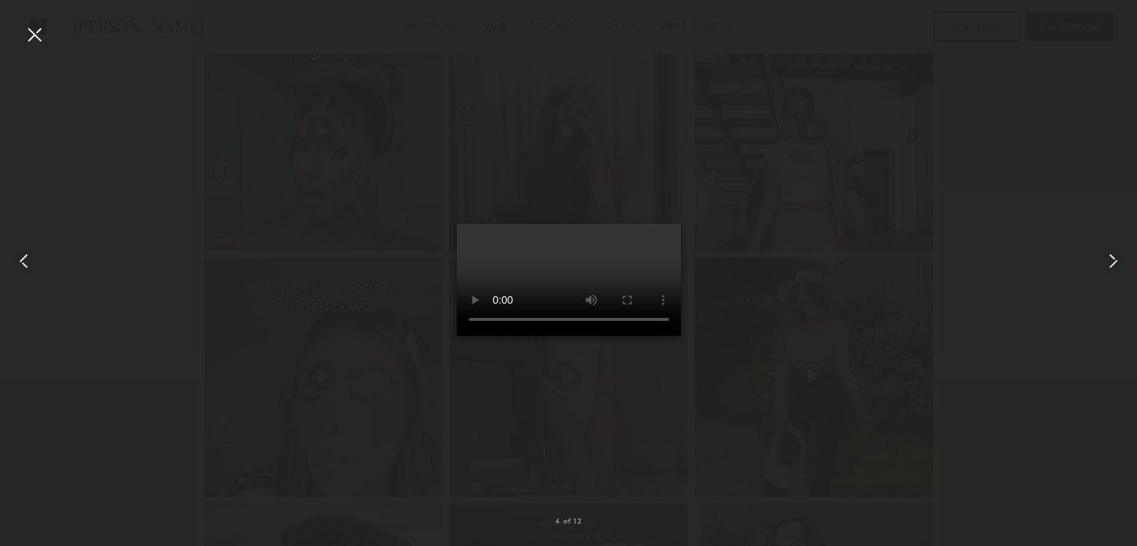
click at [36, 41] on div at bounding box center [34, 34] width 24 height 24
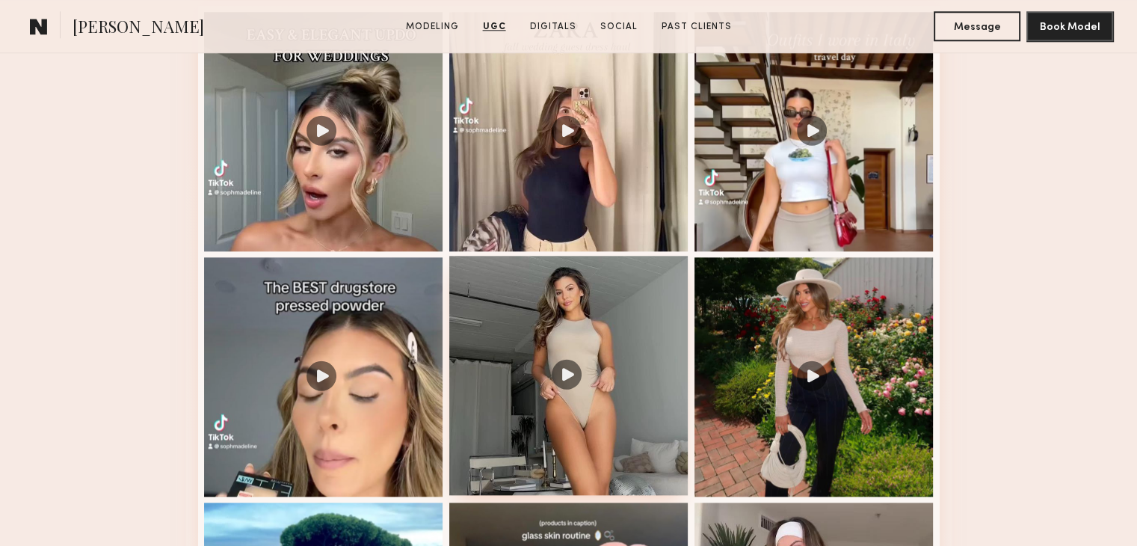
click at [571, 377] on div at bounding box center [568, 375] width 239 height 239
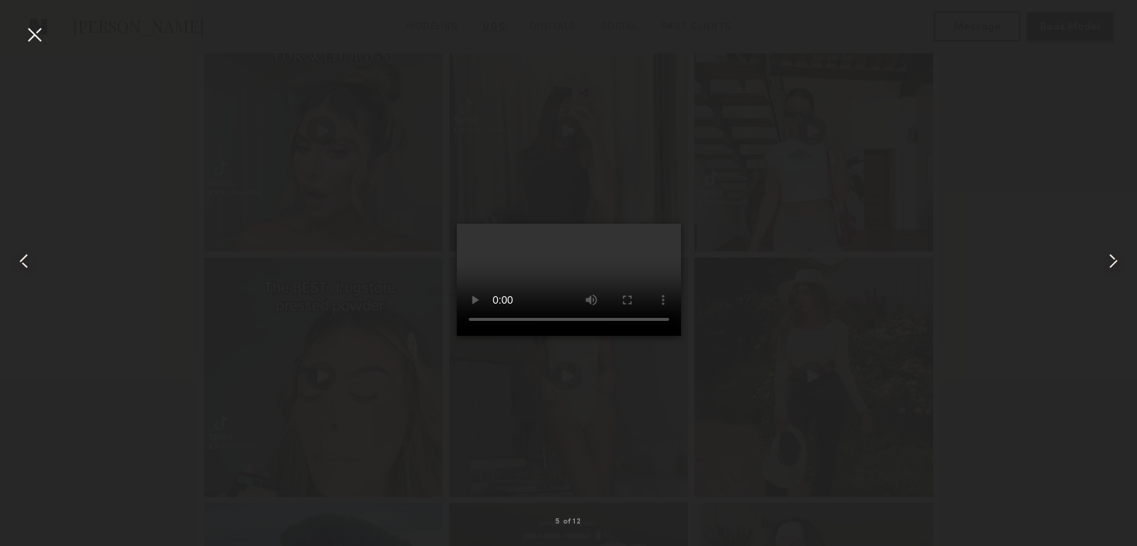
click at [30, 40] on div at bounding box center [34, 34] width 24 height 24
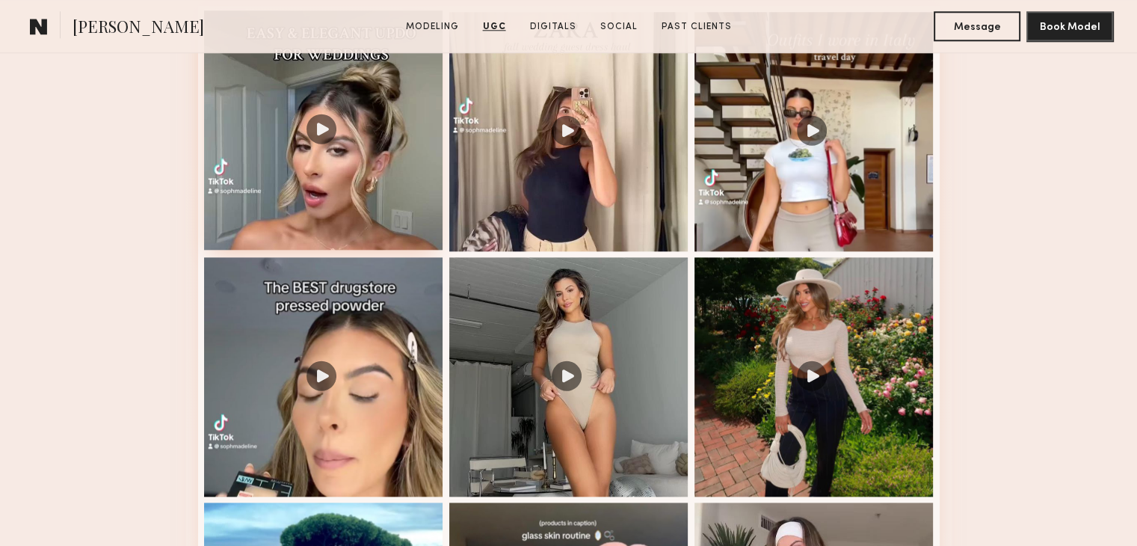
click at [324, 136] on div at bounding box center [323, 129] width 239 height 239
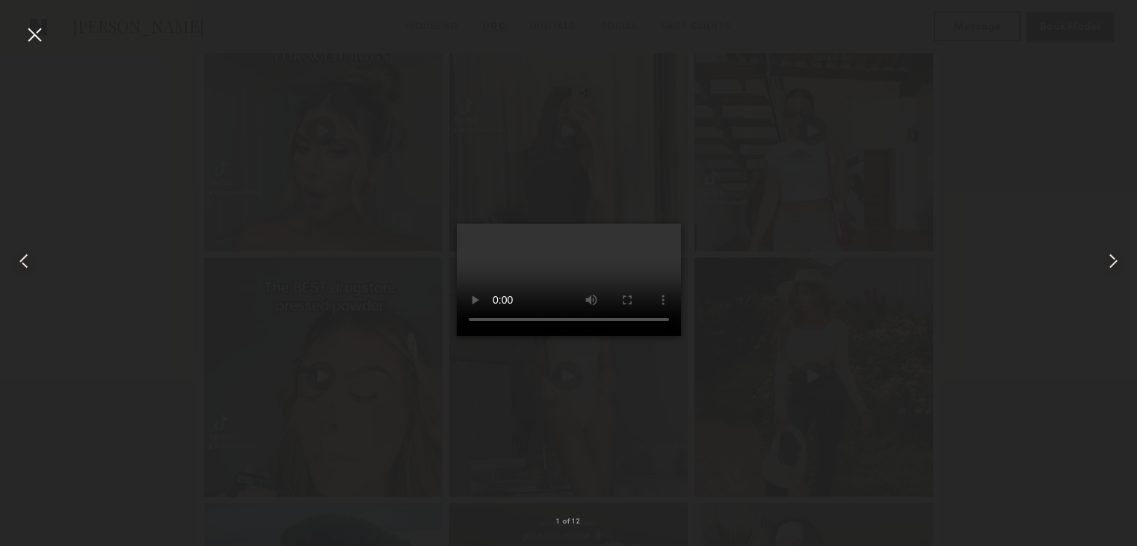
click at [38, 37] on div at bounding box center [34, 34] width 24 height 24
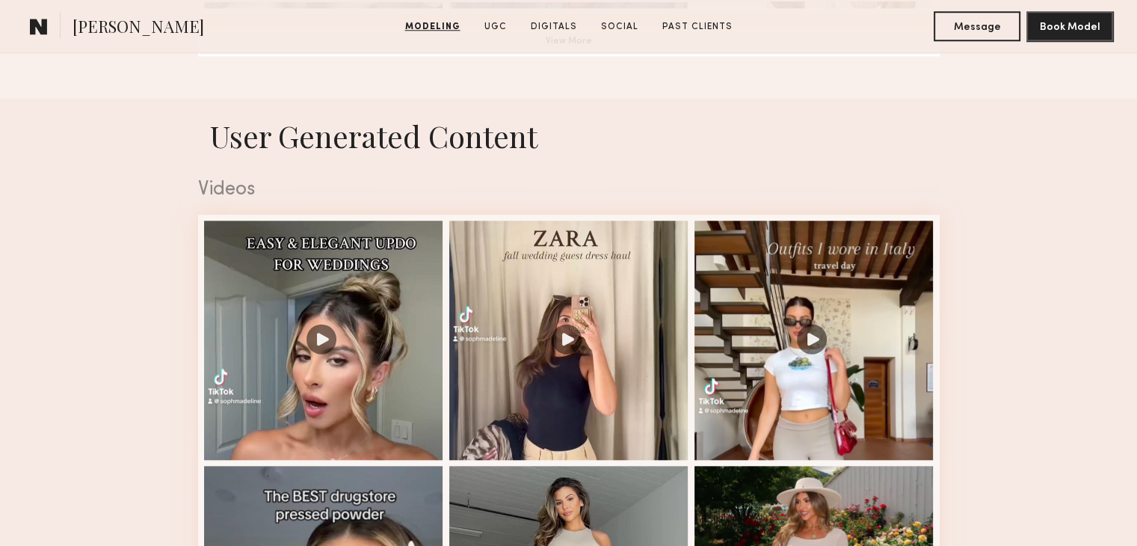
scroll to position [1417, 0]
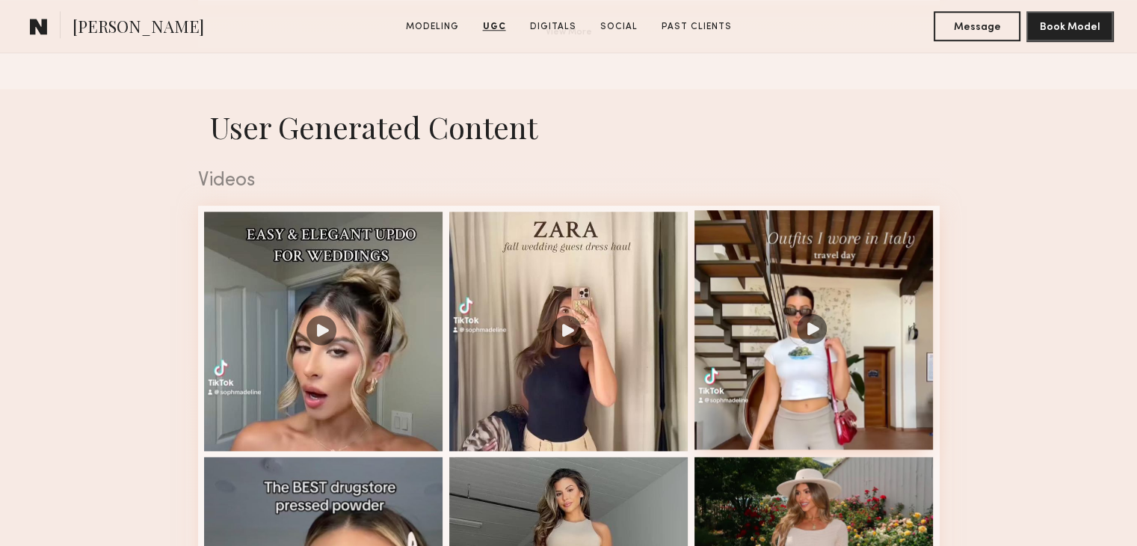
click at [816, 333] on div at bounding box center [813, 329] width 239 height 239
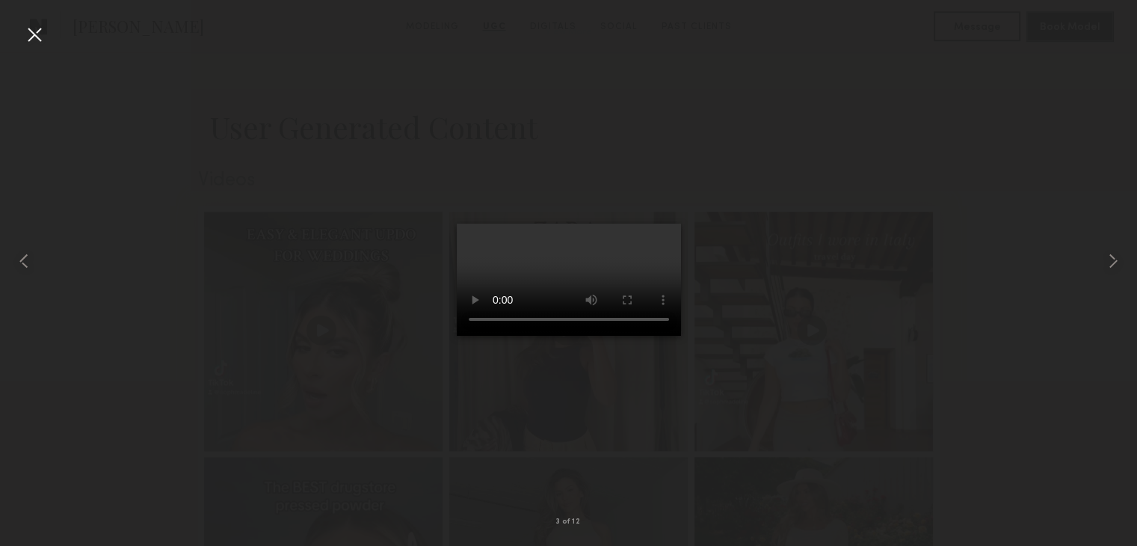
click at [42, 40] on div at bounding box center [34, 34] width 24 height 24
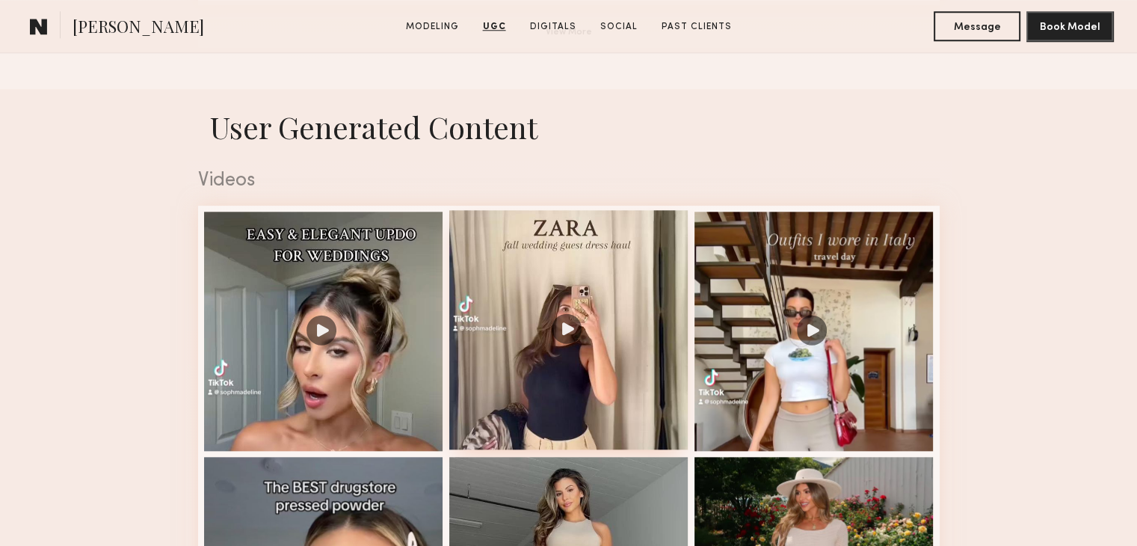
click at [564, 335] on div at bounding box center [568, 329] width 239 height 239
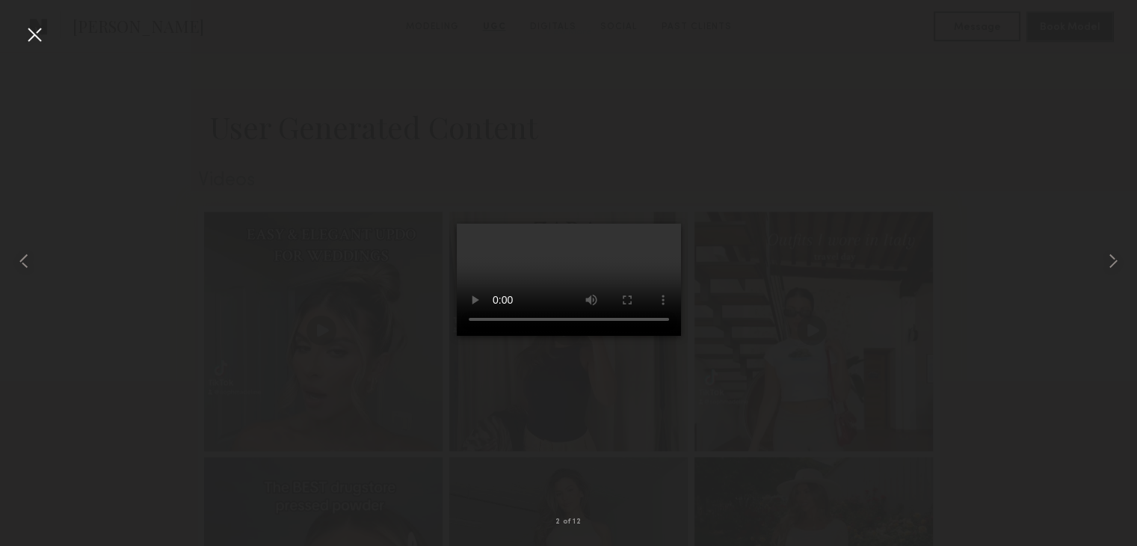
click at [33, 13] on nb-gallery-light "2 of 12" at bounding box center [568, 273] width 1137 height 546
click at [27, 40] on div at bounding box center [34, 34] width 24 height 24
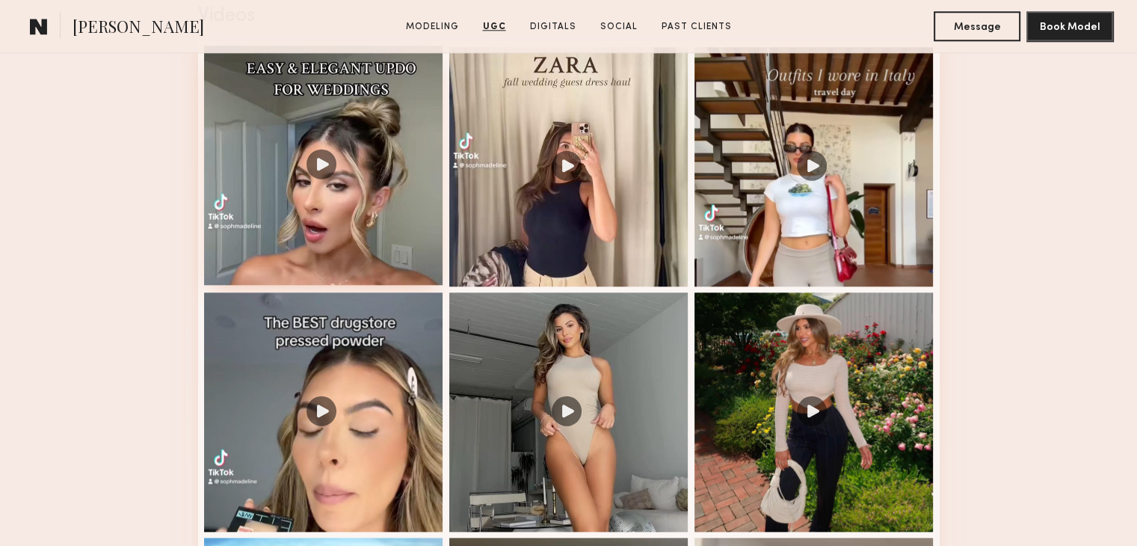
scroll to position [1581, 0]
click at [322, 418] on div at bounding box center [323, 410] width 239 height 239
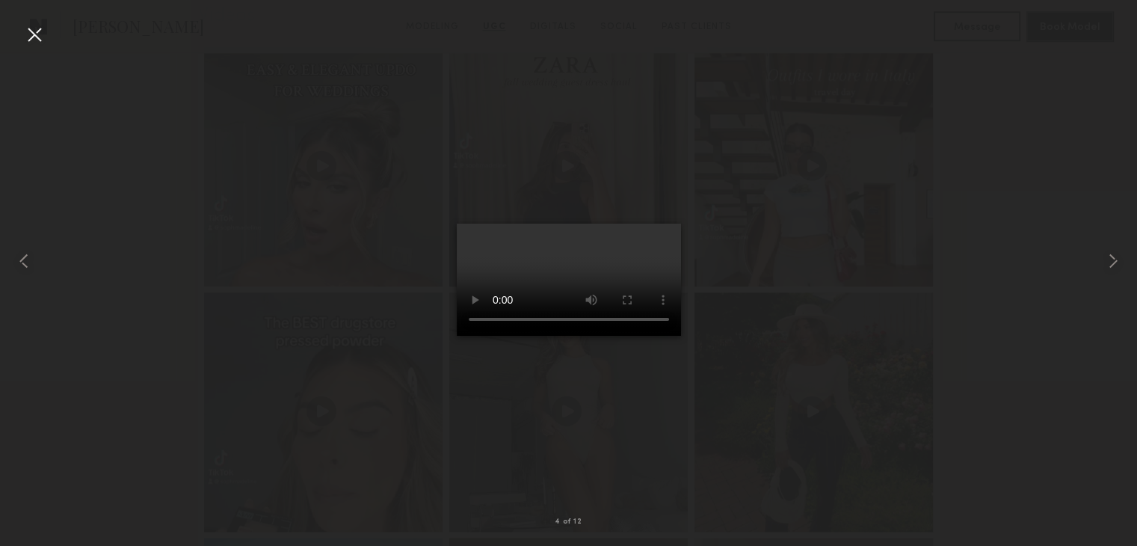
click at [30, 43] on div at bounding box center [34, 34] width 24 height 24
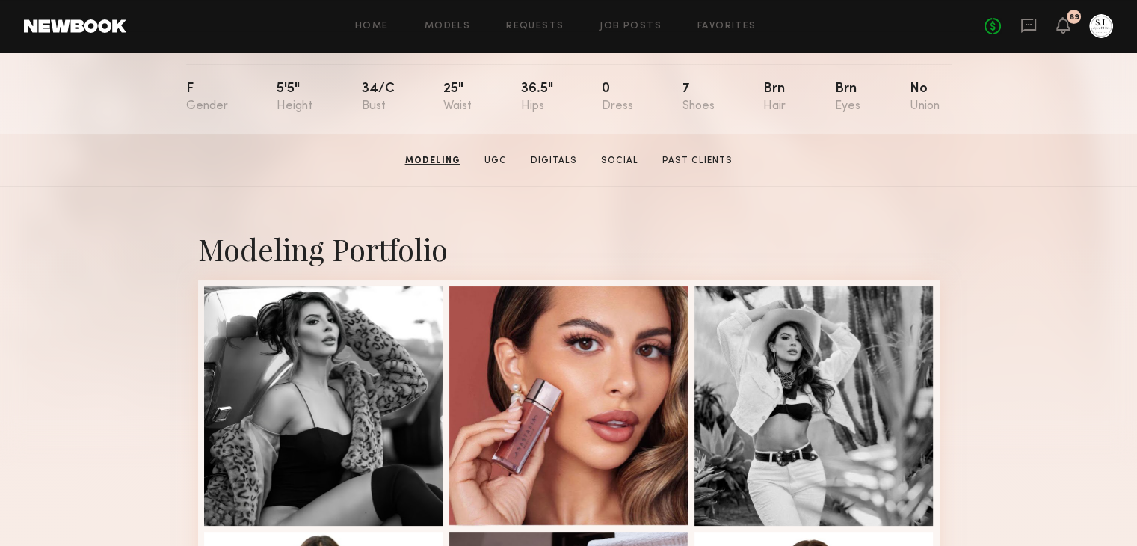
scroll to position [0, 0]
